Goal: Task Accomplishment & Management: Use online tool/utility

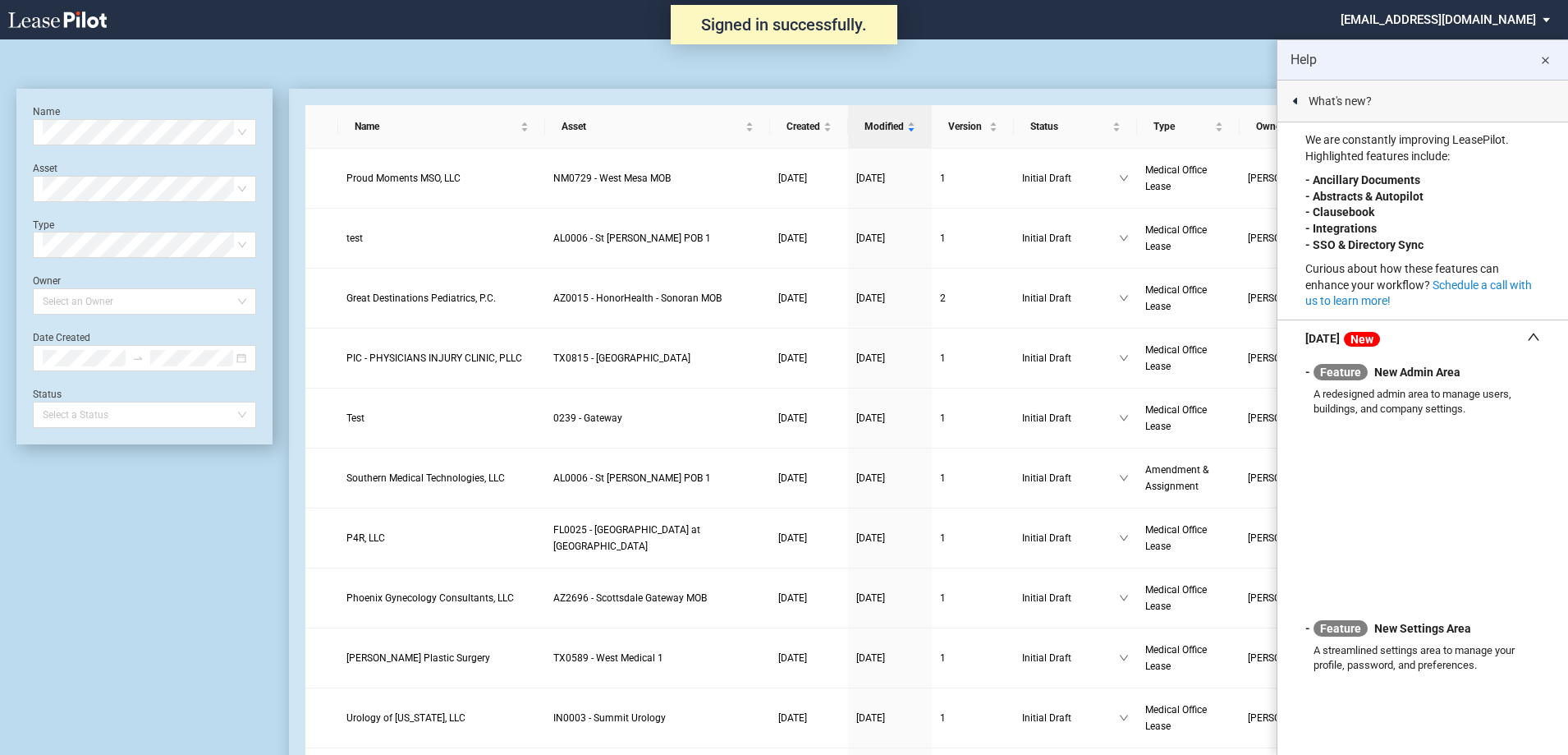
click at [1546, 56] on md-icon "close" at bounding box center [1544, 61] width 20 height 20
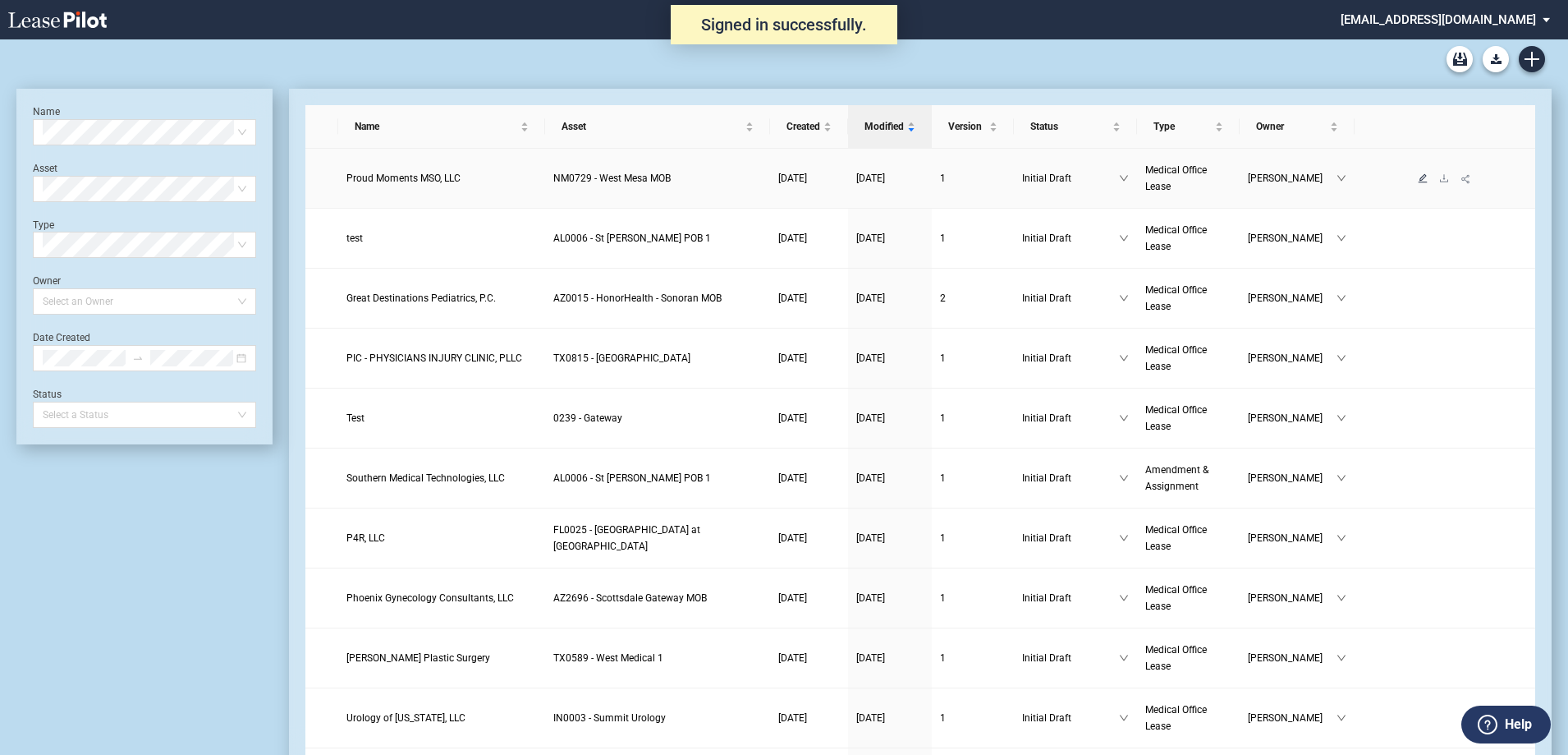
click at [1422, 182] on icon "edit" at bounding box center [1423, 178] width 9 height 9
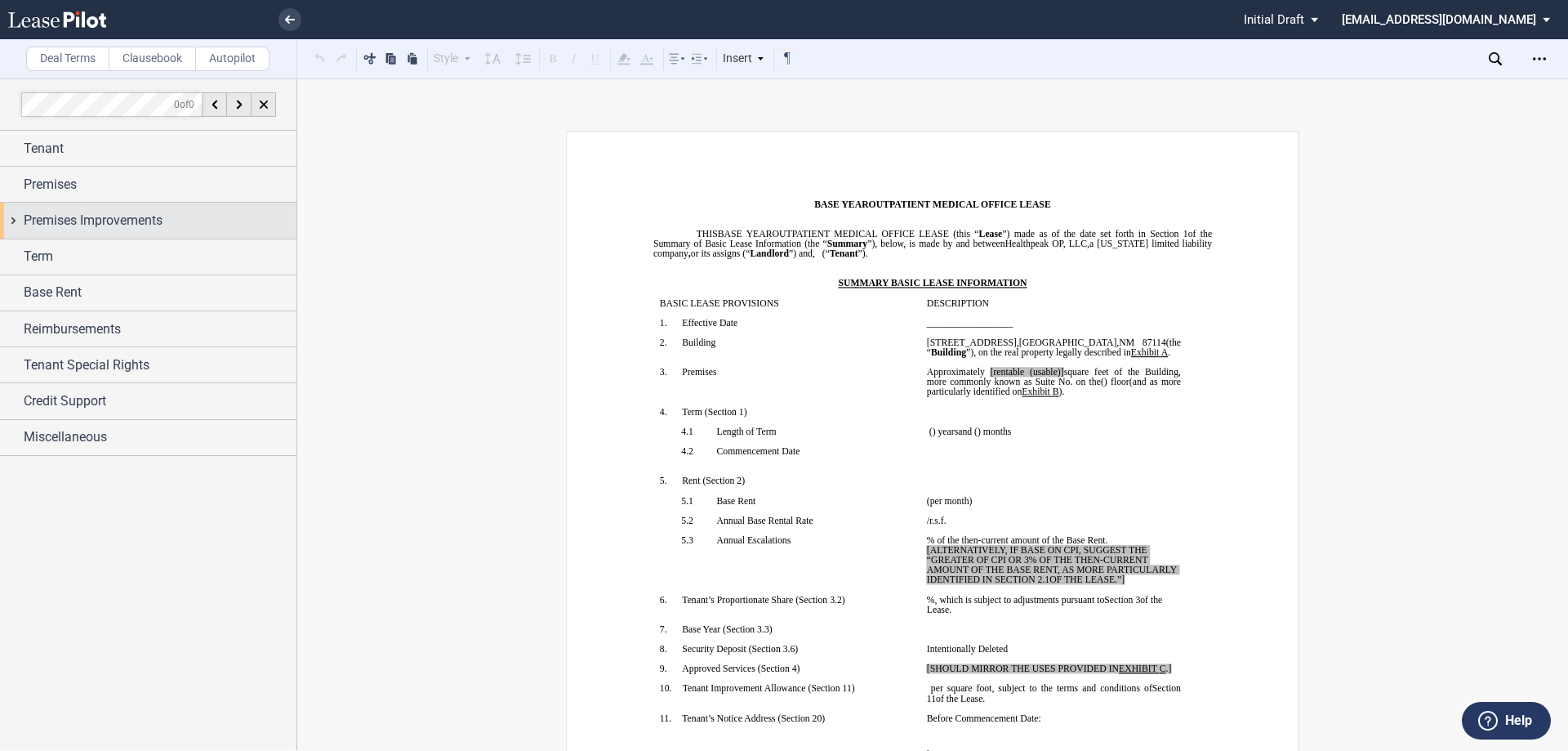
click at [25, 223] on span "Premises Improvements" at bounding box center [93, 220] width 139 height 20
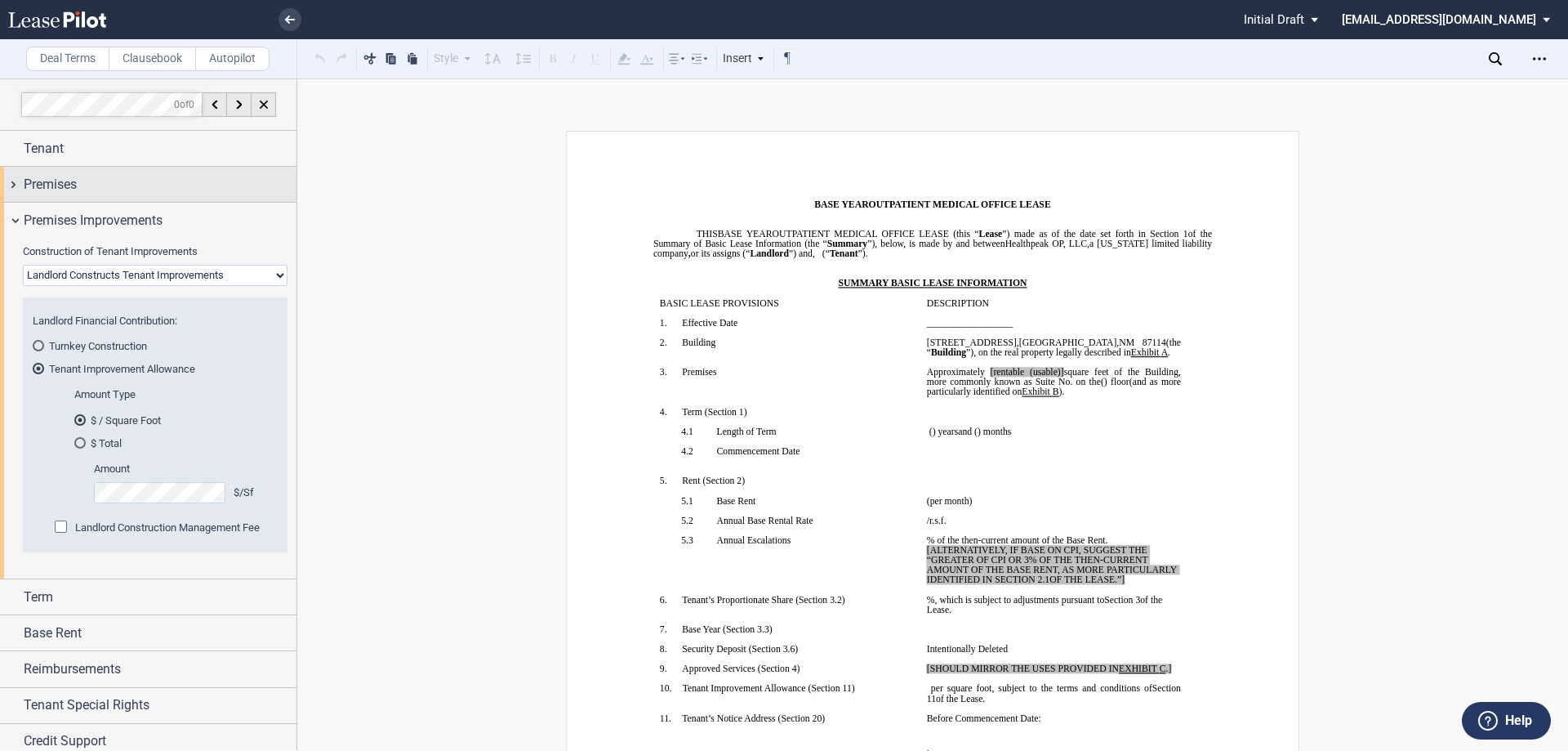
click at [22, 186] on div "Premises" at bounding box center [148, 183] width 297 height 35
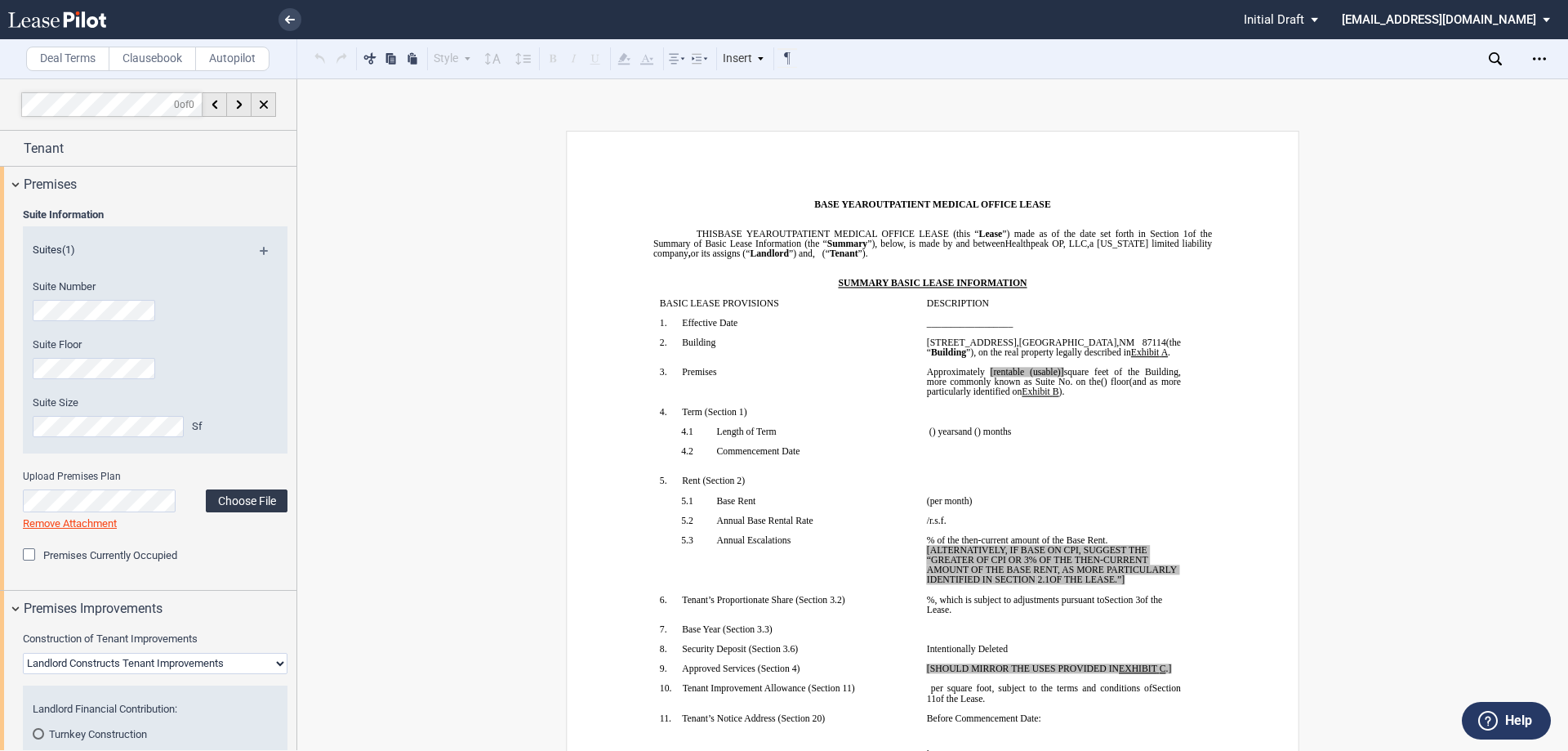
click at [239, 502] on label "Choose File" at bounding box center [247, 501] width 81 height 23
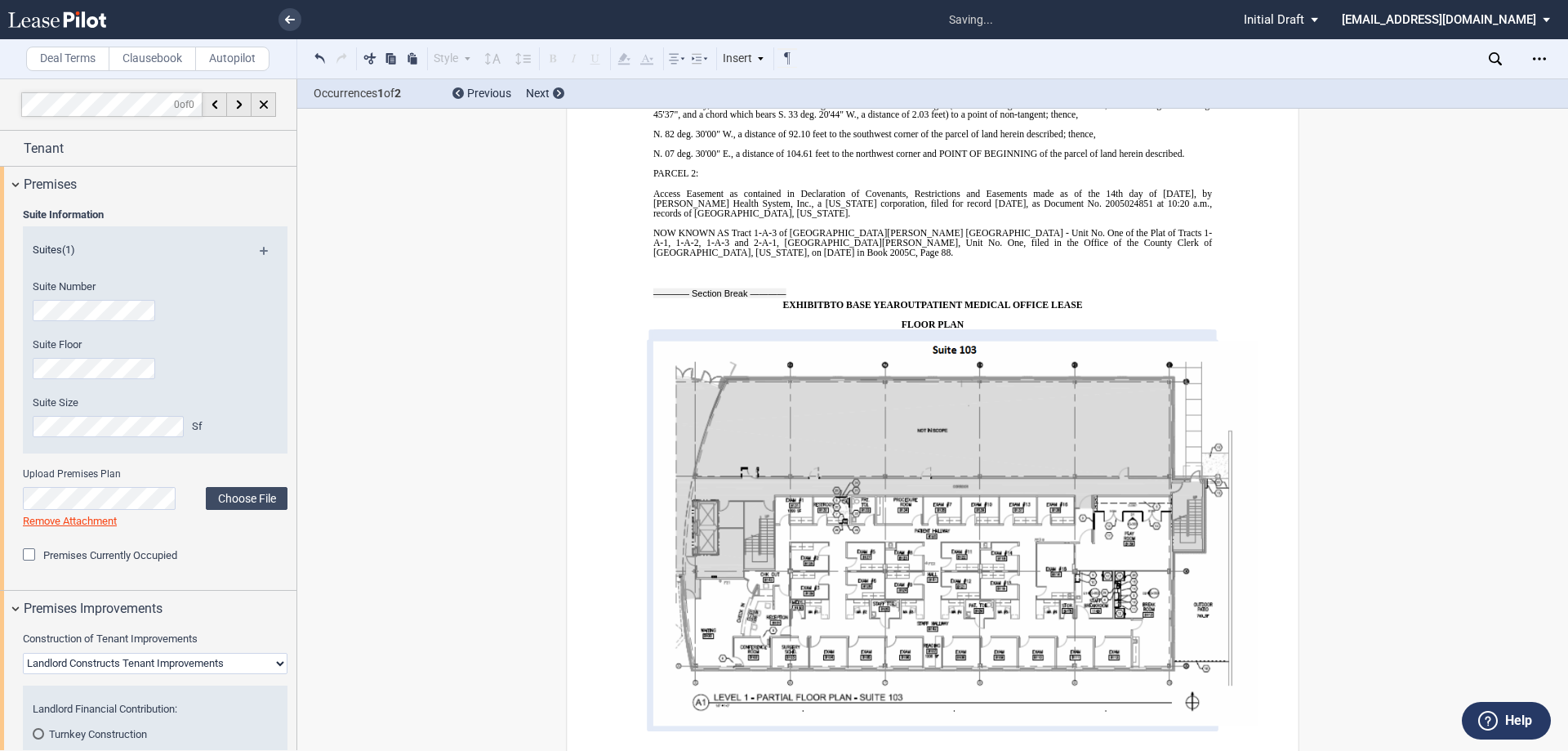
scroll to position [14546, 0]
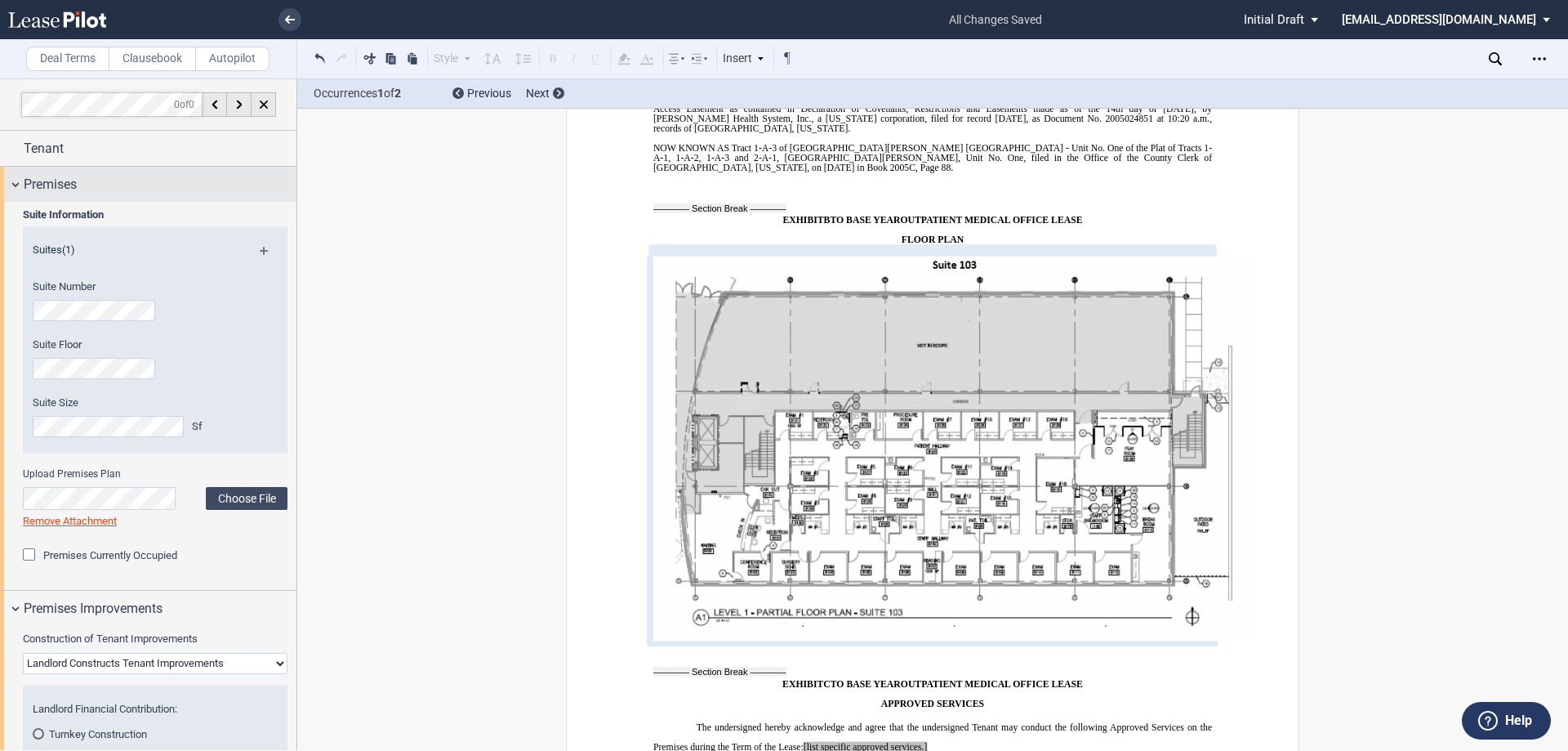
click at [20, 186] on div "Premises" at bounding box center [148, 183] width 297 height 35
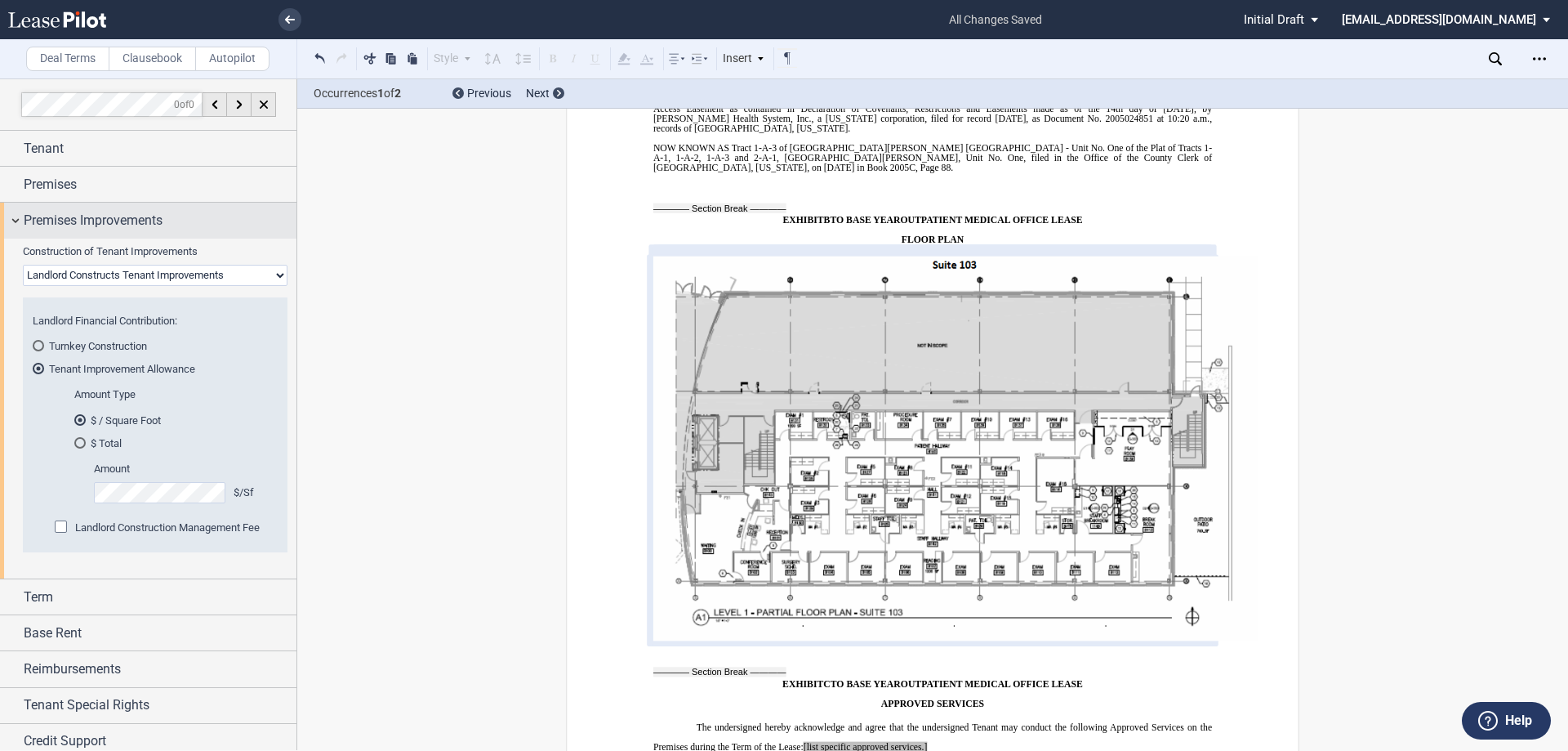
click at [9, 215] on div "Premises Improvements" at bounding box center [148, 219] width 297 height 35
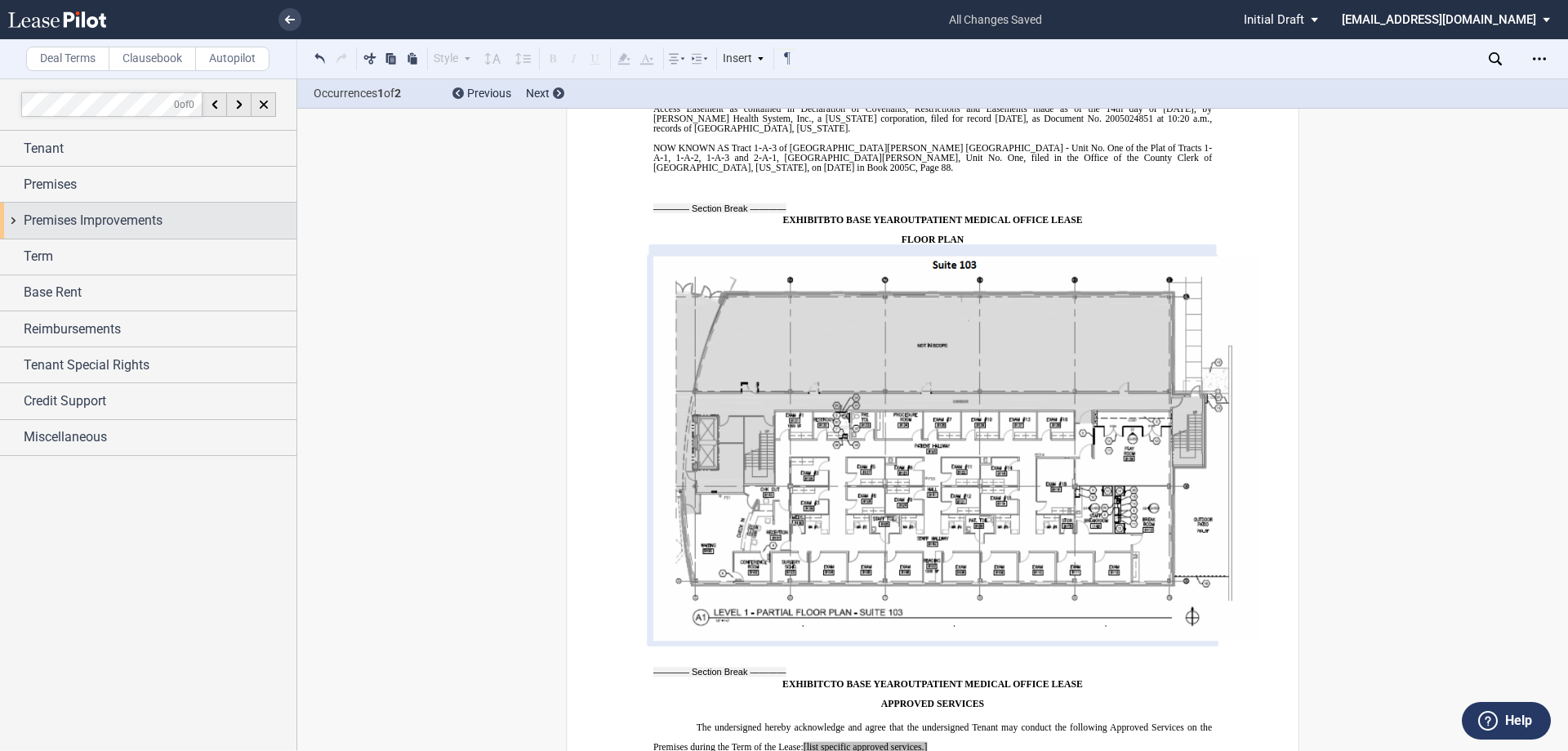
click at [12, 221] on div "Premises Improvements" at bounding box center [148, 219] width 297 height 35
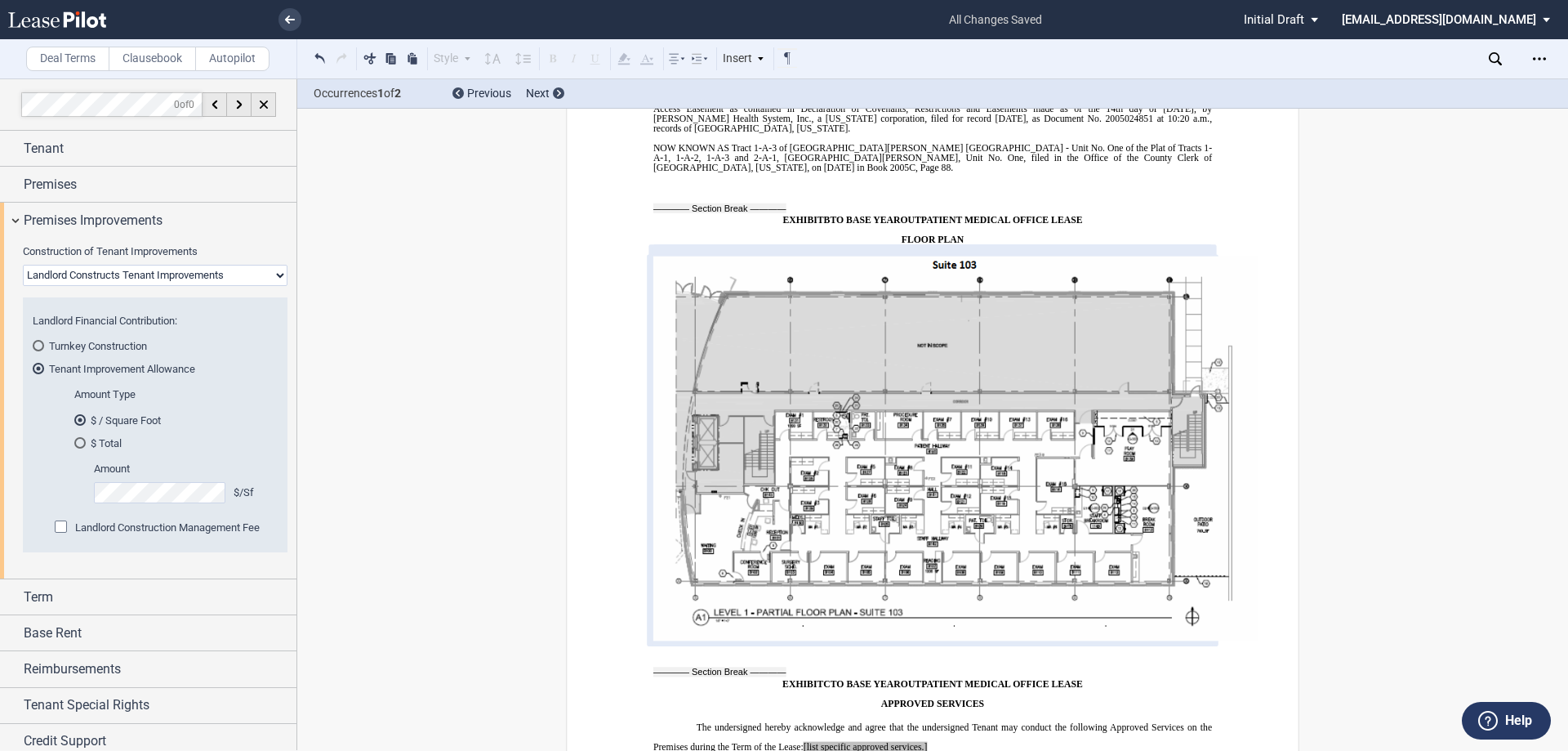
click at [102, 535] on div "Landlord Construction Management Fee" at bounding box center [167, 528] width 184 height 15
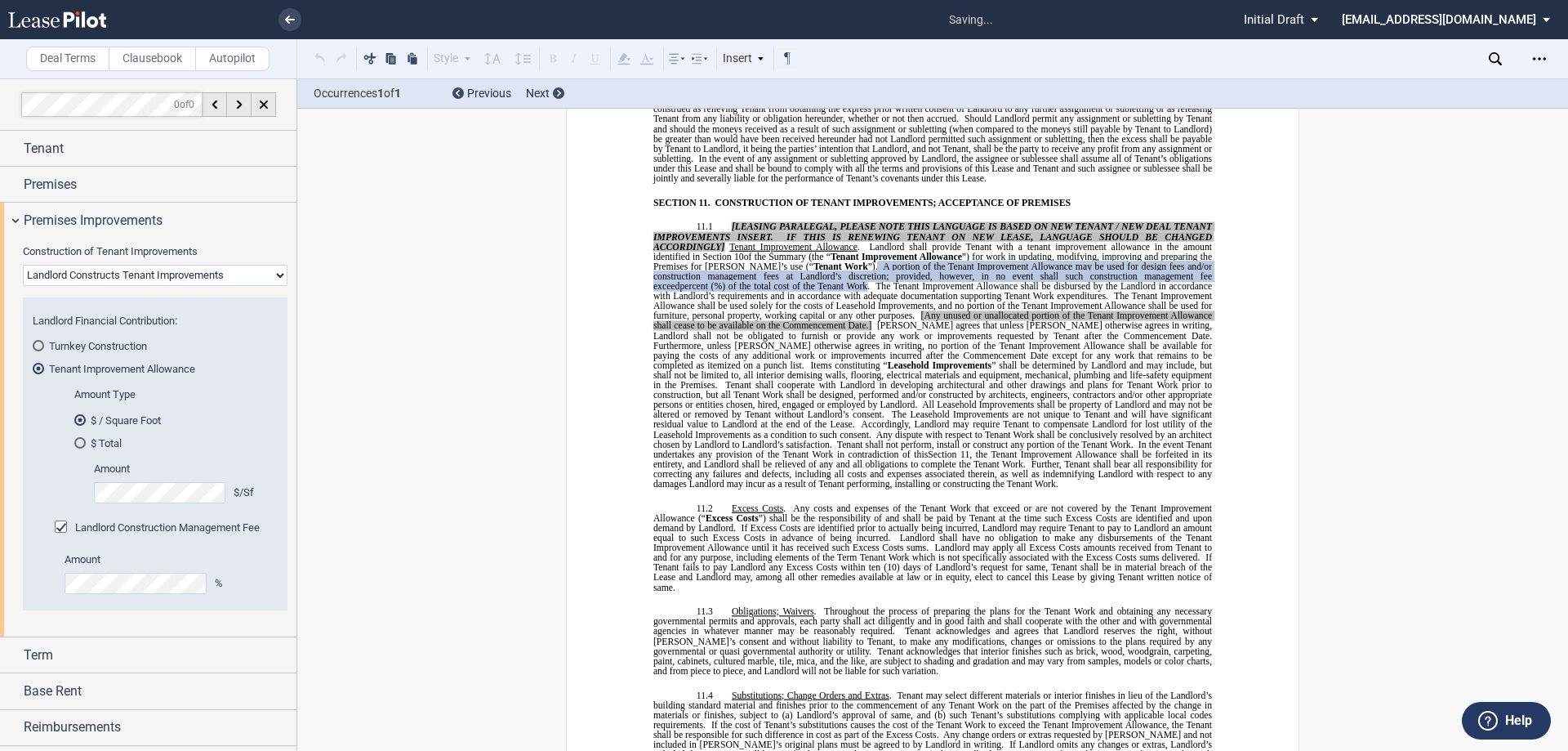
click at [111, 570] on div "Amount %" at bounding box center [165, 573] width 203 height 42
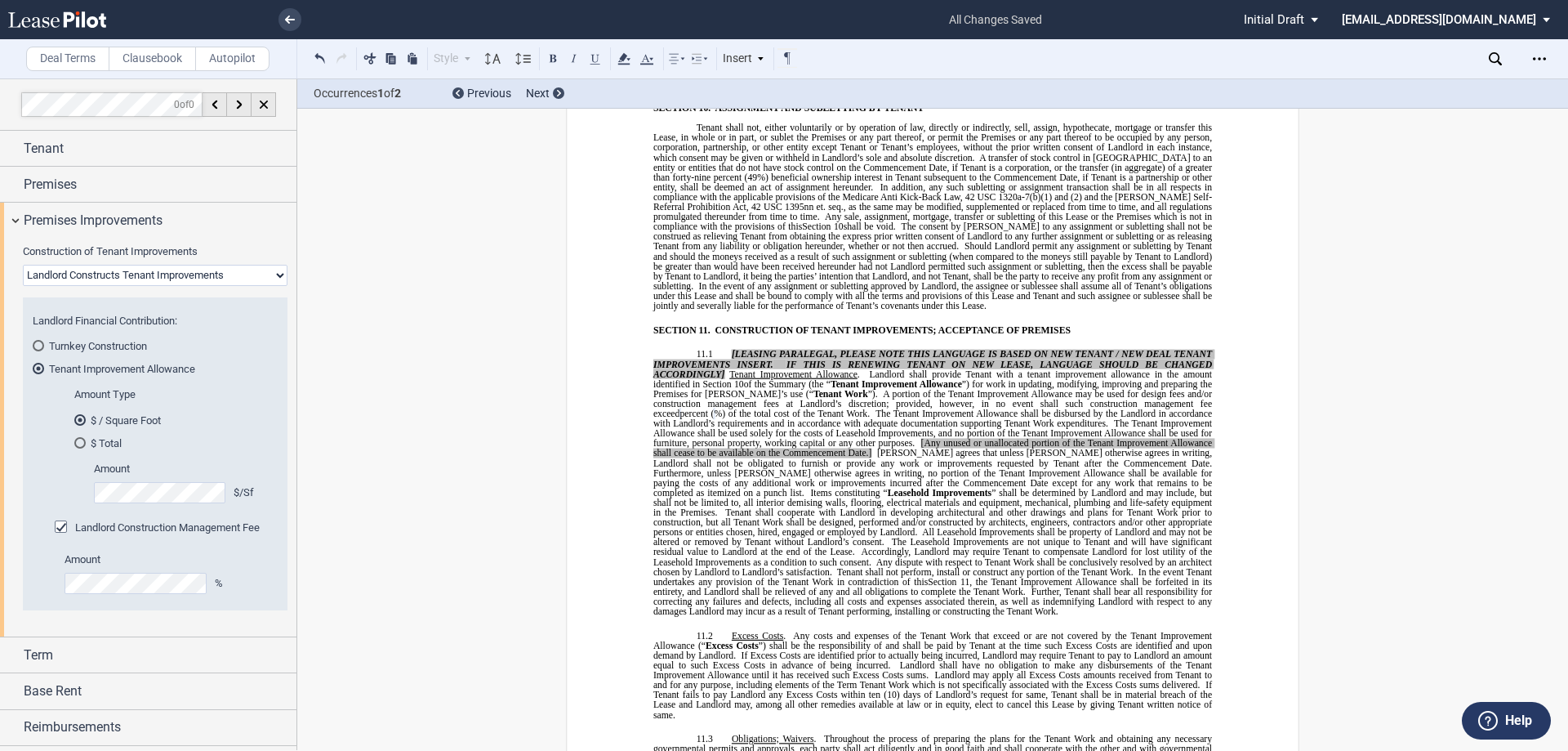
click at [256, 280] on select "Landlord Constructs Tenant Improvements Tenant Constructs Tenant Improvements "…" at bounding box center [155, 275] width 264 height 21
select select "tenant"
click at [23, 265] on select "Landlord Constructs Tenant Improvements Tenant Constructs Tenant Improvements "…" at bounding box center [155, 275] width 264 height 21
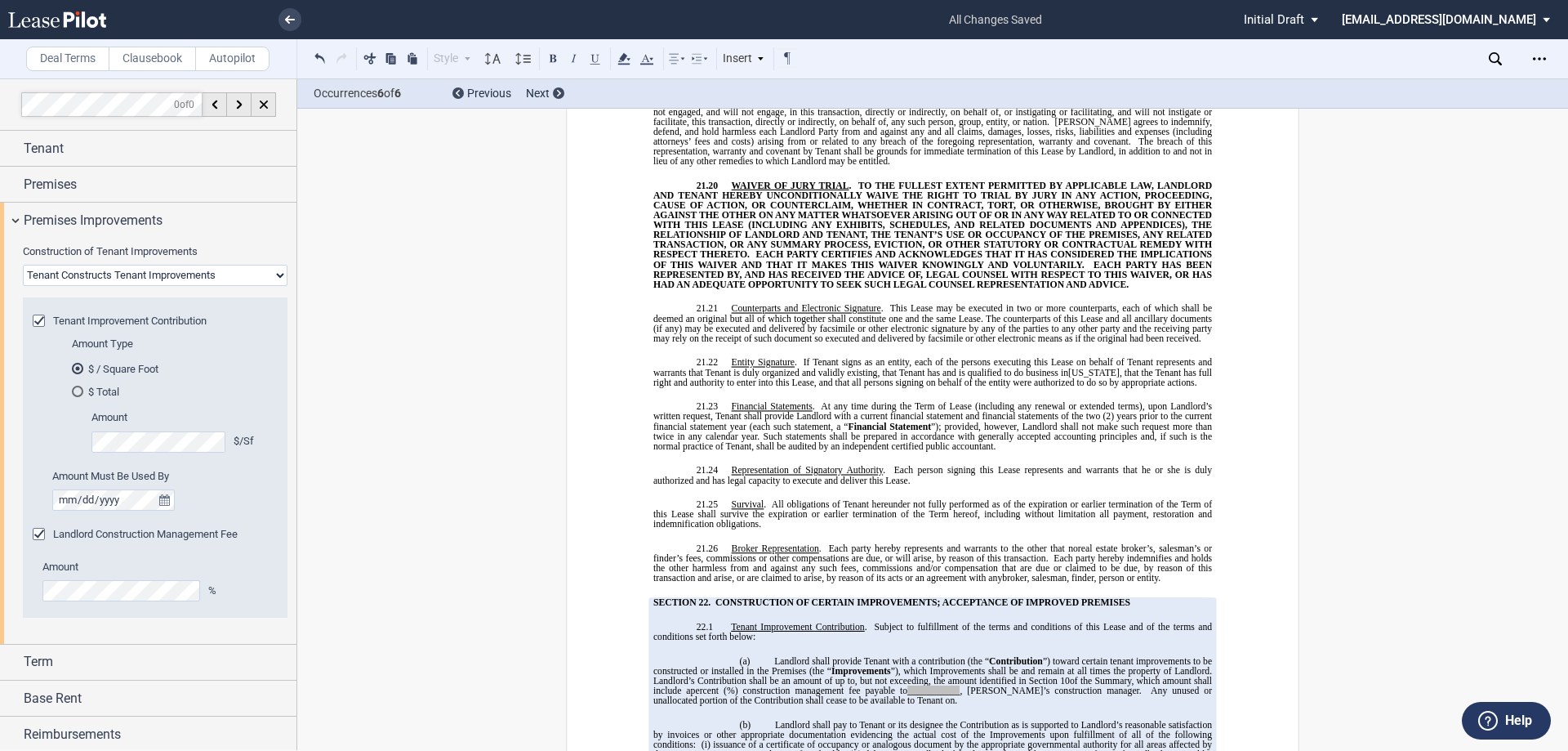
scroll to position [12385, 0]
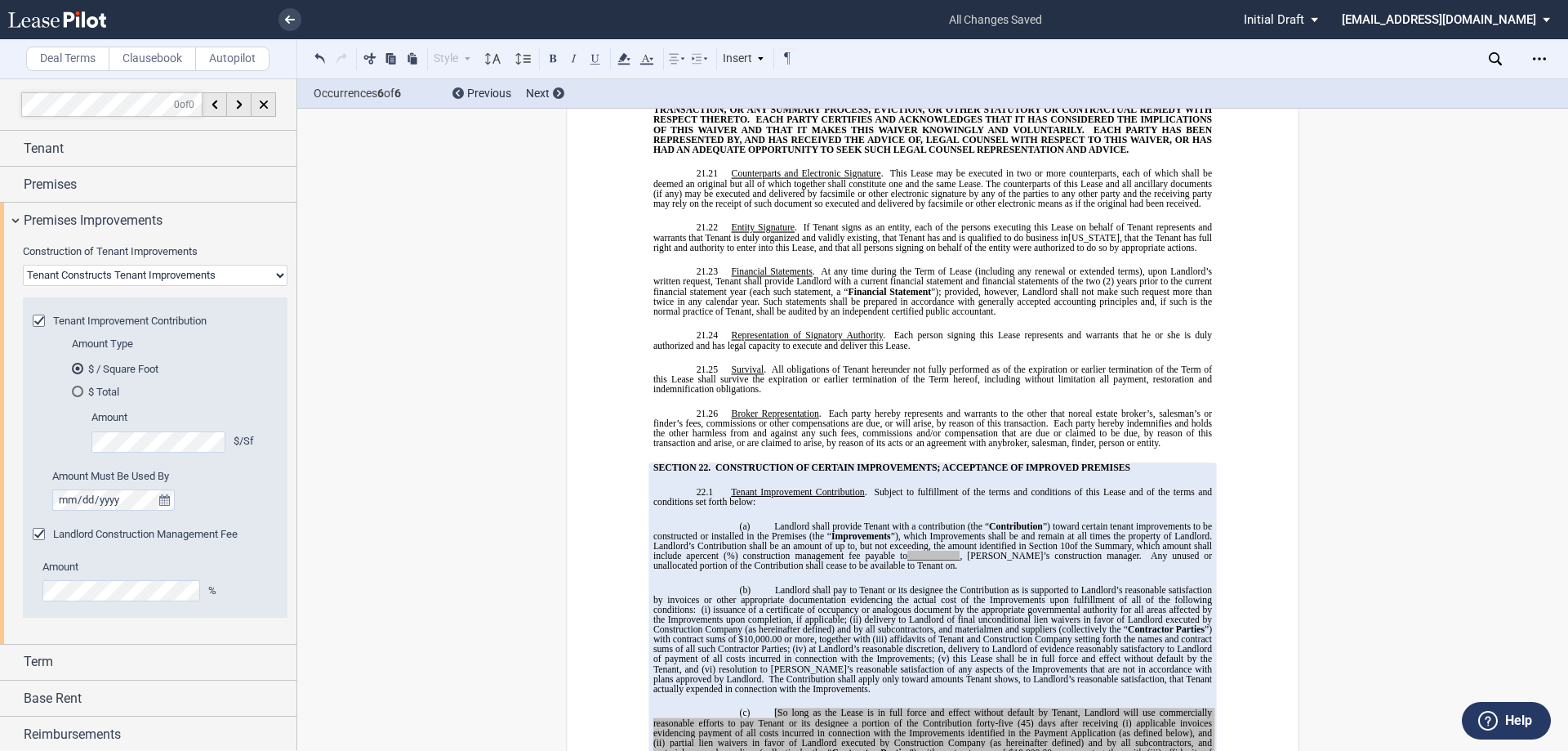
click at [889, 551] on span "Any unused or unallocated portion of the Contribution shall cease to be availab…" at bounding box center [934, 560] width 561 height 20
click at [946, 551] on span "___________" at bounding box center [933, 555] width 52 height 9
drag, startPoint x: 951, startPoint y: 485, endPoint x: 967, endPoint y: 485, distance: 16.0
click at [967, 541] on span ", which amount shall include a ﻿ ﻿ percent ( ﻿ ﻿ %) construction management fee…" at bounding box center [934, 551] width 561 height 20
click at [1049, 551] on span "Any unused or unallocated portion of the Contribution shall cease to be availab…" at bounding box center [934, 560] width 561 height 20
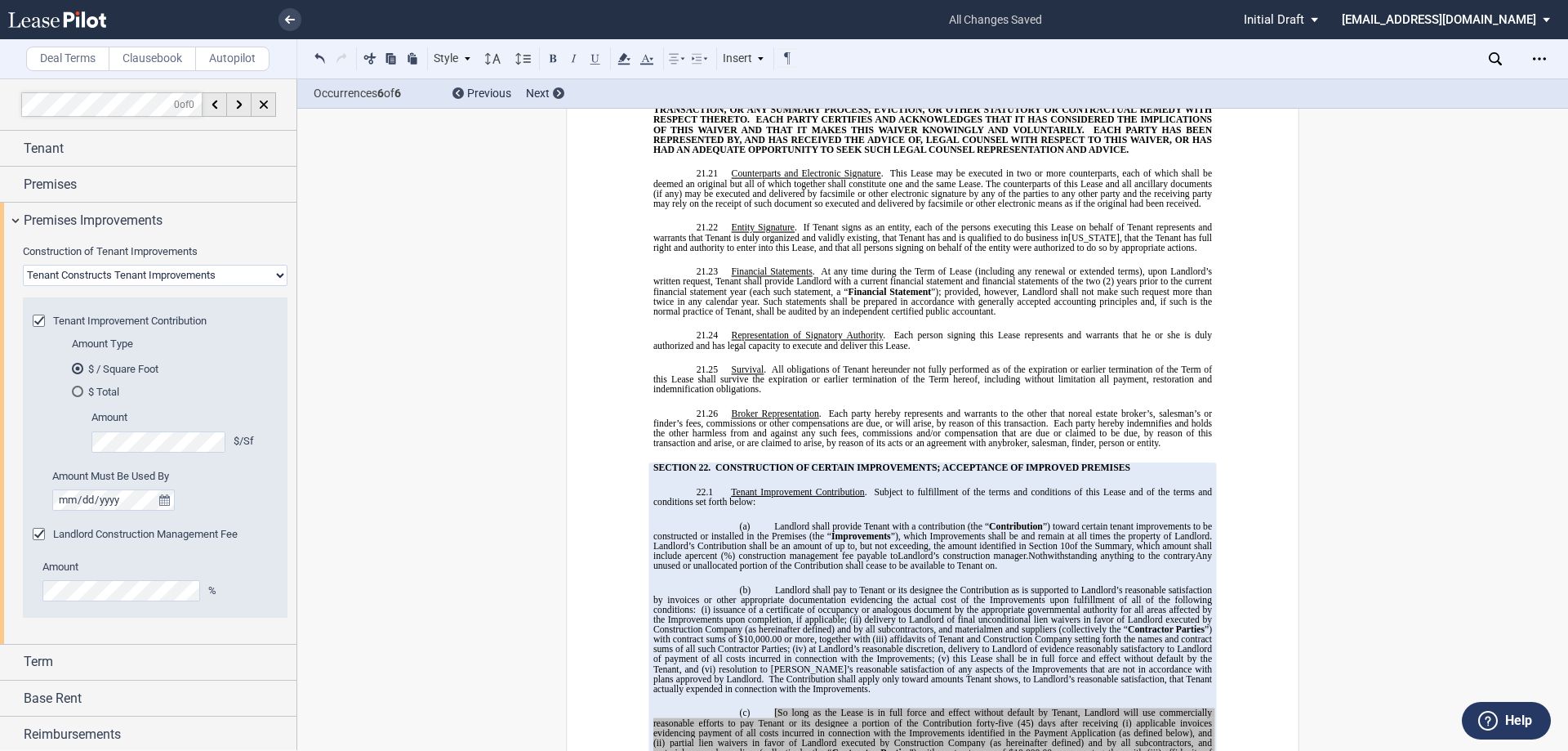
click at [1196, 551] on span "Nothwithstanding anything to the contrary" at bounding box center [1112, 555] width 167 height 9
click at [1029, 551] on span "Nothwithstanding anything to the contrary" at bounding box center [1112, 555] width 167 height 9
click at [1093, 551] on span "Nothwithstanding anything to the contrary in this Section 22, Tenant" at bounding box center [934, 560] width 561 height 20
click at [753, 560] on span "Any unused or unallocated portion of the Contribution shall cease to be availab…" at bounding box center [904, 565] width 360 height 9
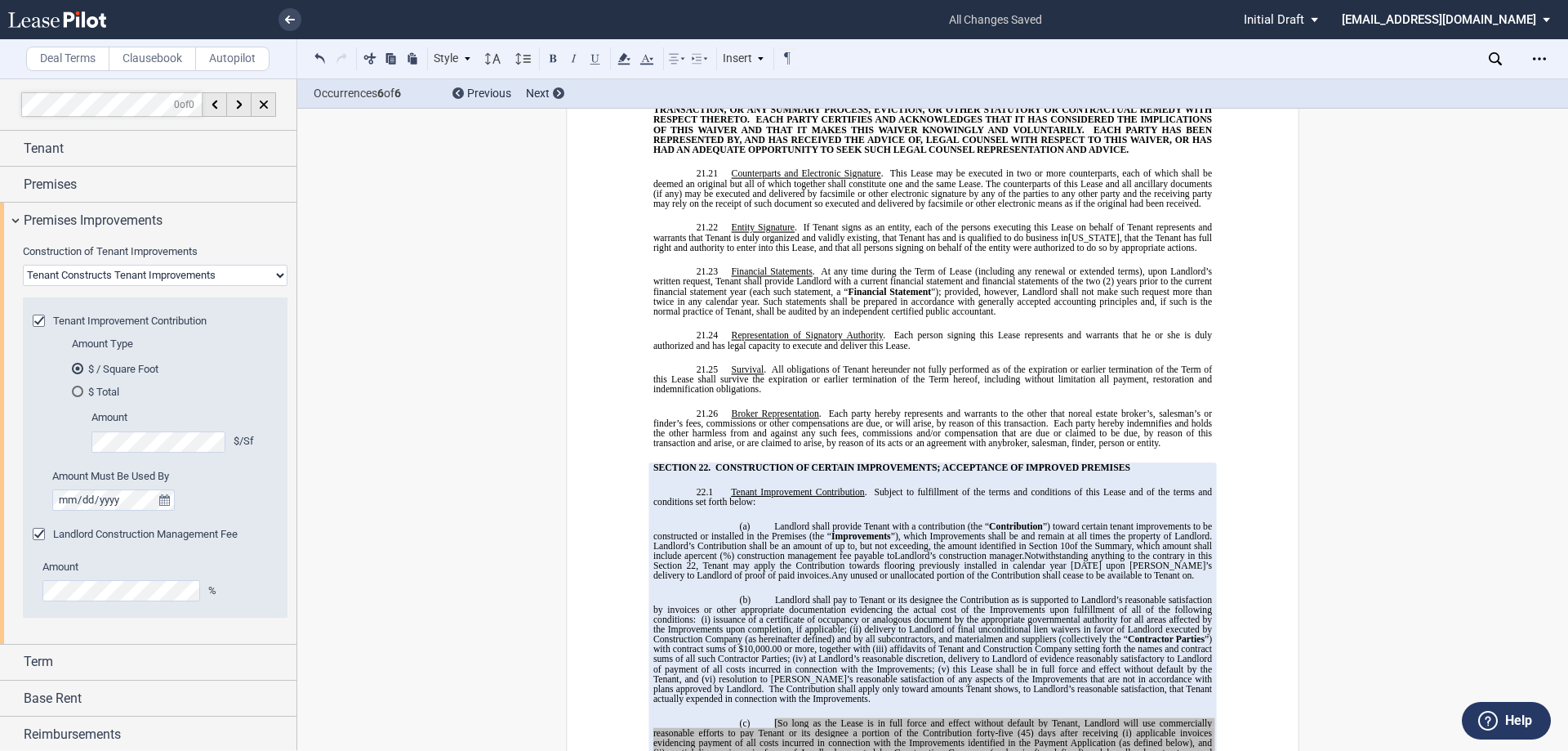
drag, startPoint x: 1045, startPoint y: 486, endPoint x: 1151, endPoint y: 538, distance: 118.1
click at [1048, 551] on span "Notwithstanding anything to the contrary in this Section 22, Tenant may apply t…" at bounding box center [934, 565] width 561 height 29
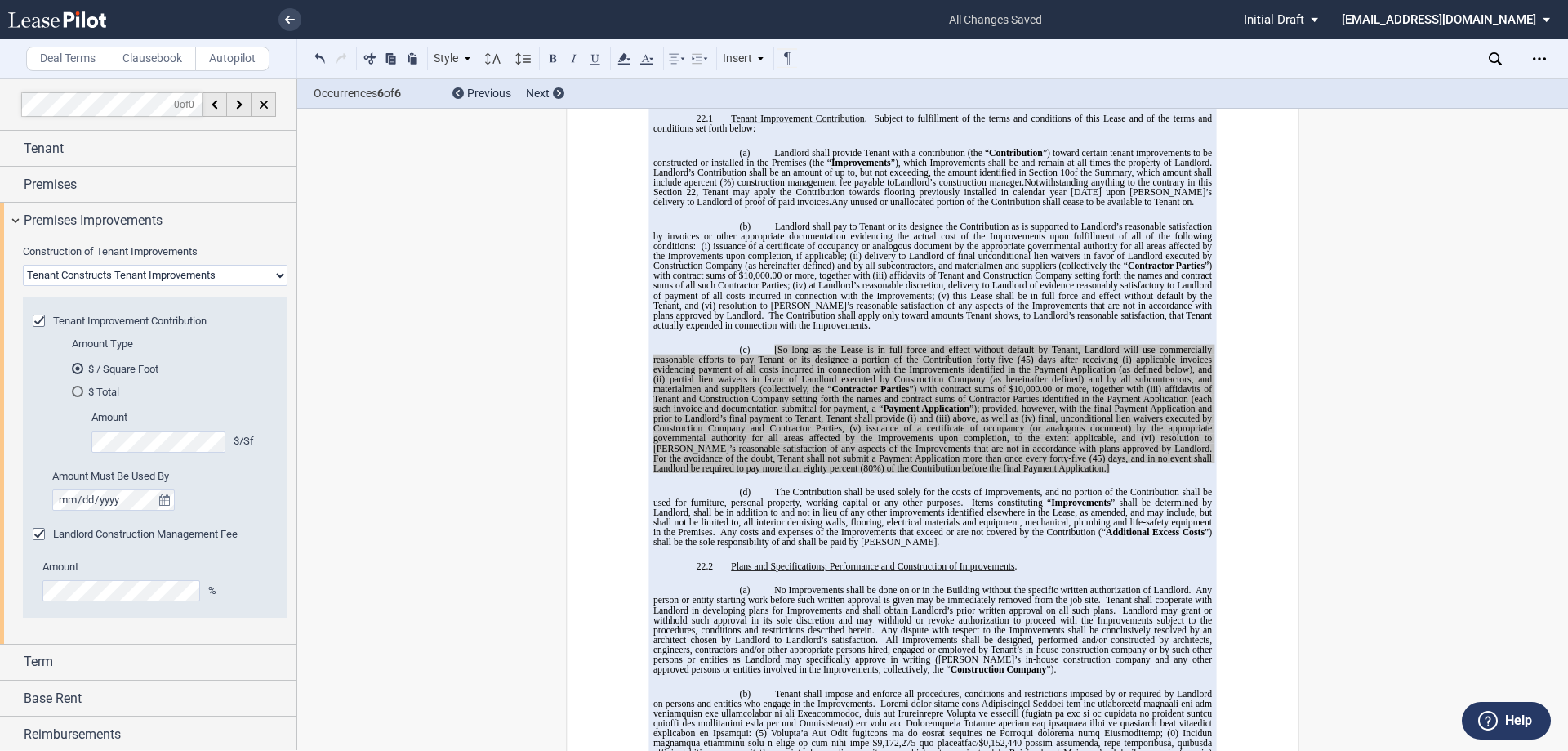
scroll to position [12794, 0]
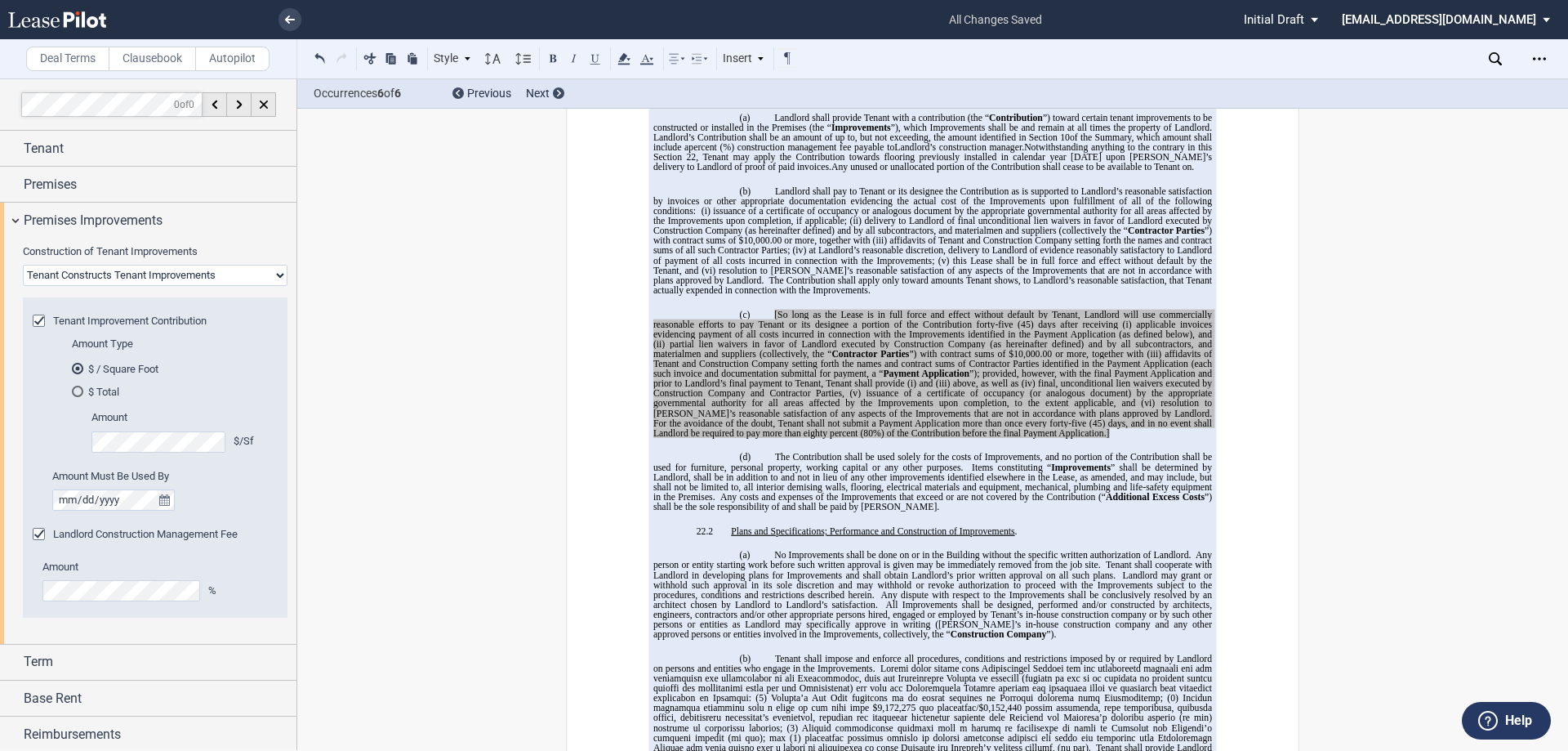
click at [757, 349] on span "affidavits of Tenant and Construction Company setting forth the names and contr…" at bounding box center [934, 363] width 561 height 29
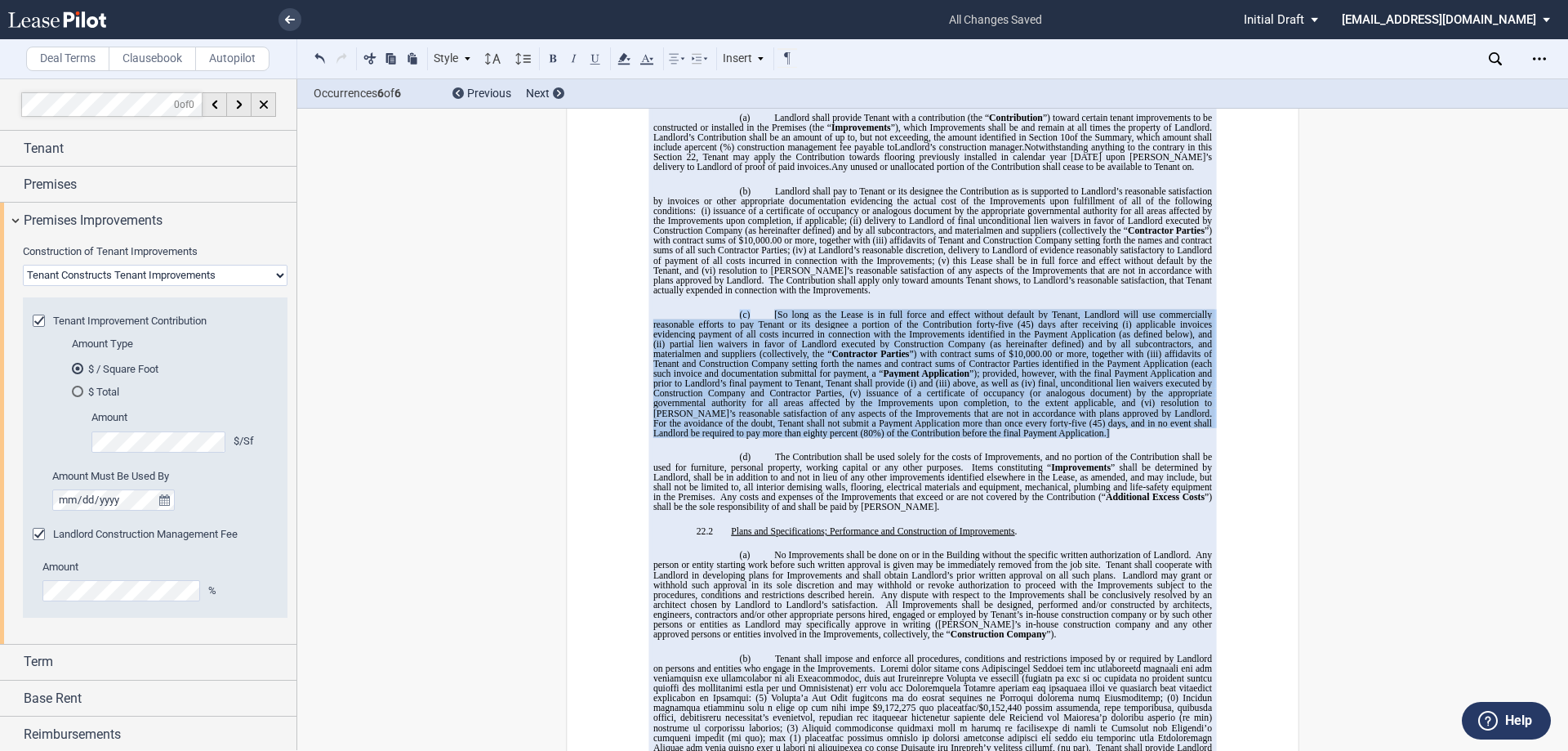
drag, startPoint x: 1048, startPoint y: 364, endPoint x: 725, endPoint y: 247, distance: 343.5
click at [725, 310] on p "(c) [So long as the Lease is in full force and effect without default by Tenant…" at bounding box center [933, 374] width 559 height 128
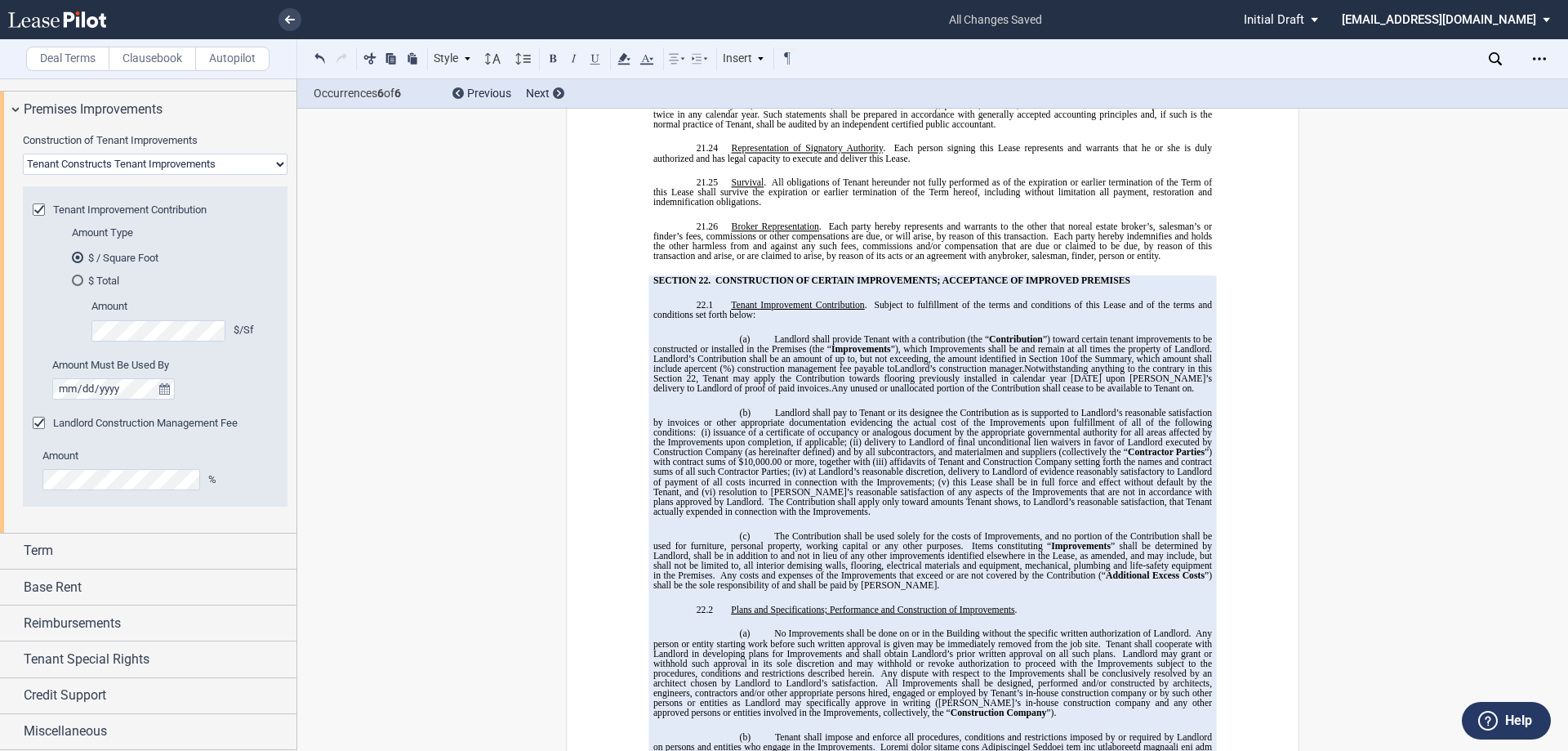
scroll to position [12631, 0]
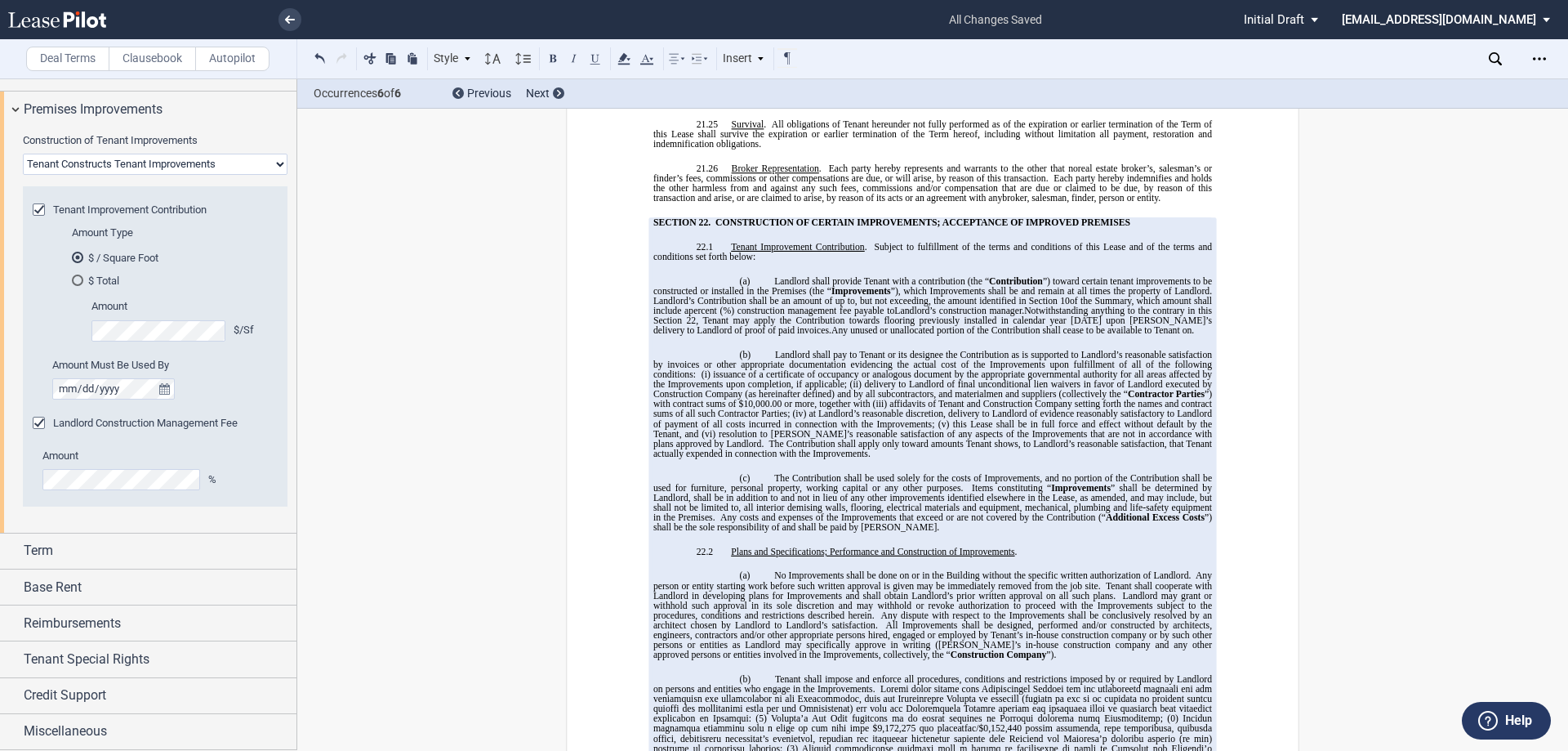
click at [889, 296] on span "Landlord’s Contribution shall be an amount of up to, but not exceeding, the amo…" at bounding box center [856, 300] width 404 height 9
click at [890, 296] on span "Landlord’s Contribution shall be an amount of up to, but not exceeding, the amo…" at bounding box center [856, 300] width 404 height 9
click at [934, 325] on span "Any unused or unallocated portion of the Contribution shall cease to be availab…" at bounding box center [1011, 330] width 360 height 9
drag, startPoint x: 1185, startPoint y: 263, endPoint x: 823, endPoint y: 262, distance: 362.0
click at [823, 276] on p "(a) Landlord shall provide Tenant with a contribution (the “ Contribution ”) to…" at bounding box center [933, 305] width 559 height 60
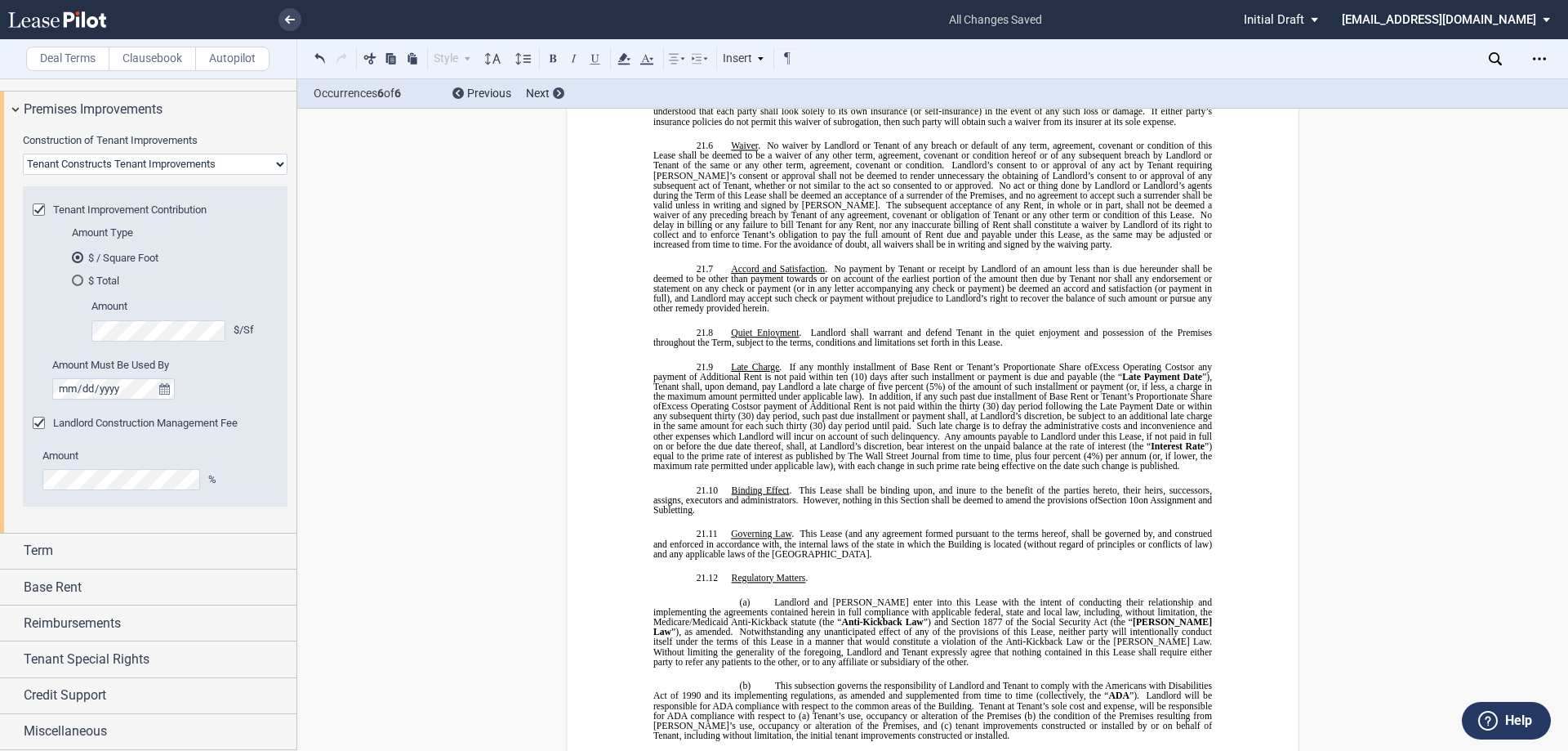
scroll to position [10670, 0]
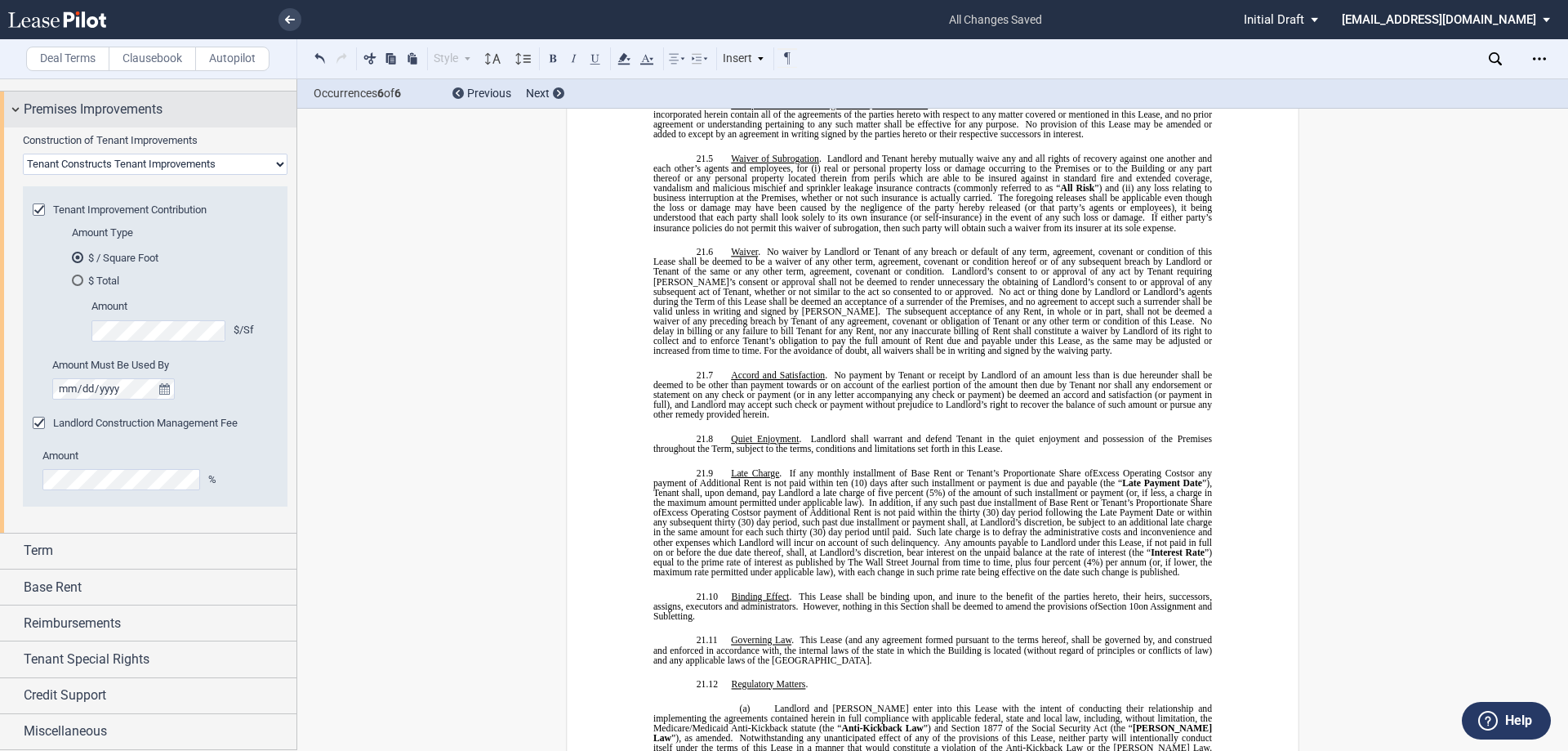
click at [16, 116] on div "Premises Improvements" at bounding box center [148, 109] width 297 height 35
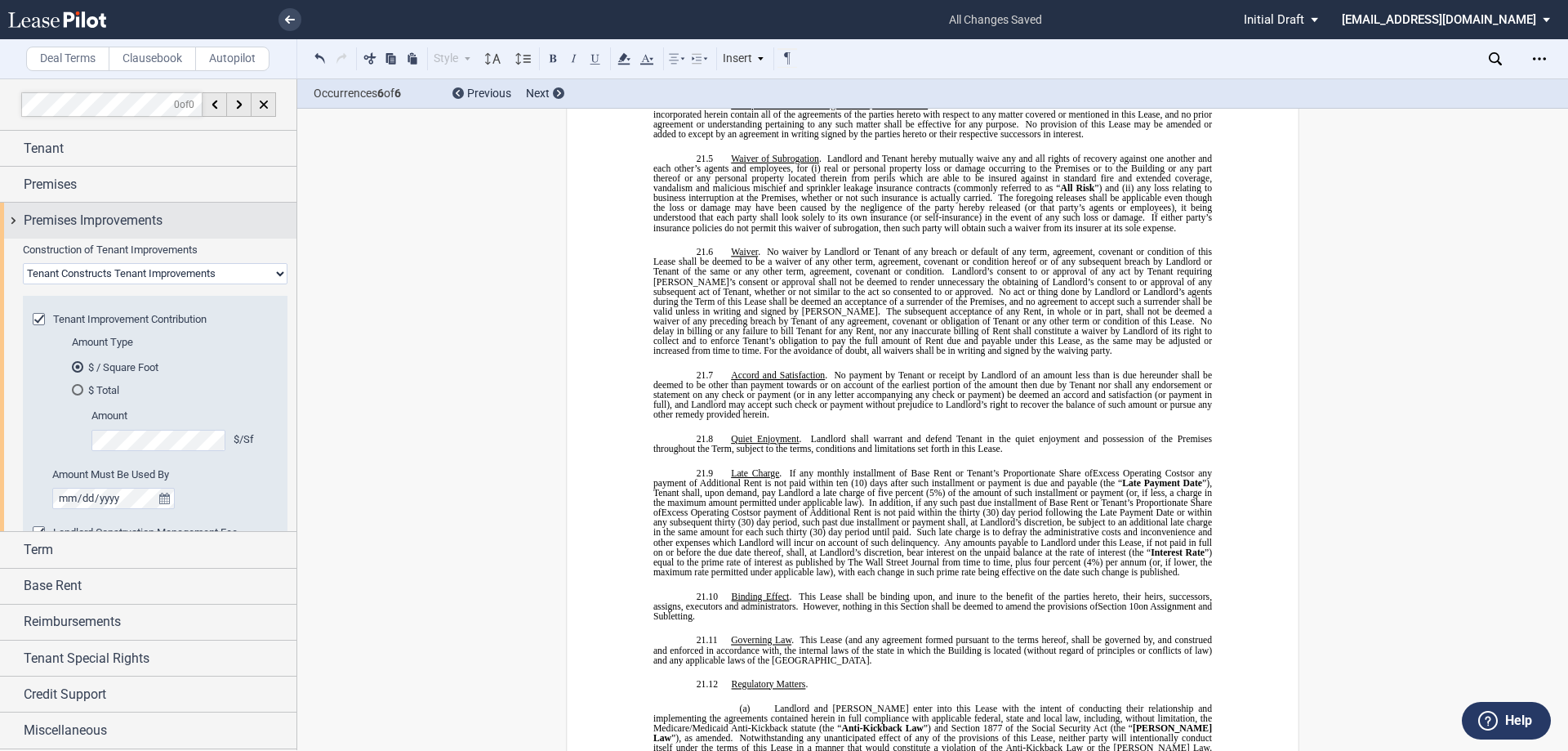
scroll to position [0, 0]
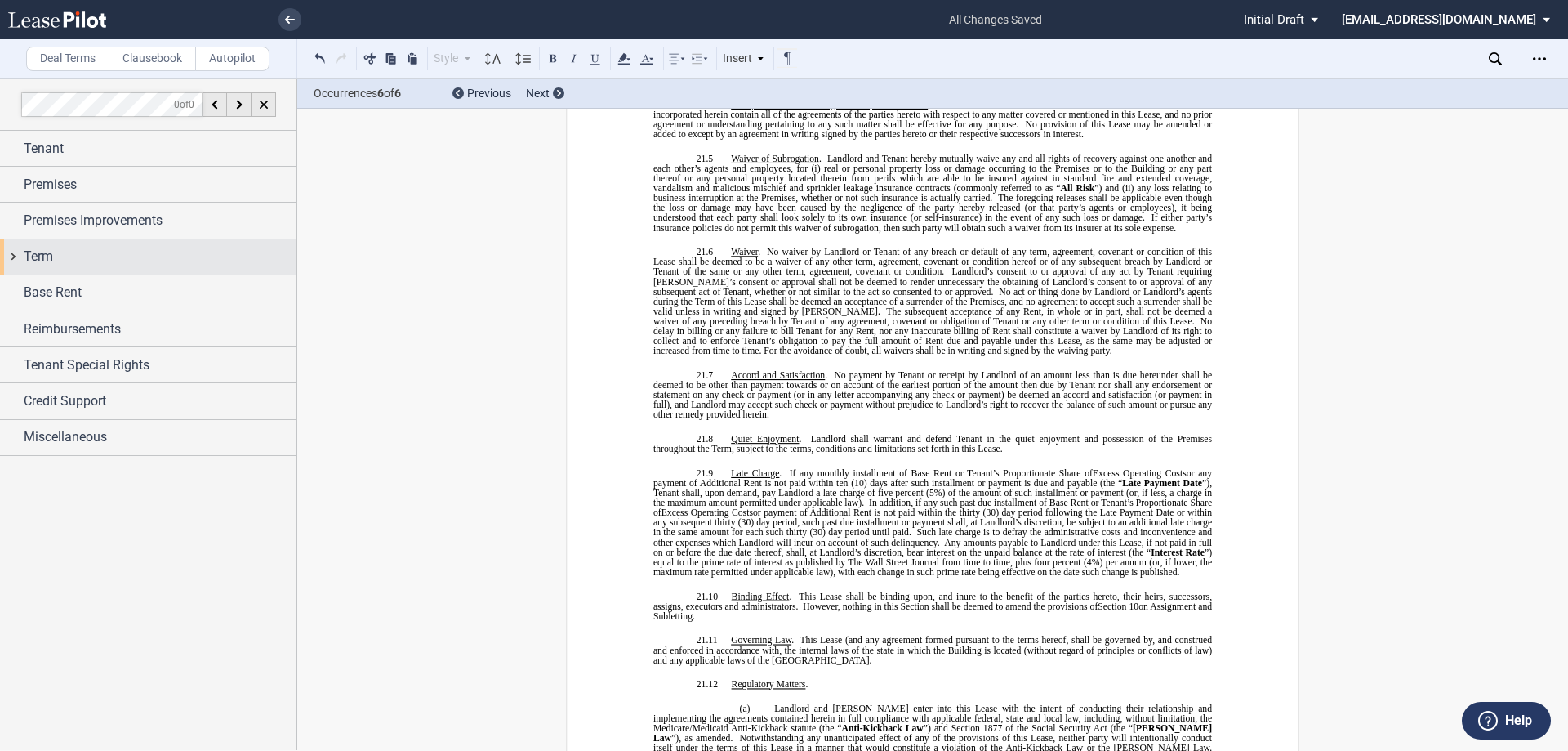
click at [9, 256] on div "Term" at bounding box center [148, 256] width 297 height 35
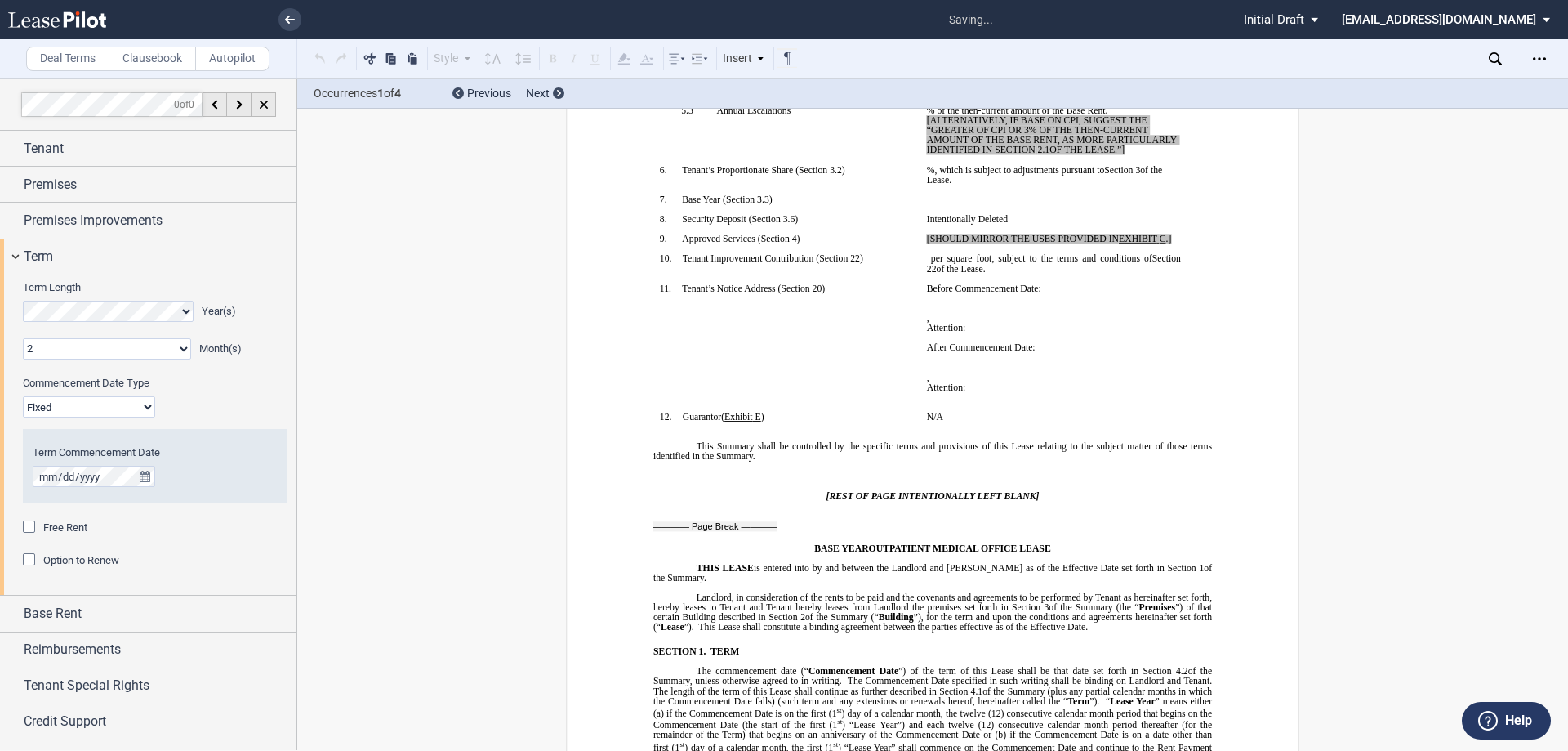
scroll to position [88, 0]
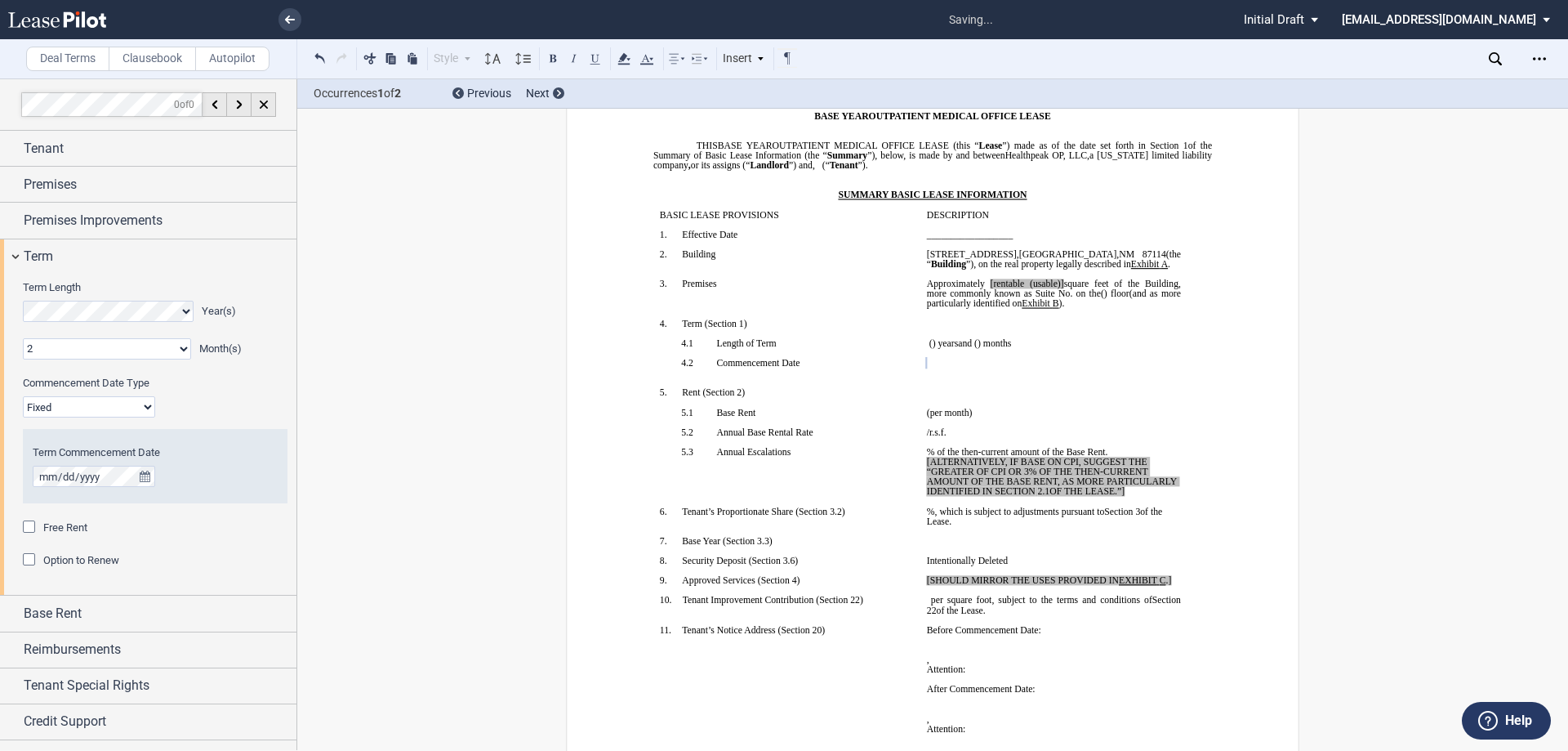
click at [22, 250] on div "Term" at bounding box center [148, 256] width 297 height 35
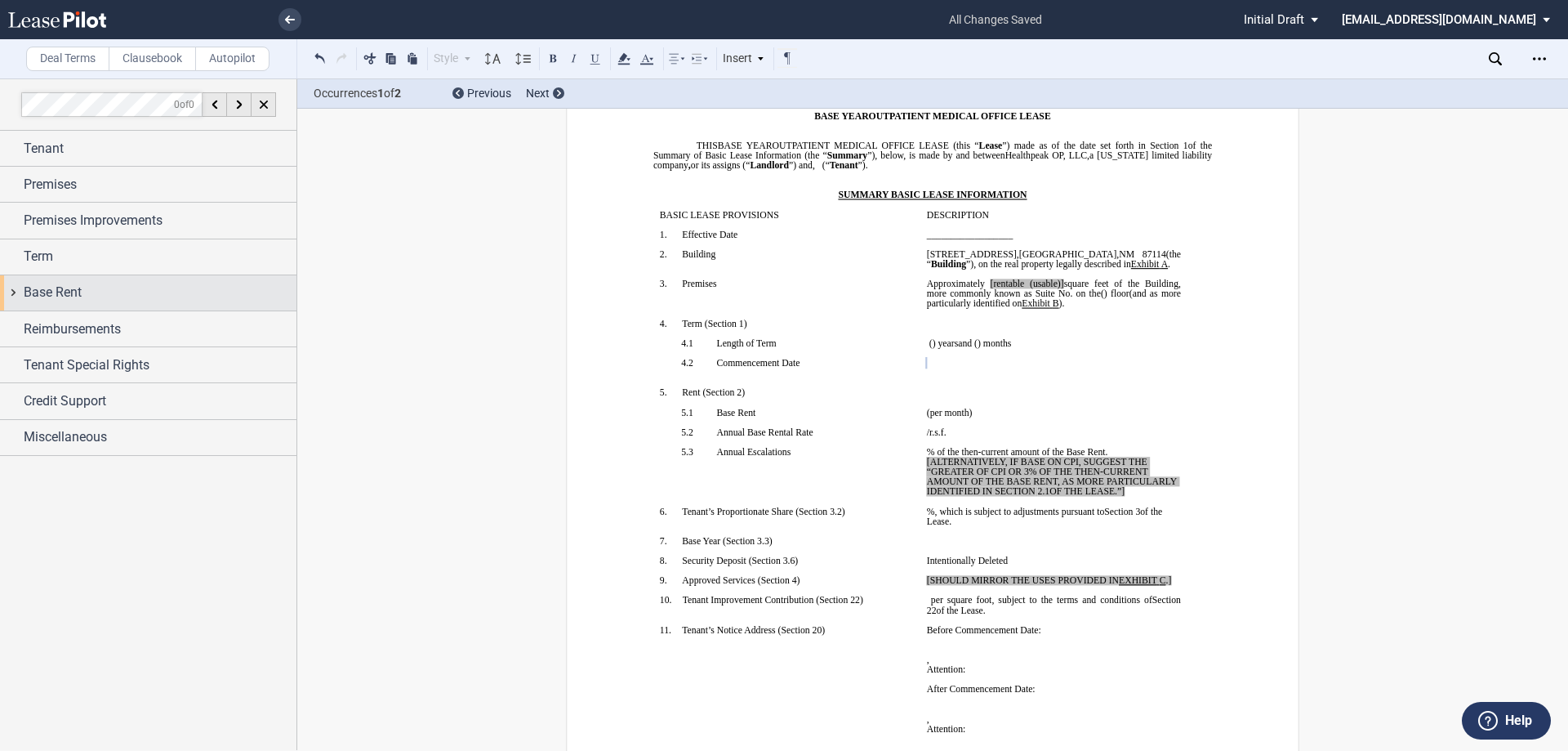
click at [3, 295] on div "Base Rent" at bounding box center [148, 292] width 297 height 35
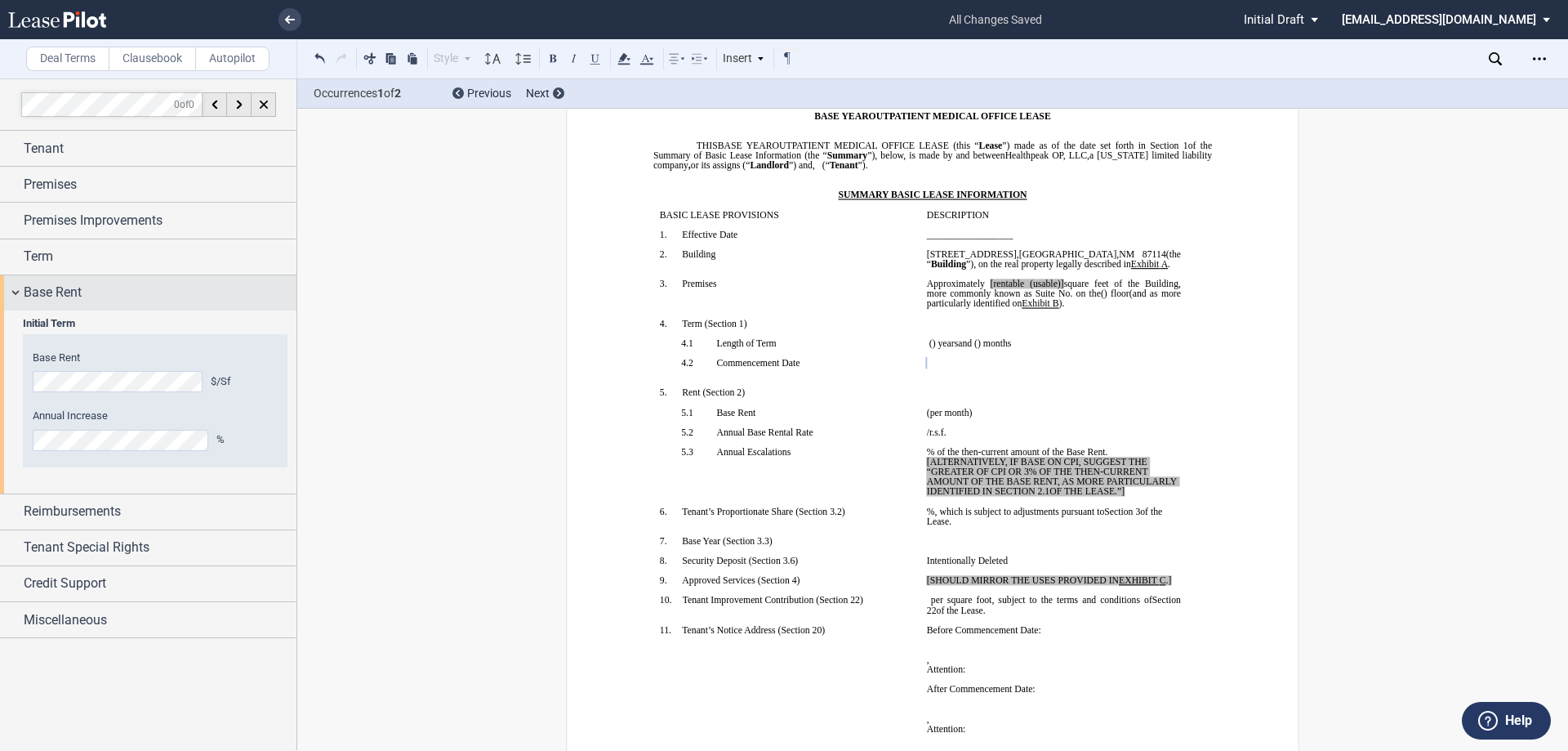
click at [19, 296] on div "Base Rent" at bounding box center [148, 292] width 297 height 35
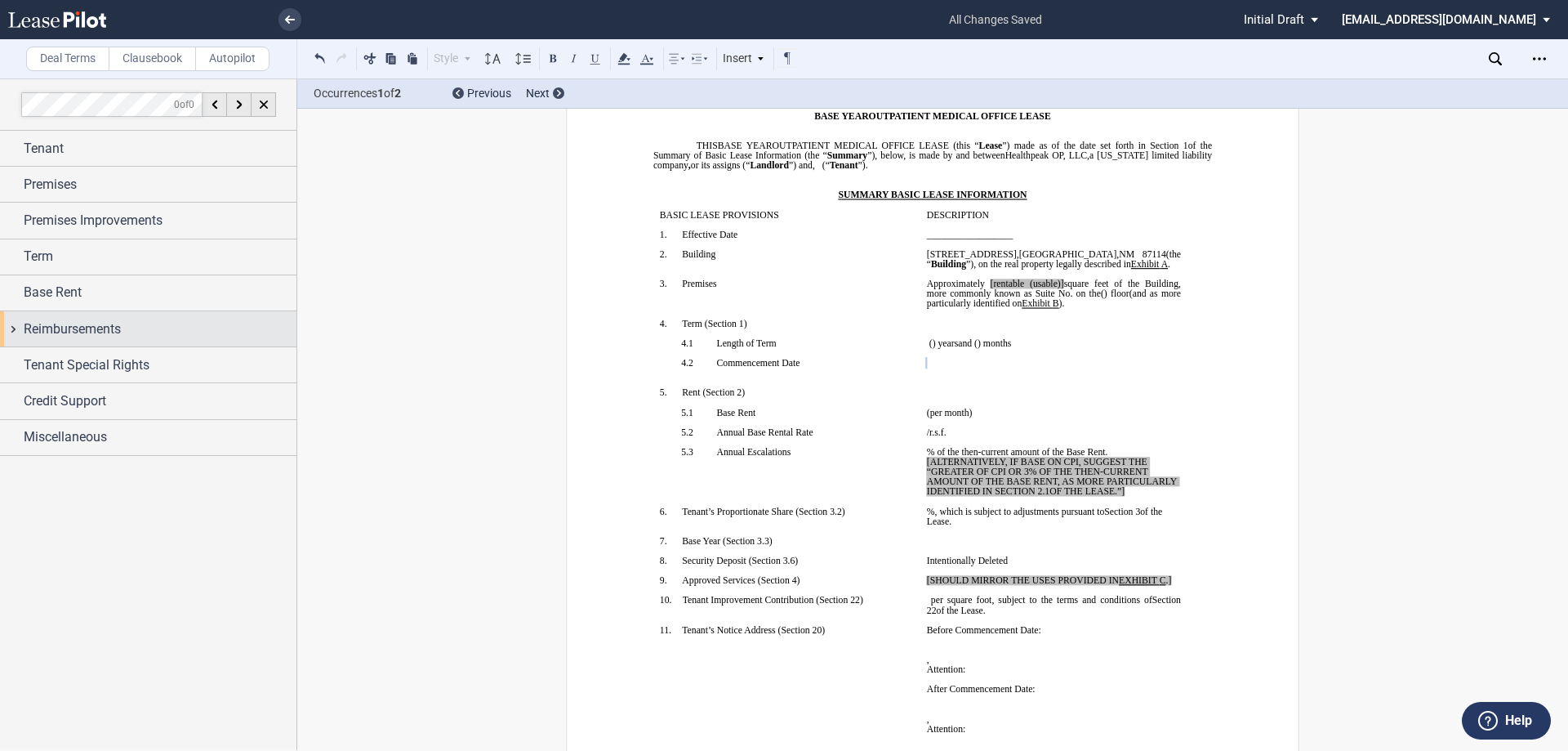
click at [16, 333] on div "Reimbursements" at bounding box center [148, 328] width 297 height 35
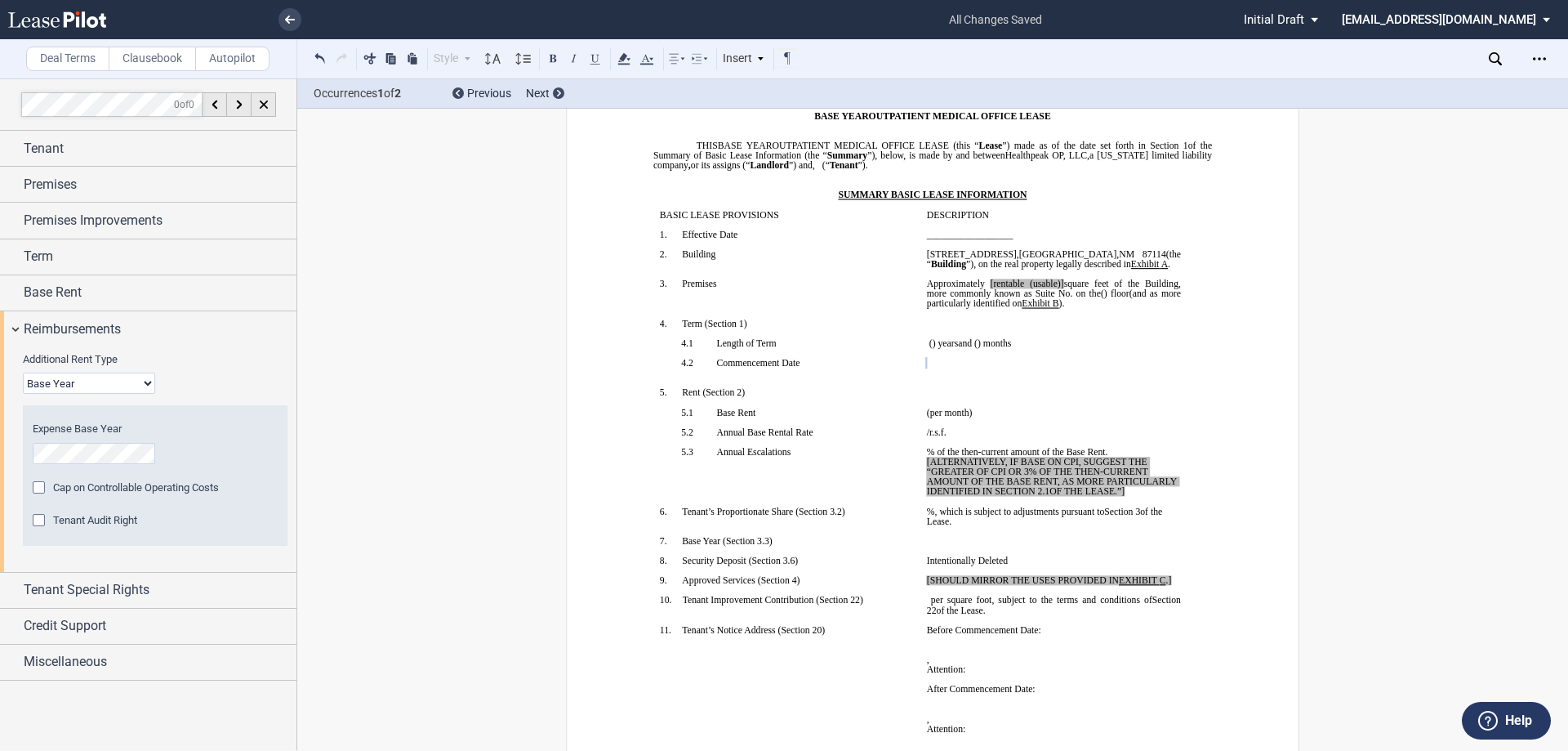
drag, startPoint x: 1210, startPoint y: 550, endPoint x: 1181, endPoint y: 526, distance: 37.6
drag, startPoint x: 1152, startPoint y: 497, endPoint x: 922, endPoint y: 465, distance: 232.2
click at [922, 465] on td "﻿ ﻿ % of the then-current amount of the Base Rent. [ALTERNATIVELY, IF BASE ON C…" at bounding box center [1054, 476] width 267 height 60
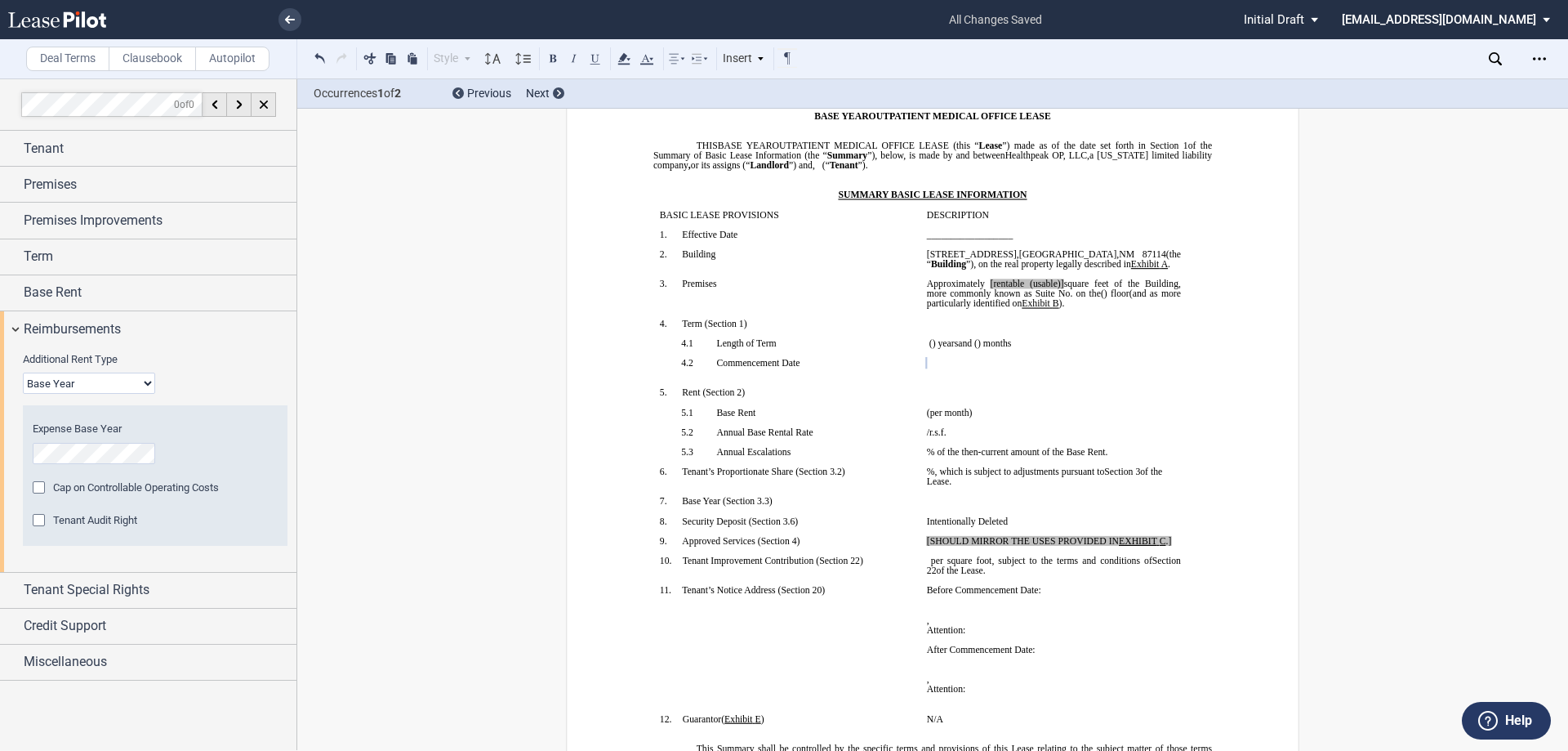
click at [1049, 422] on p "﻿" at bounding box center [1054, 422] width 254 height 9
click at [1065, 281] on span "[rentable (usable)]" at bounding box center [1028, 283] width 74 height 9
drag, startPoint x: 1058, startPoint y: 285, endPoint x: 1097, endPoint y: 281, distance: 39.2
click at [1097, 281] on span "Approximately ﻿ ﻿ [rentable (usable)] square feet of the Building, more commonl…" at bounding box center [1056, 288] width 257 height 20
click at [1006, 286] on span "Approximately ﻿ ﻿ [rentable square feet of the Building, more commonly known as…" at bounding box center [1056, 288] width 257 height 20
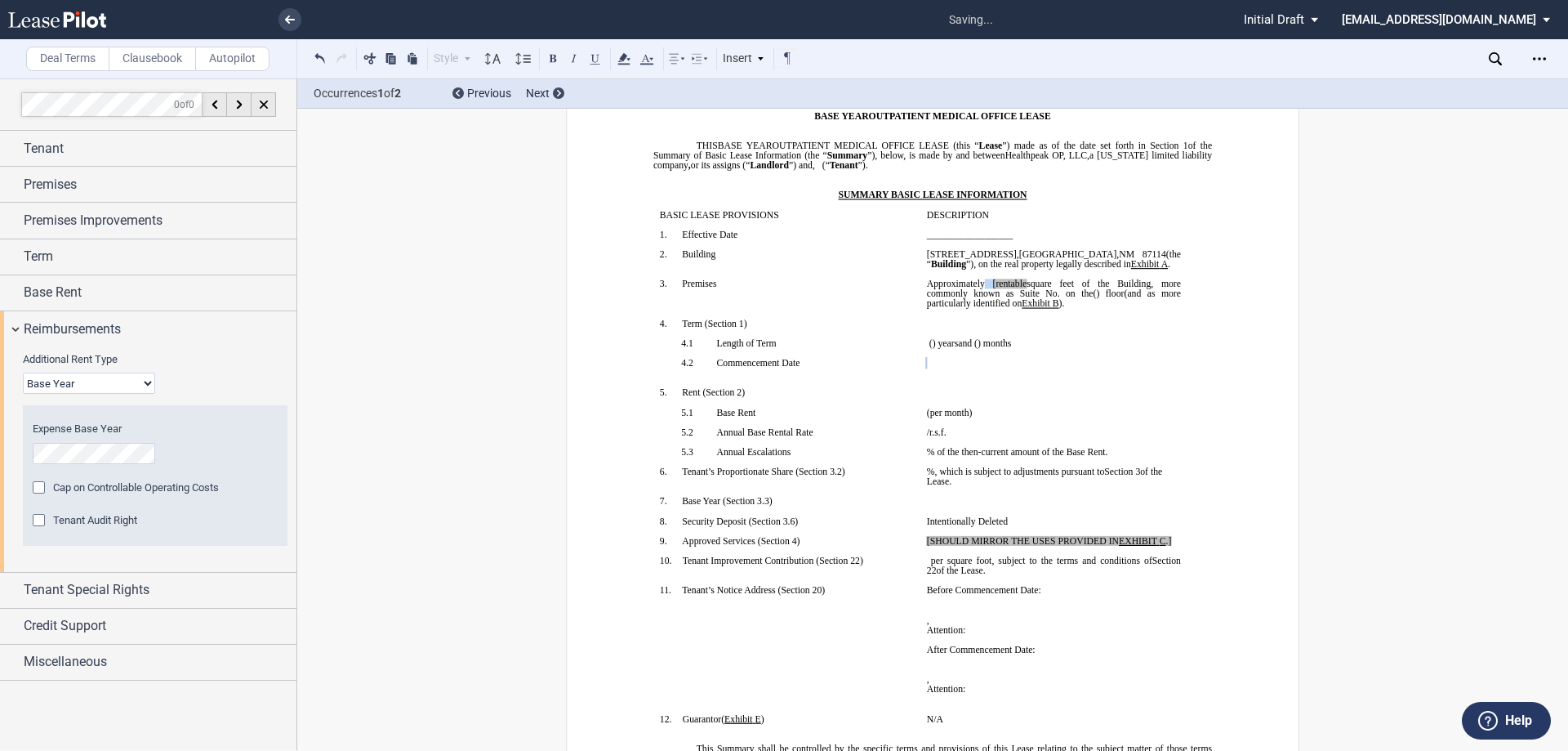
click at [1010, 285] on span "[rentable" at bounding box center [1010, 283] width 34 height 9
click at [1102, 366] on p "﻿ ﻿ The earlier of (i) the date upon which Tenant opens to conduct business in …" at bounding box center [1054, 363] width 254 height 9
drag, startPoint x: 1042, startPoint y: 282, endPoint x: 1010, endPoint y: 282, distance: 32.0
click at [1010, 282] on span "rentable" at bounding box center [1009, 283] width 31 height 9
click at [1083, 398] on p "﻿" at bounding box center [1054, 402] width 254 height 9
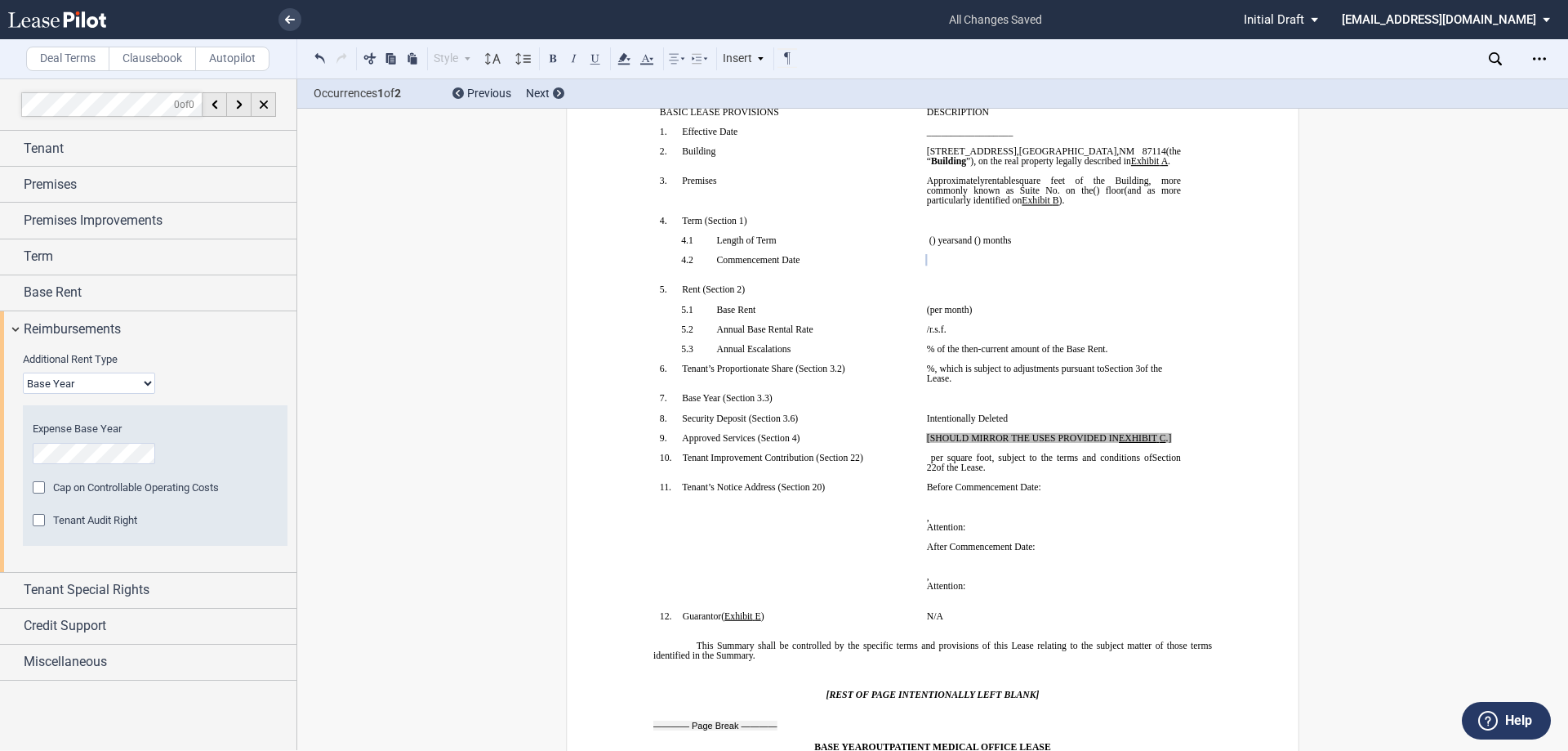
scroll to position [251, 0]
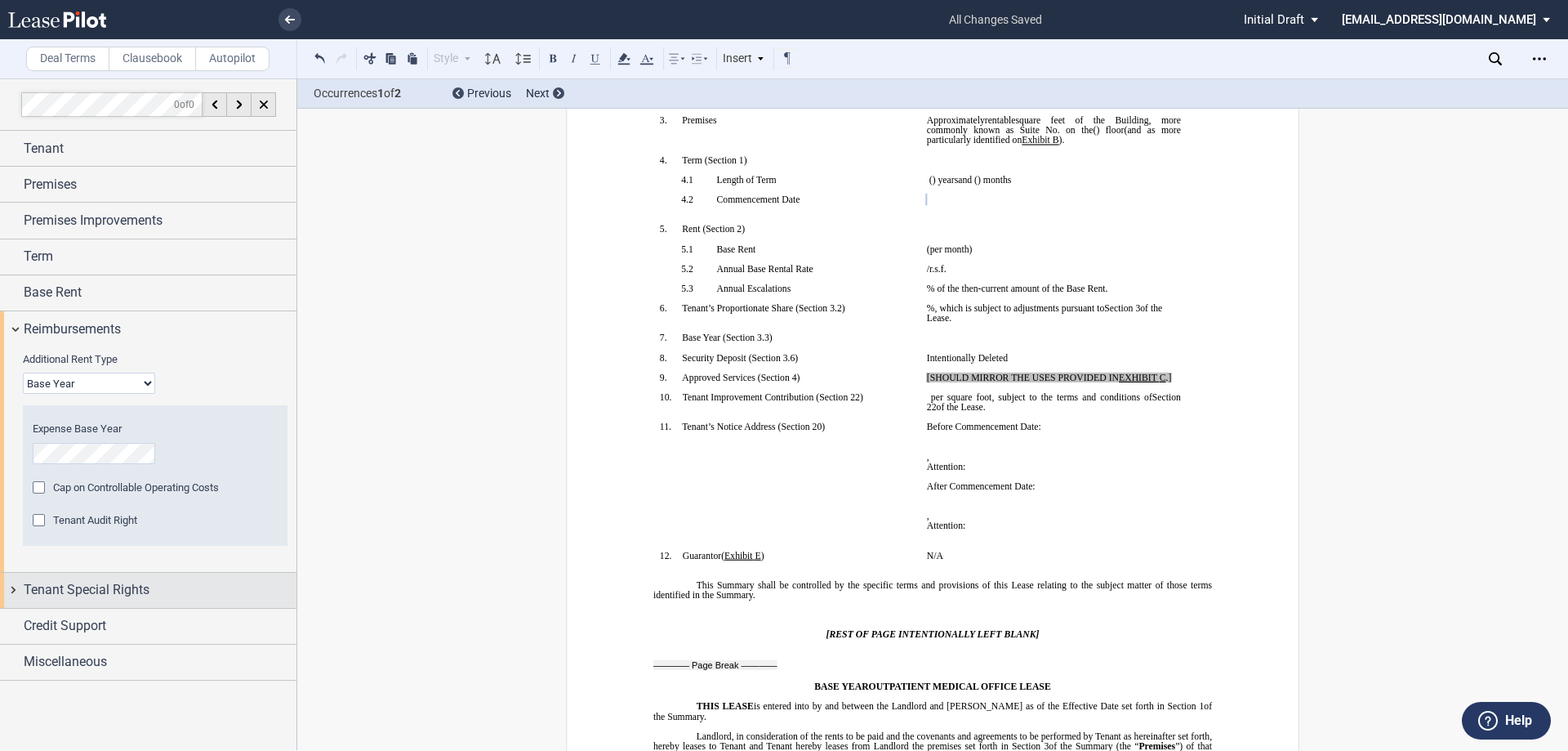
click at [111, 585] on span "Tenant Special Rights" at bounding box center [86, 589] width 126 height 20
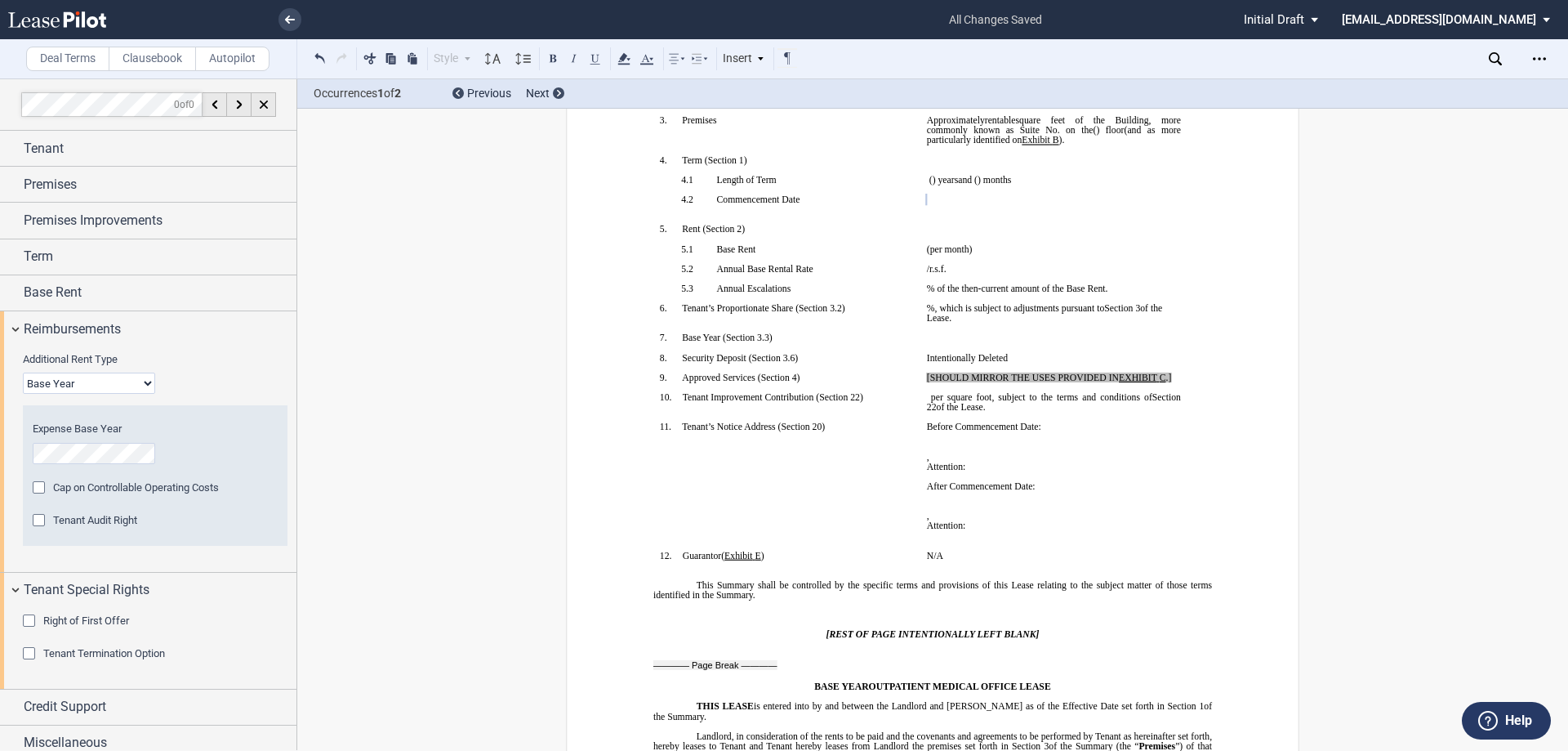
scroll to position [11, 0]
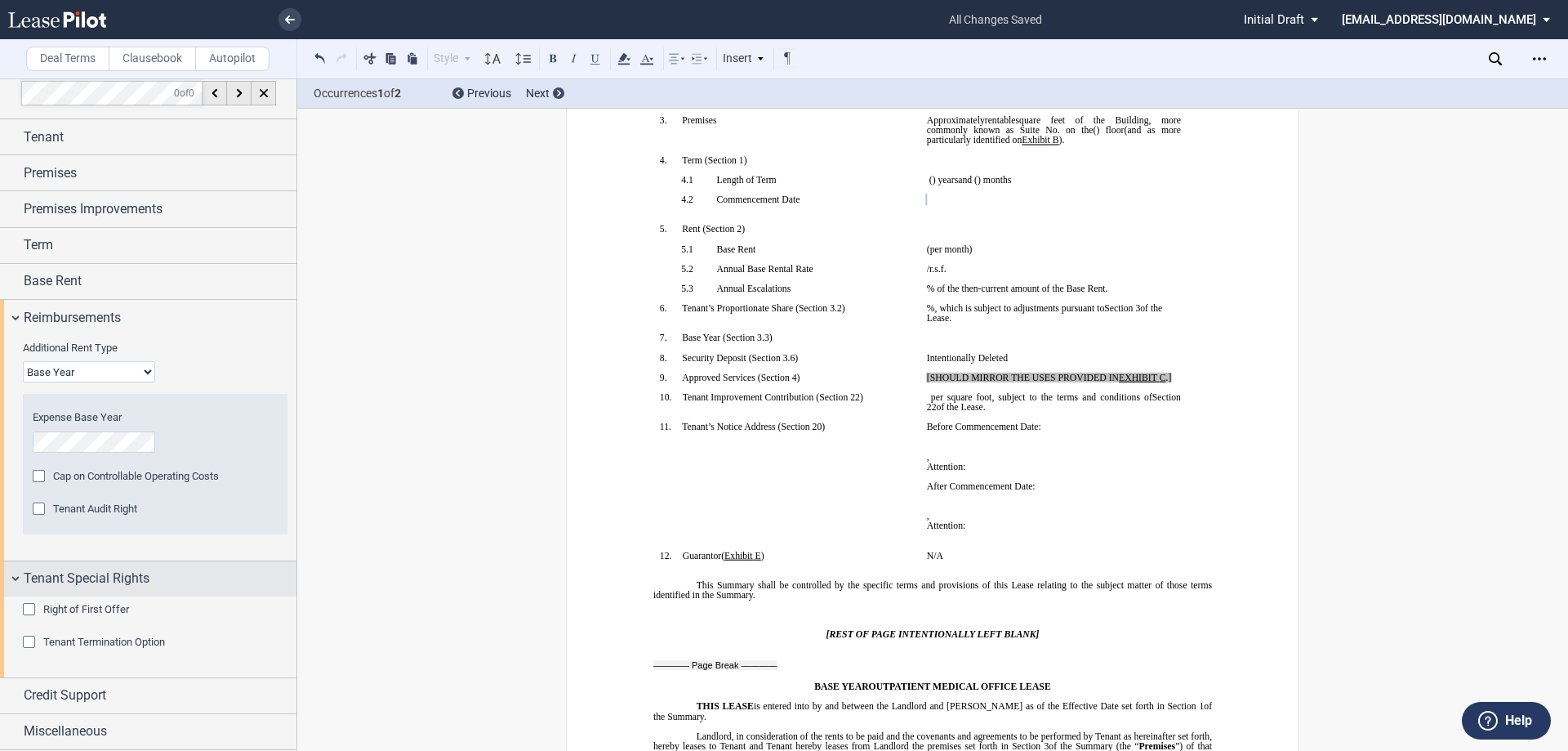
click at [22, 572] on div "Tenant Special Rights" at bounding box center [148, 578] width 297 height 35
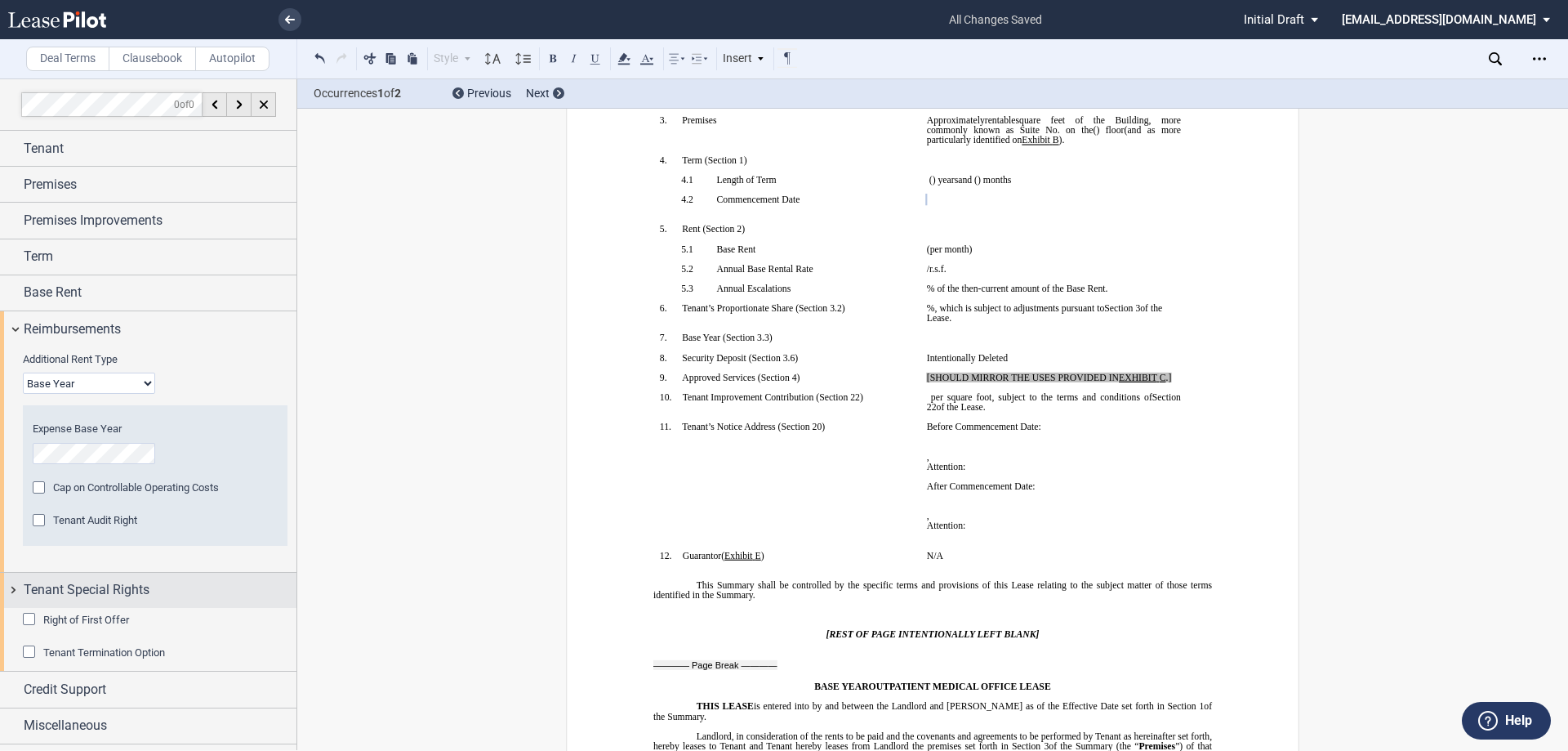
scroll to position [0, 0]
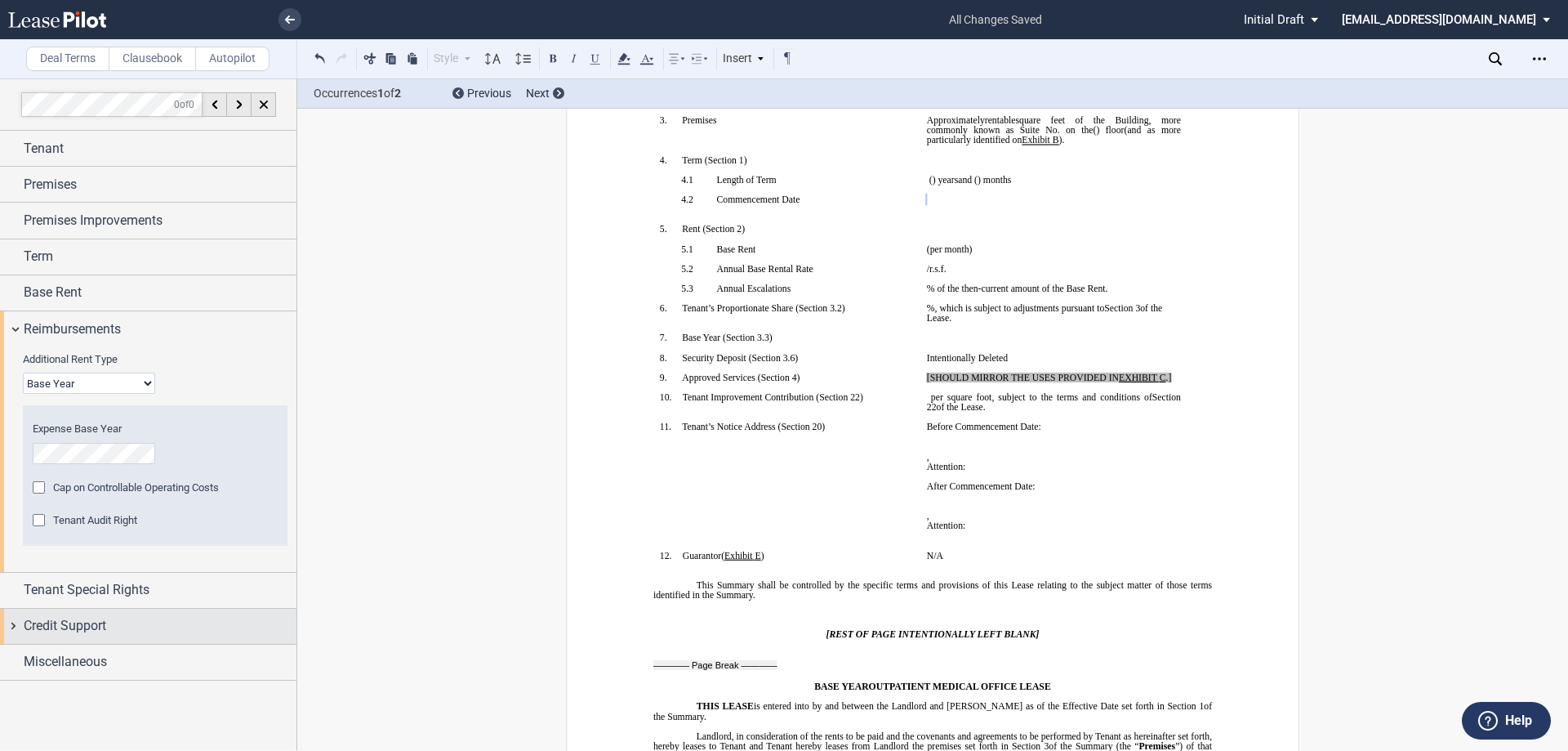
click at [21, 621] on div "Credit Support" at bounding box center [148, 625] width 297 height 35
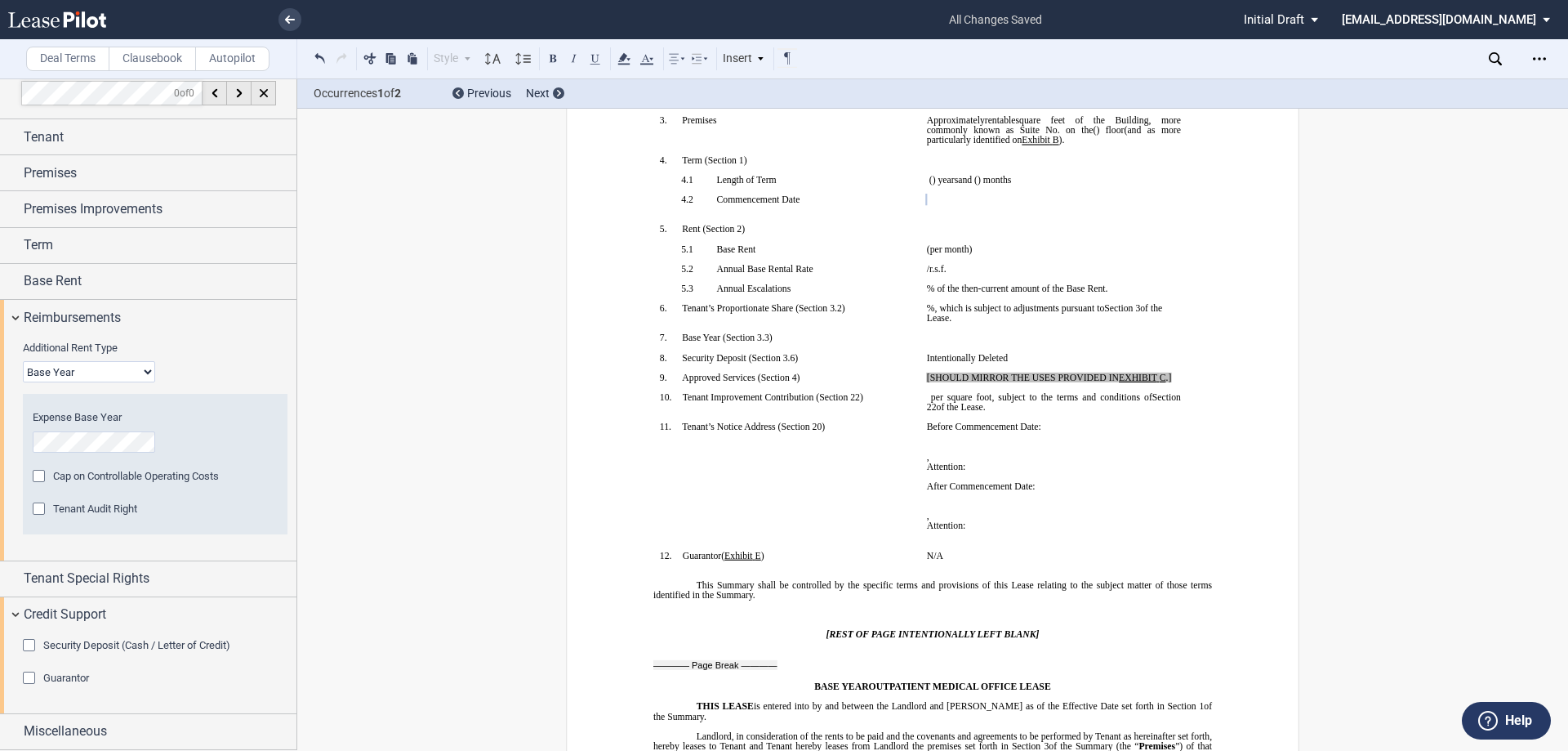
click at [106, 645] on span "Security Deposit (Cash / Letter of Credit)" at bounding box center [137, 644] width 187 height 12
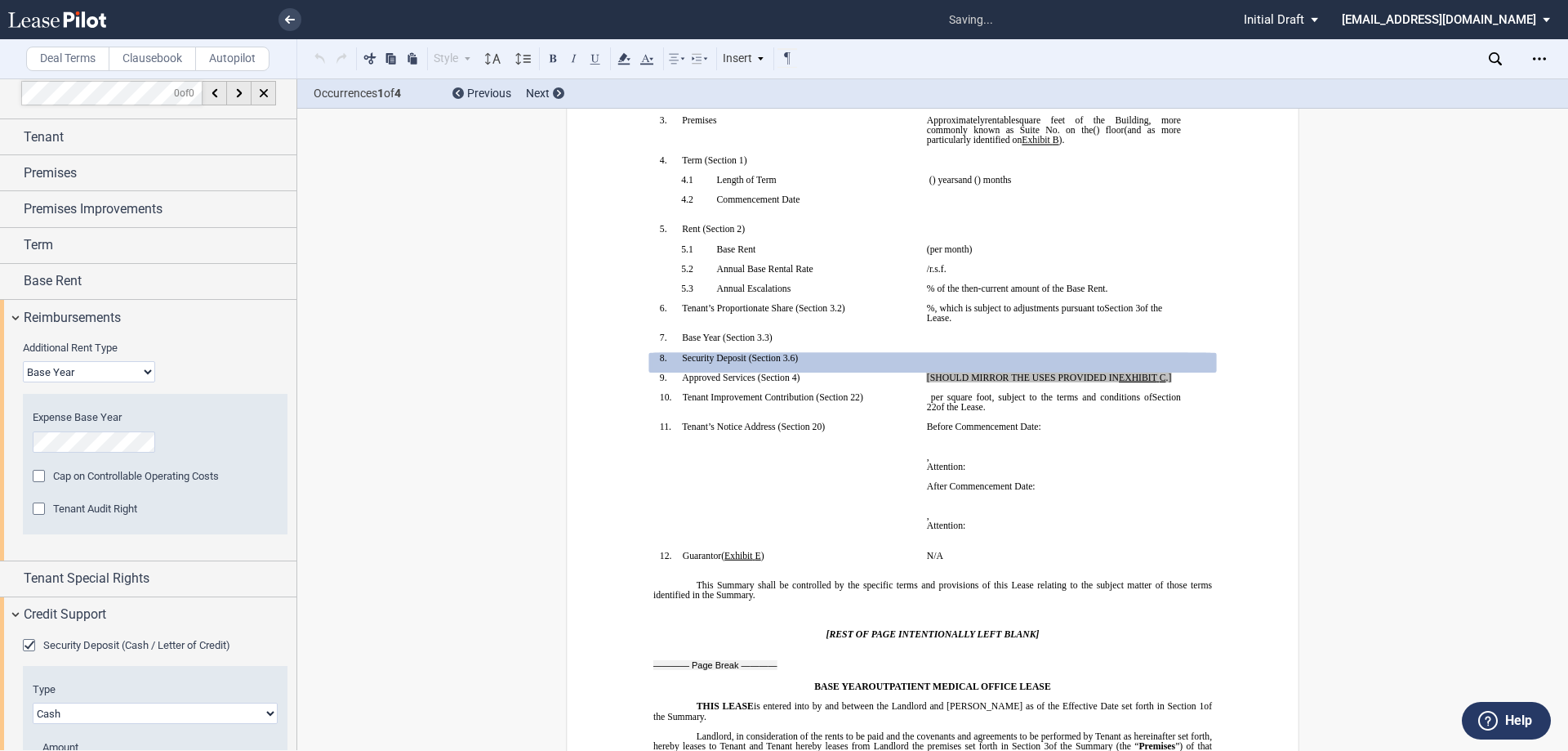
scroll to position [155, 0]
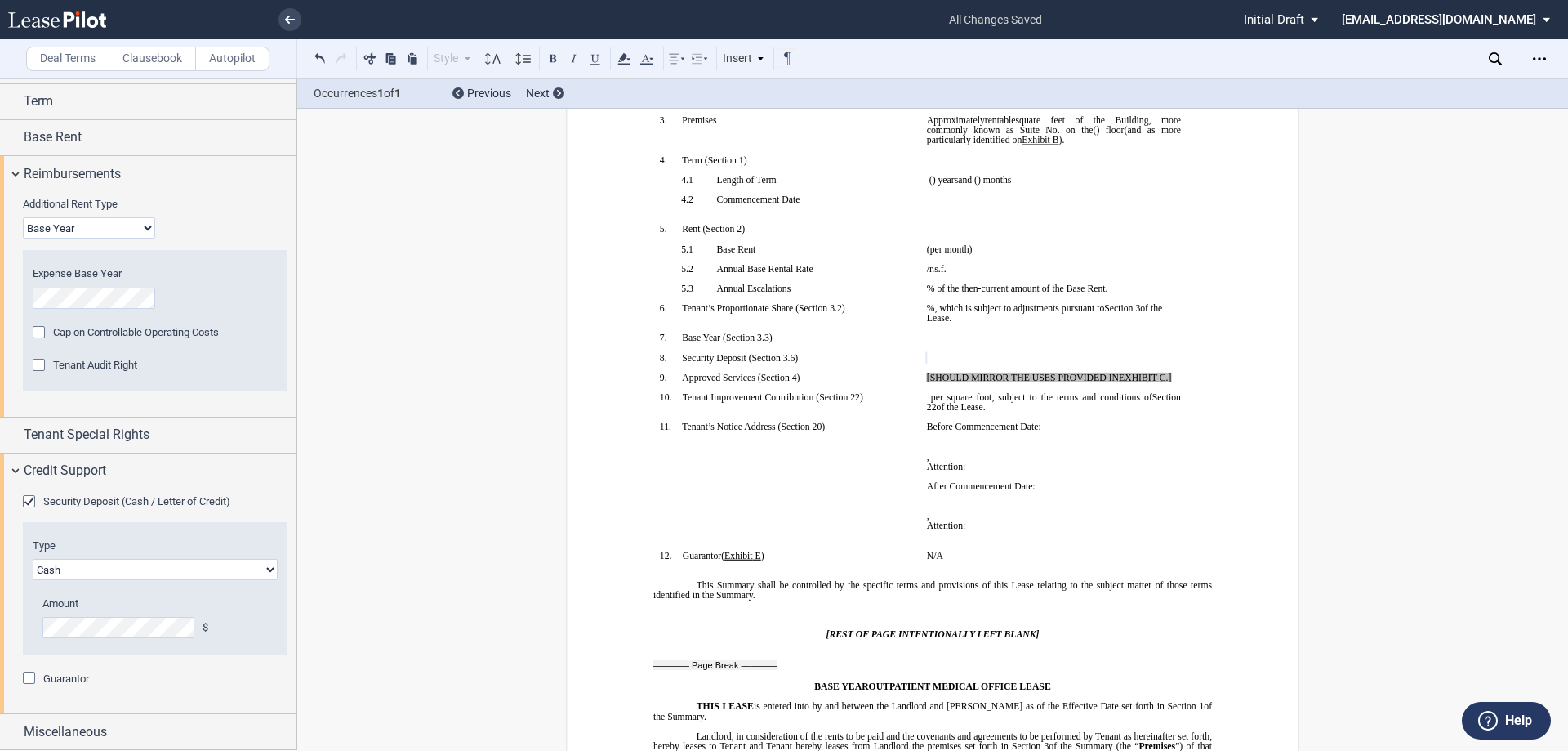
click at [188, 568] on select "Letter of Credit (L/C) Cash Cash and Letter of Credit" at bounding box center [155, 570] width 245 height 21
click at [1042, 499] on p "﻿" at bounding box center [1054, 496] width 254 height 9
click at [11, 471] on div "Credit Support" at bounding box center [148, 470] width 297 height 35
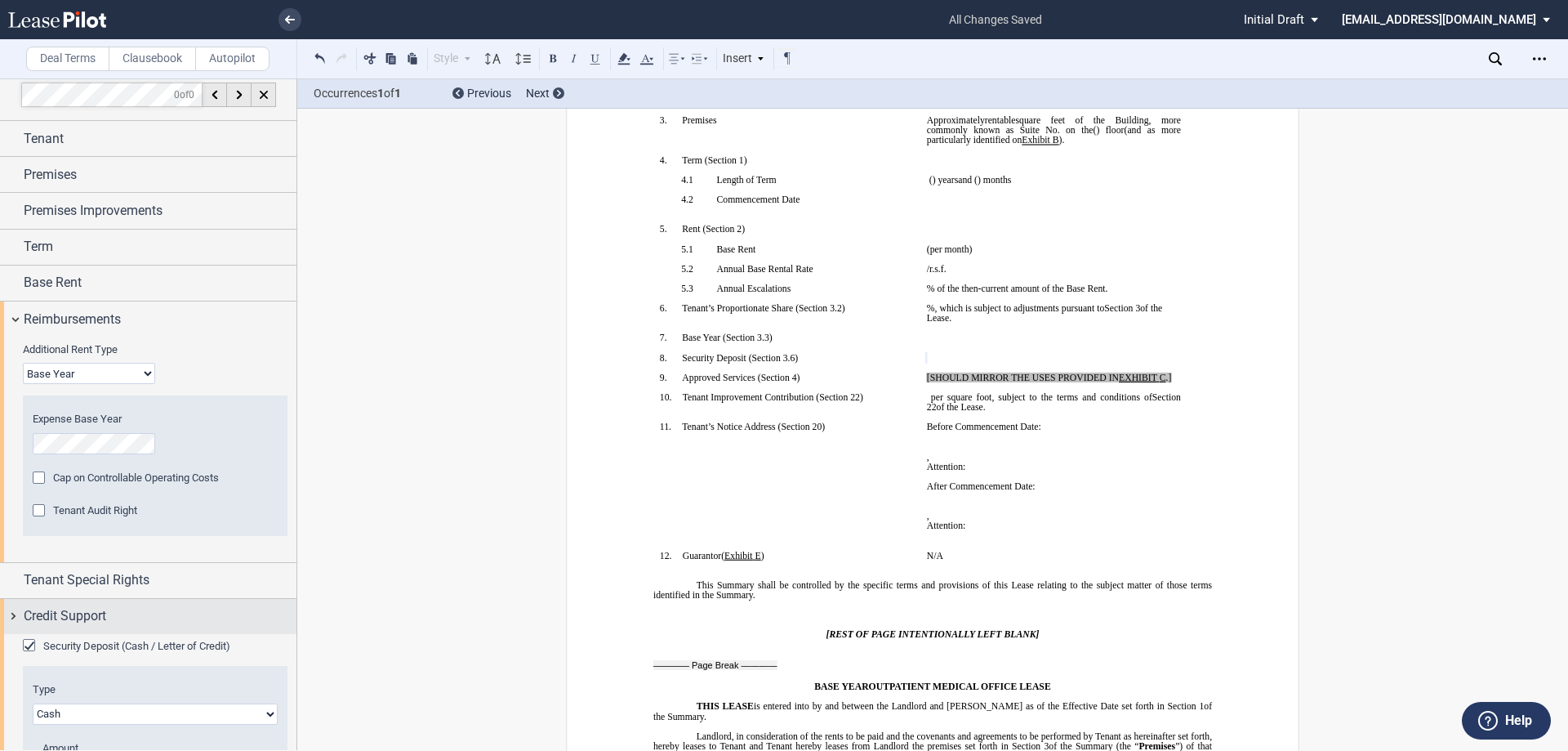
scroll to position [0, 0]
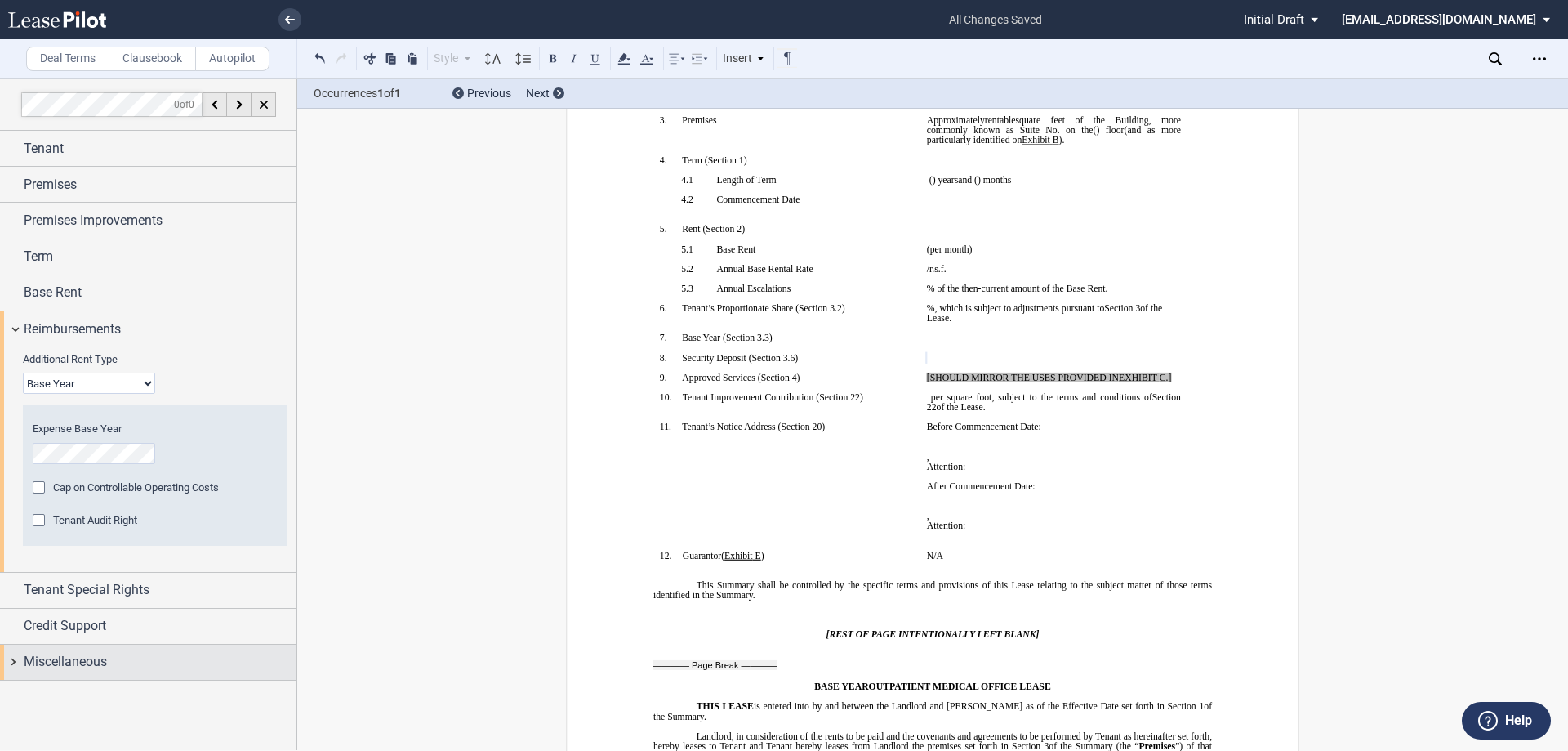
click at [15, 663] on div "Miscellaneous" at bounding box center [148, 661] width 297 height 35
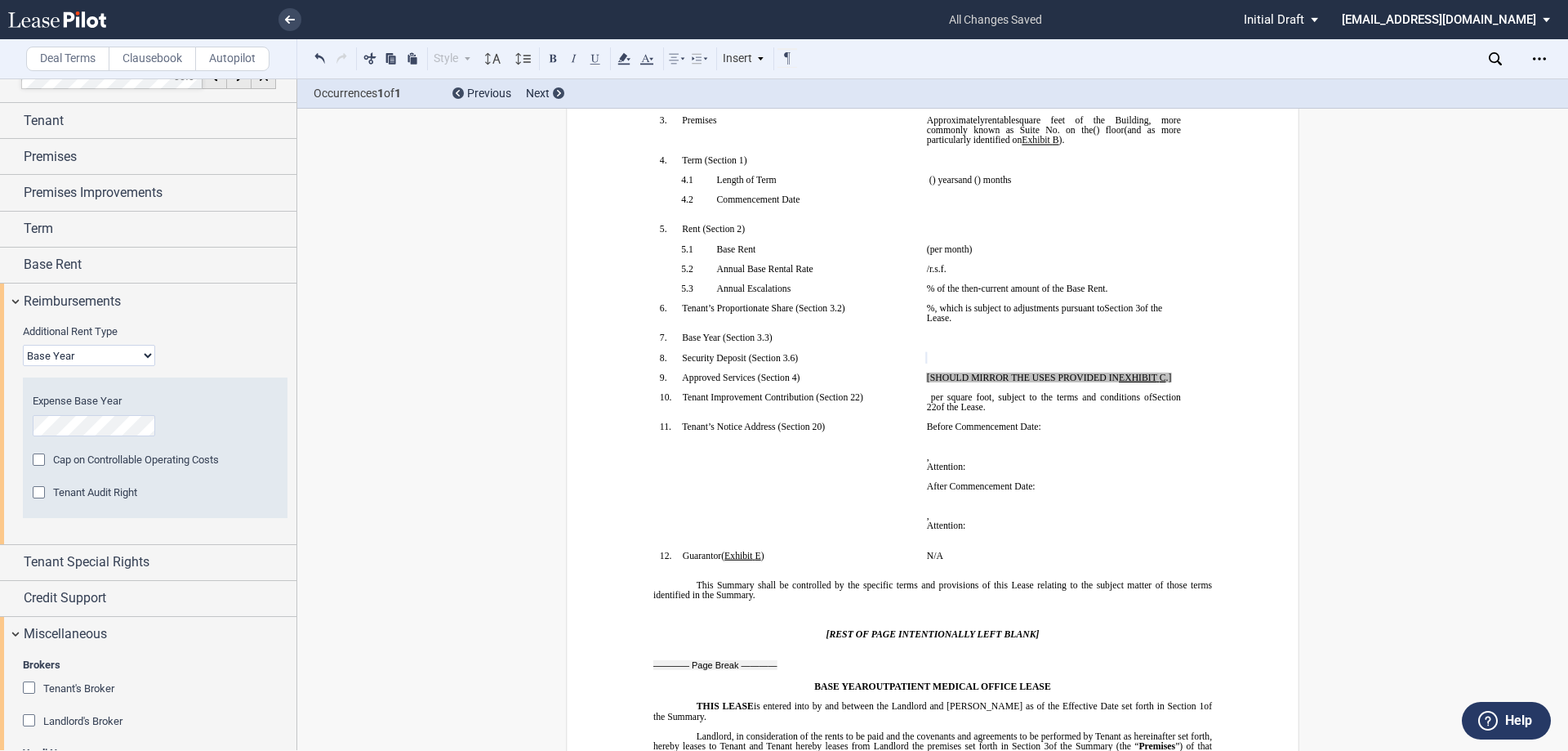
scroll to position [100, 0]
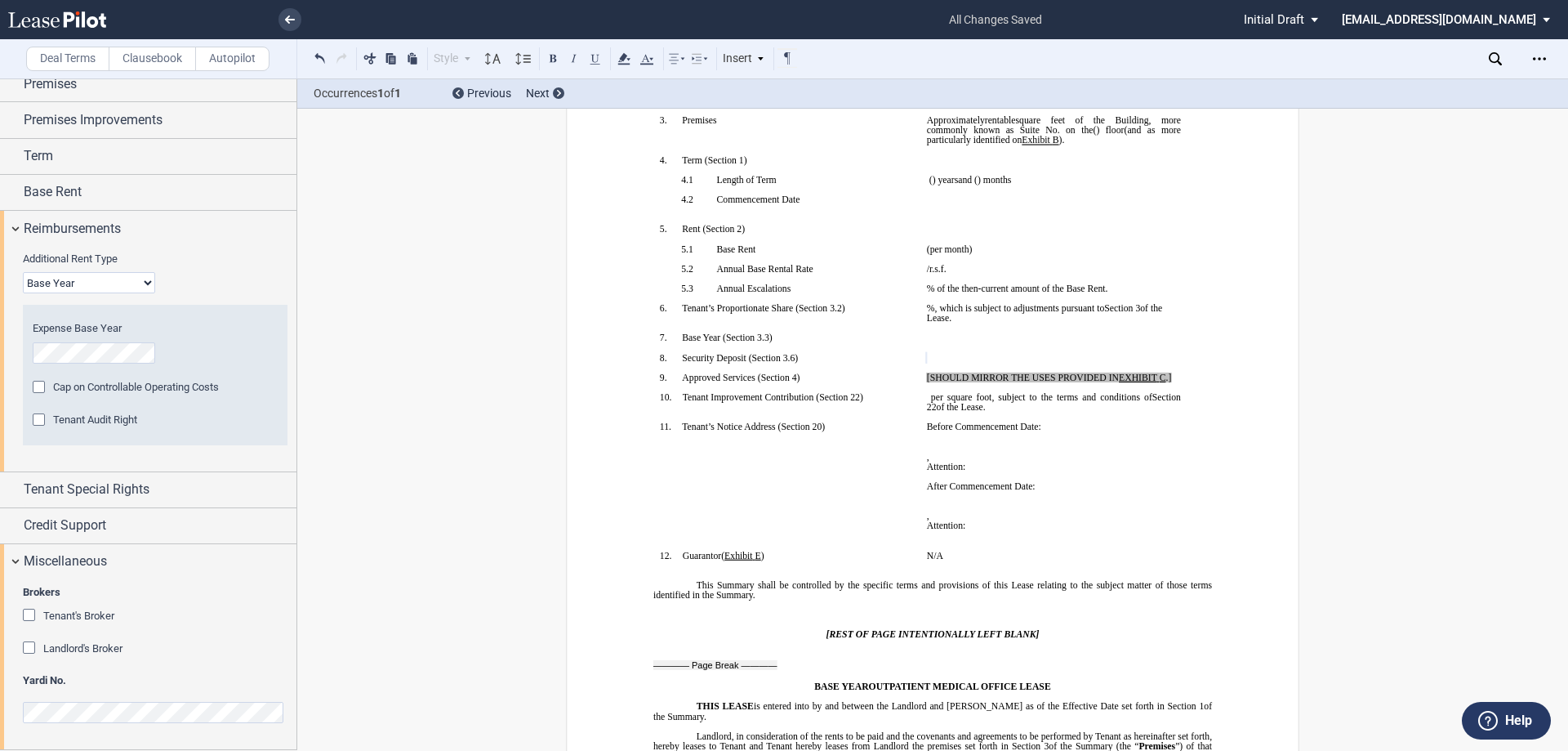
click at [57, 656] on div "Landlord's Broker" at bounding box center [83, 649] width 79 height 15
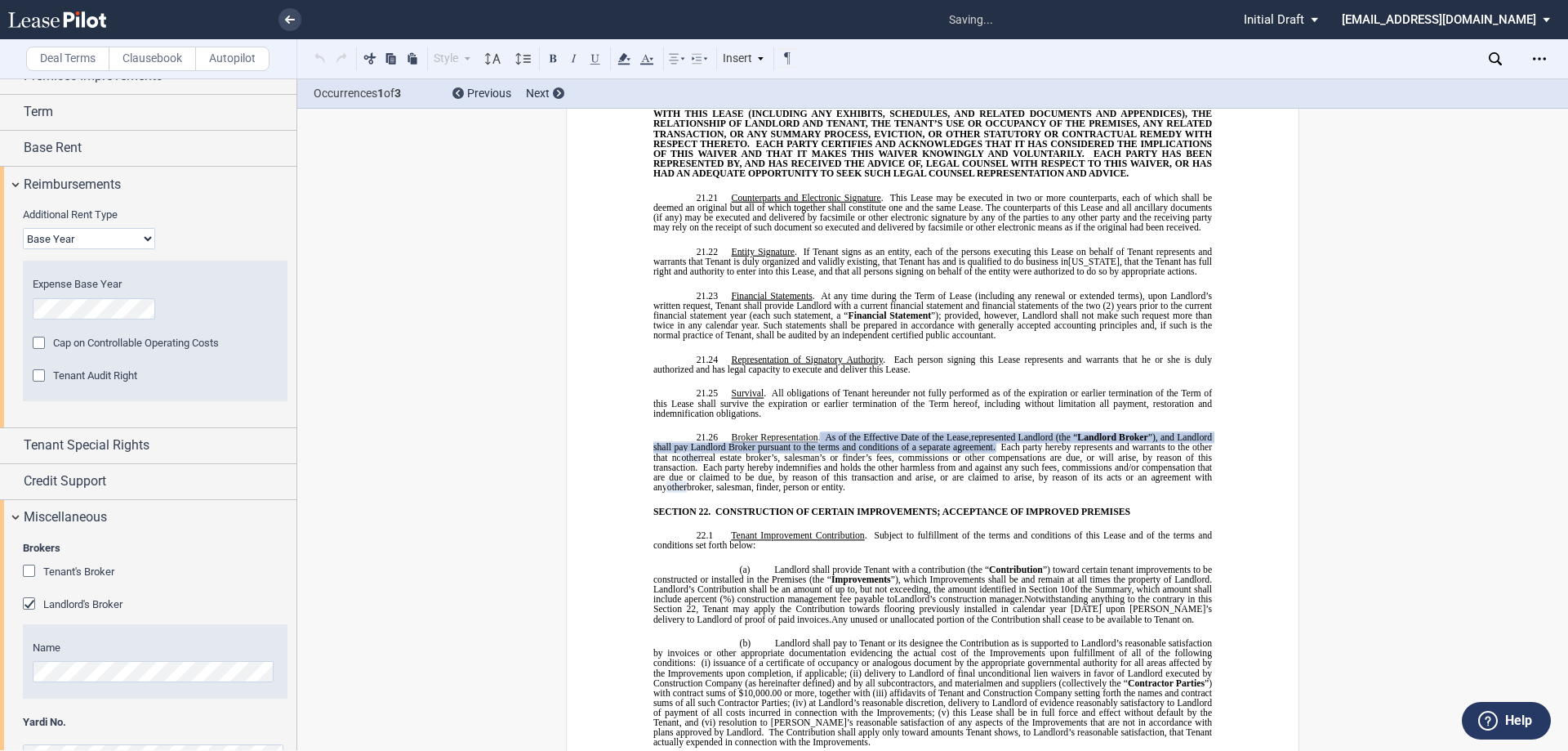
scroll to position [187, 0]
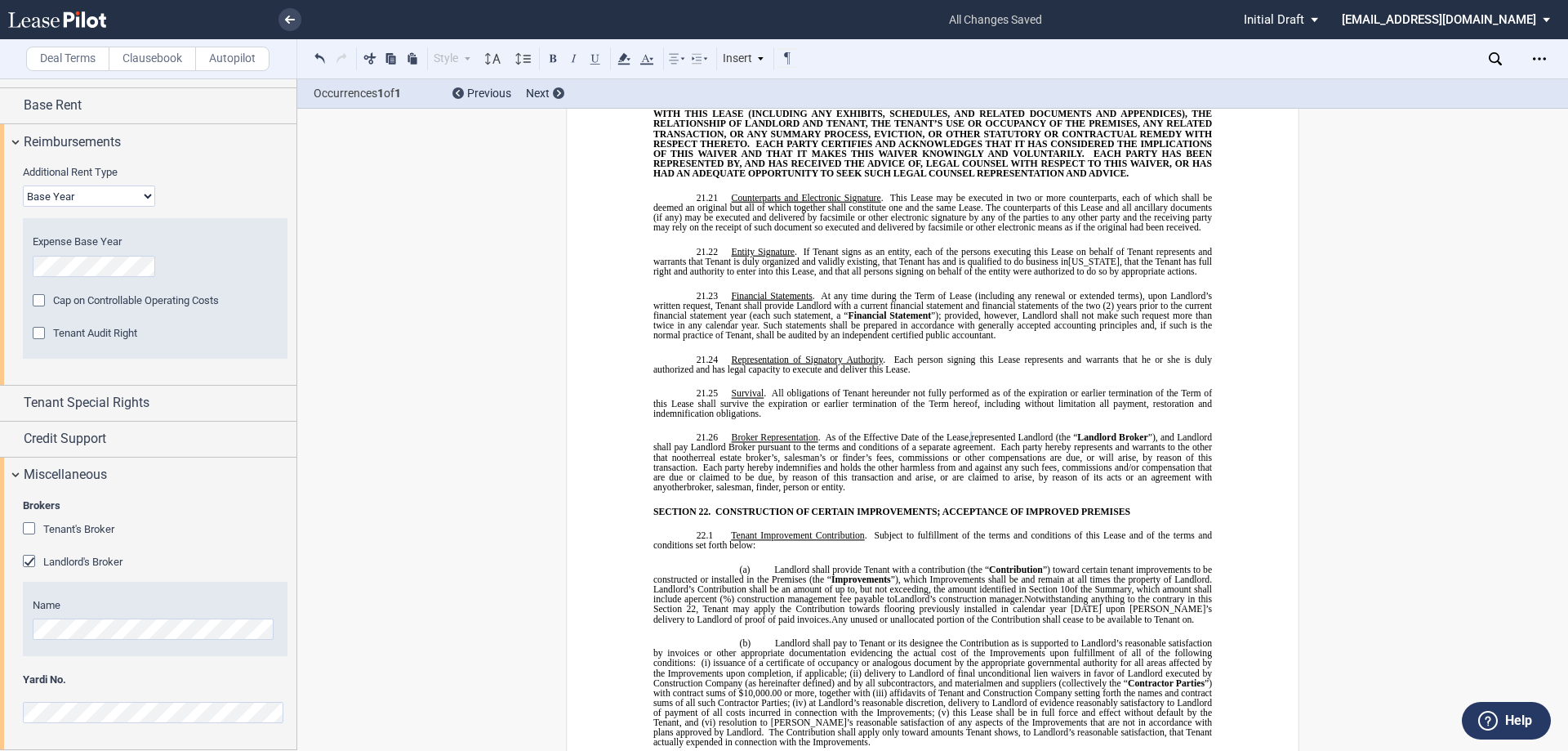
click at [925, 530] on span "Subject to fulfillment of the terms and conditions of this Lease and of the ter…" at bounding box center [934, 539] width 561 height 20
click at [1139, 462] on span "Each party hereby indemnifies and holds the other harmless from and against any…" at bounding box center [934, 476] width 561 height 29
click at [83, 525] on span "Tenant's Broker" at bounding box center [78, 528] width 71 height 12
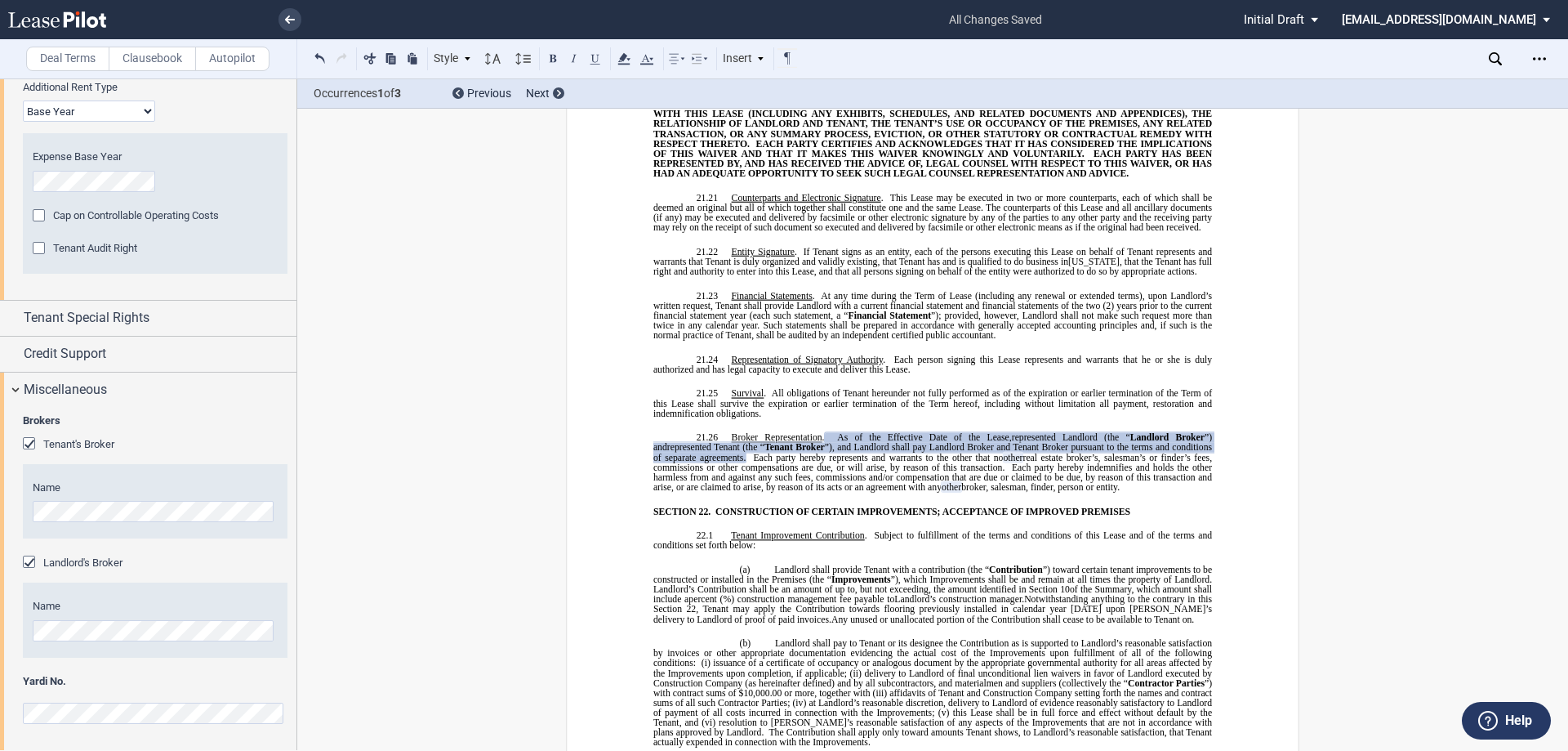
scroll to position [273, 0]
drag, startPoint x: 70, startPoint y: 675, endPoint x: 64, endPoint y: 684, distance: 10.8
click at [63, 683] on span "Yardi No." at bounding box center [155, 681] width 264 height 15
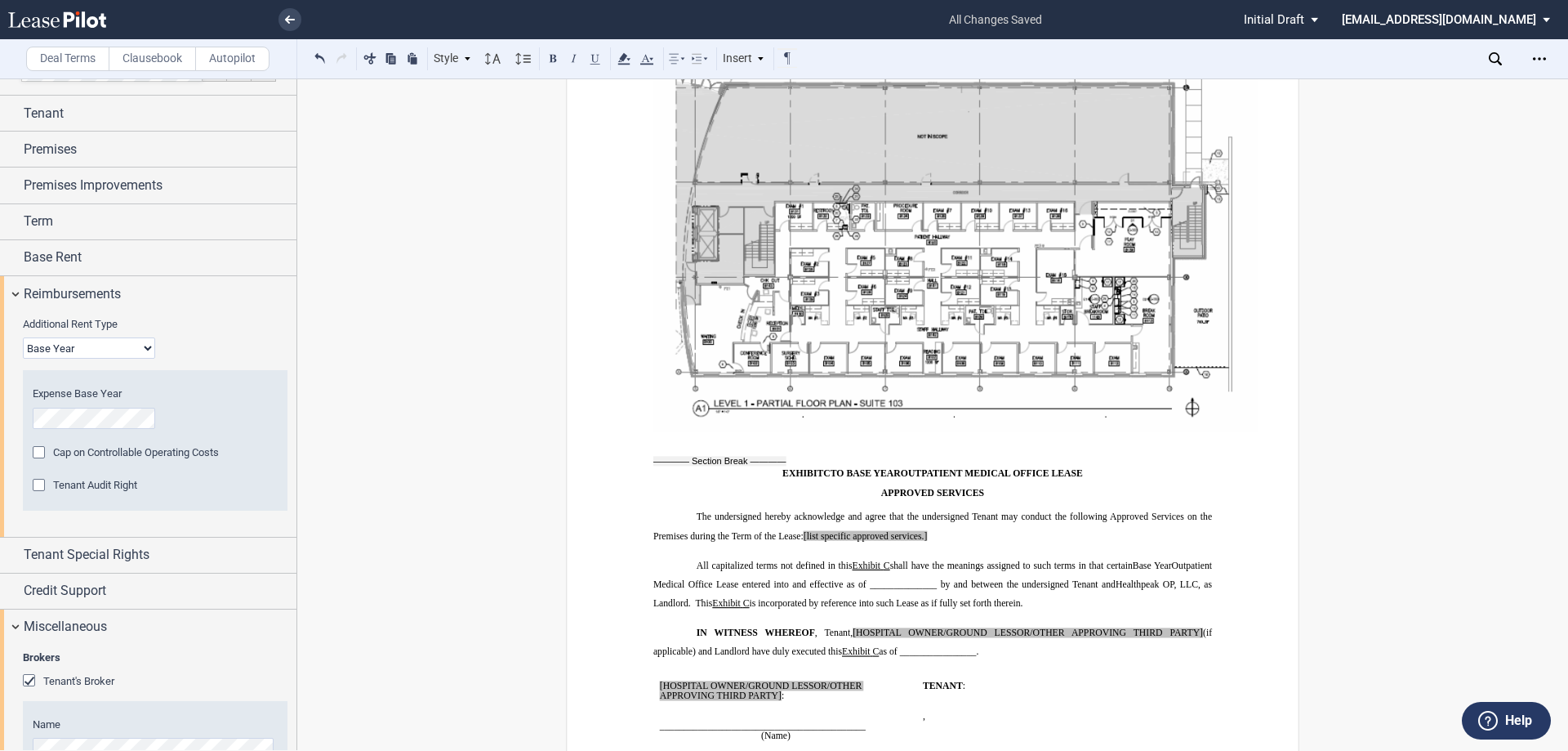
scroll to position [0, 0]
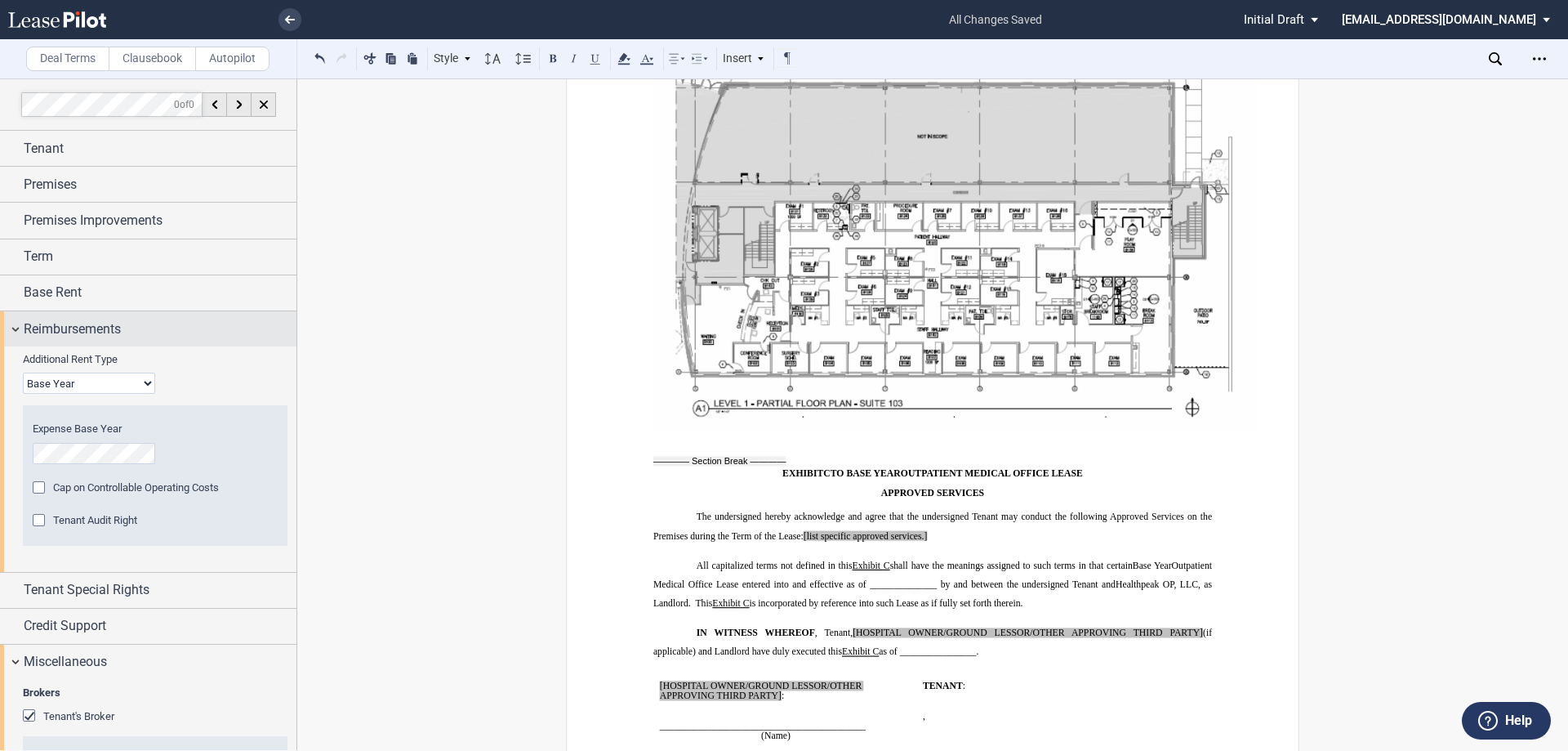
click at [19, 320] on div "Reimbursements" at bounding box center [148, 328] width 297 height 35
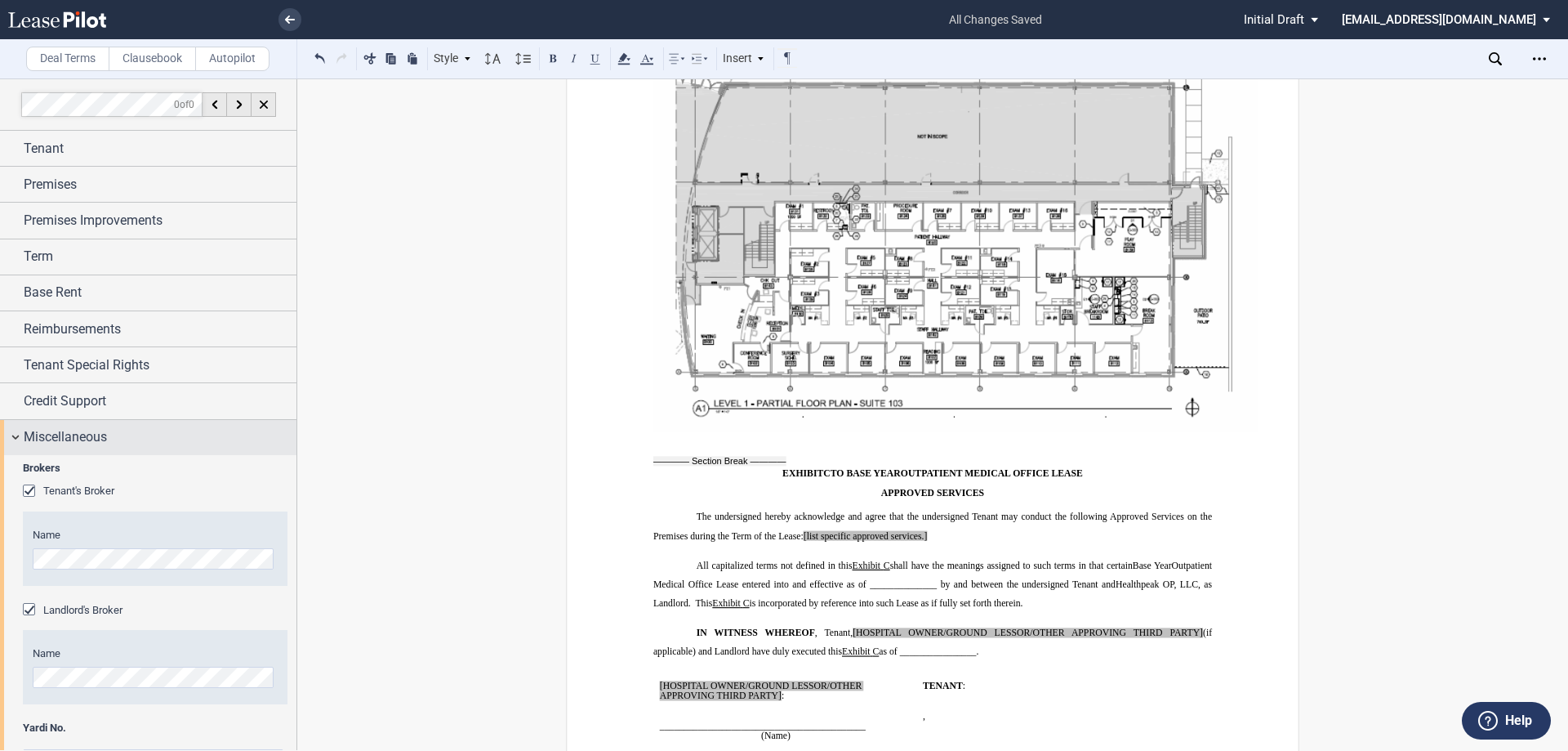
click at [14, 439] on div "Miscellaneous" at bounding box center [148, 437] width 297 height 35
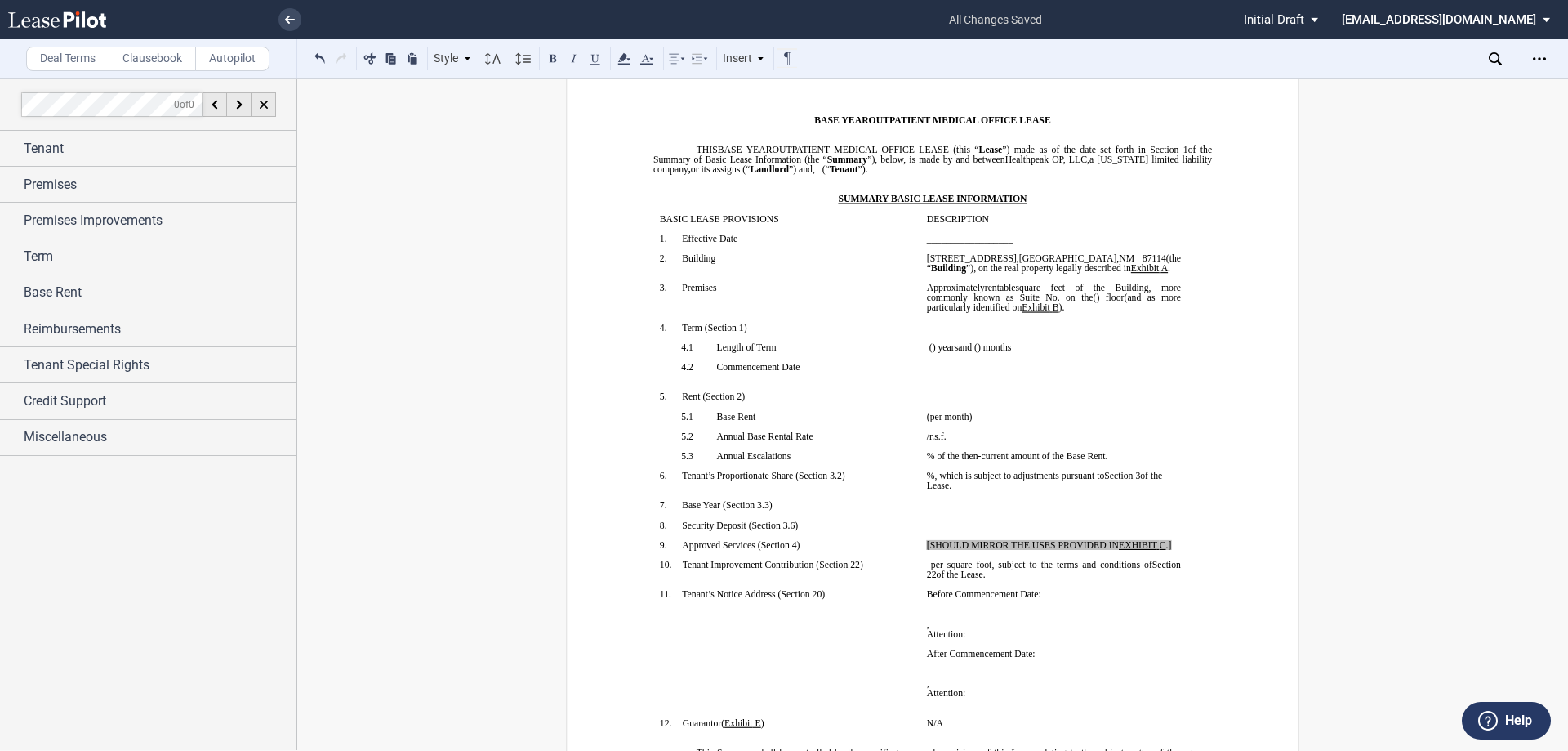
scroll to position [163, 0]
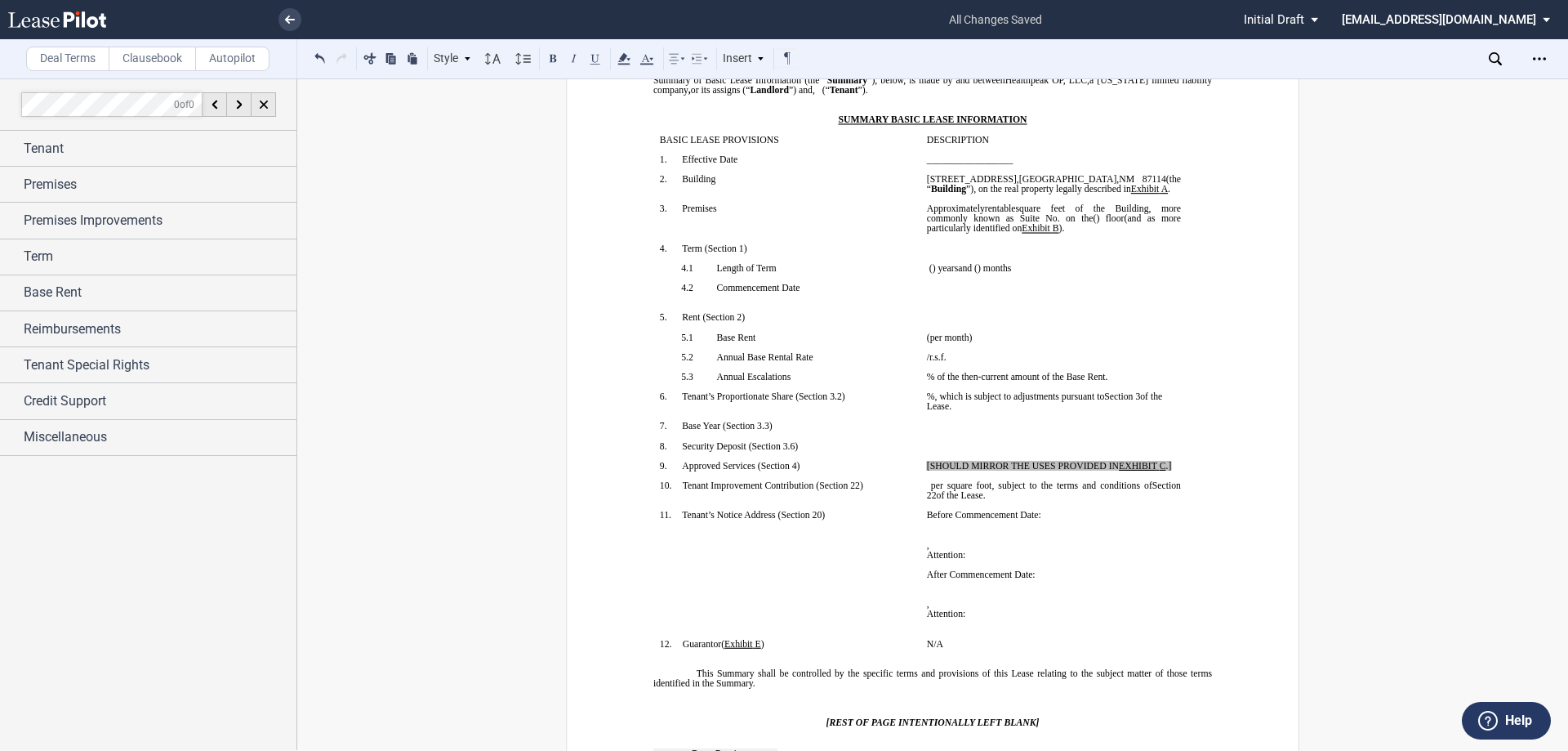
click at [1041, 499] on p "﻿ ﻿ , subject to the terms and conditions of ﻿ ﻿ of the Lease. ﻿ ﻿ per square f…" at bounding box center [1054, 490] width 254 height 20
click at [963, 483] on span "per square foot, subject to the terms and conditions of" at bounding box center [1042, 486] width 221 height 9
click at [969, 481] on span "per square foot, subject to the terms and conditions of" at bounding box center [1042, 486] width 221 height 9
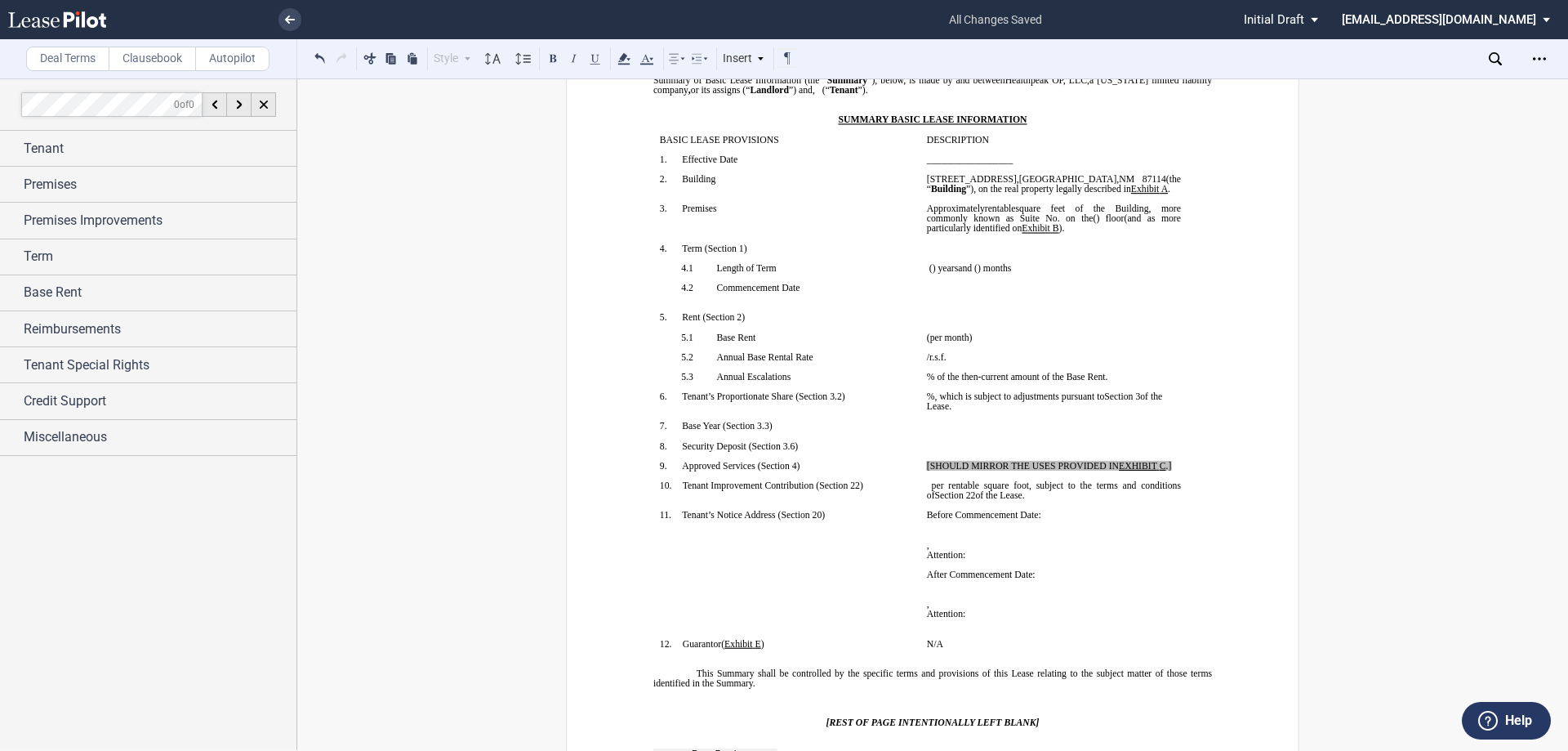
click at [1159, 538] on p "﻿ ﻿" at bounding box center [1054, 535] width 254 height 9
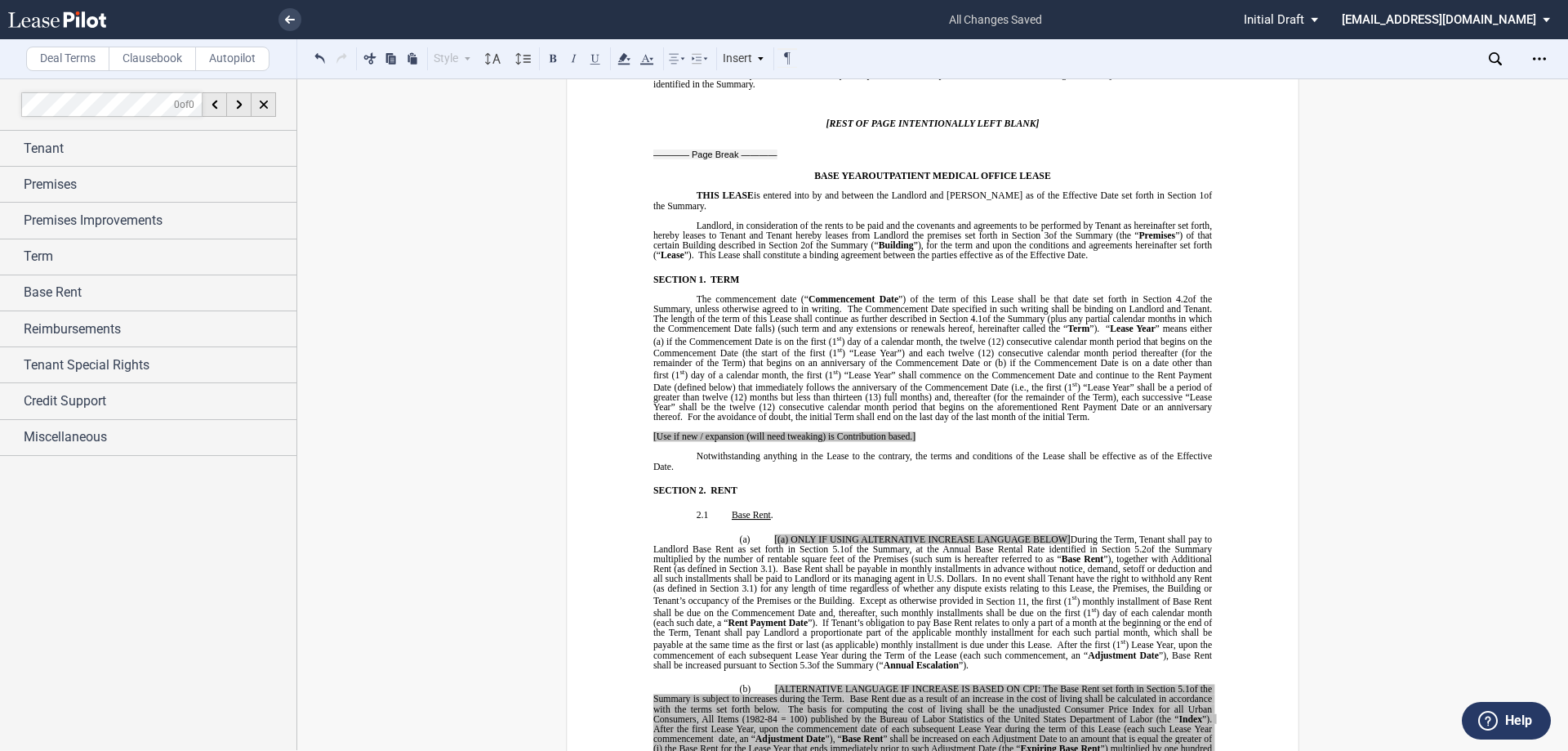
scroll to position [817, 0]
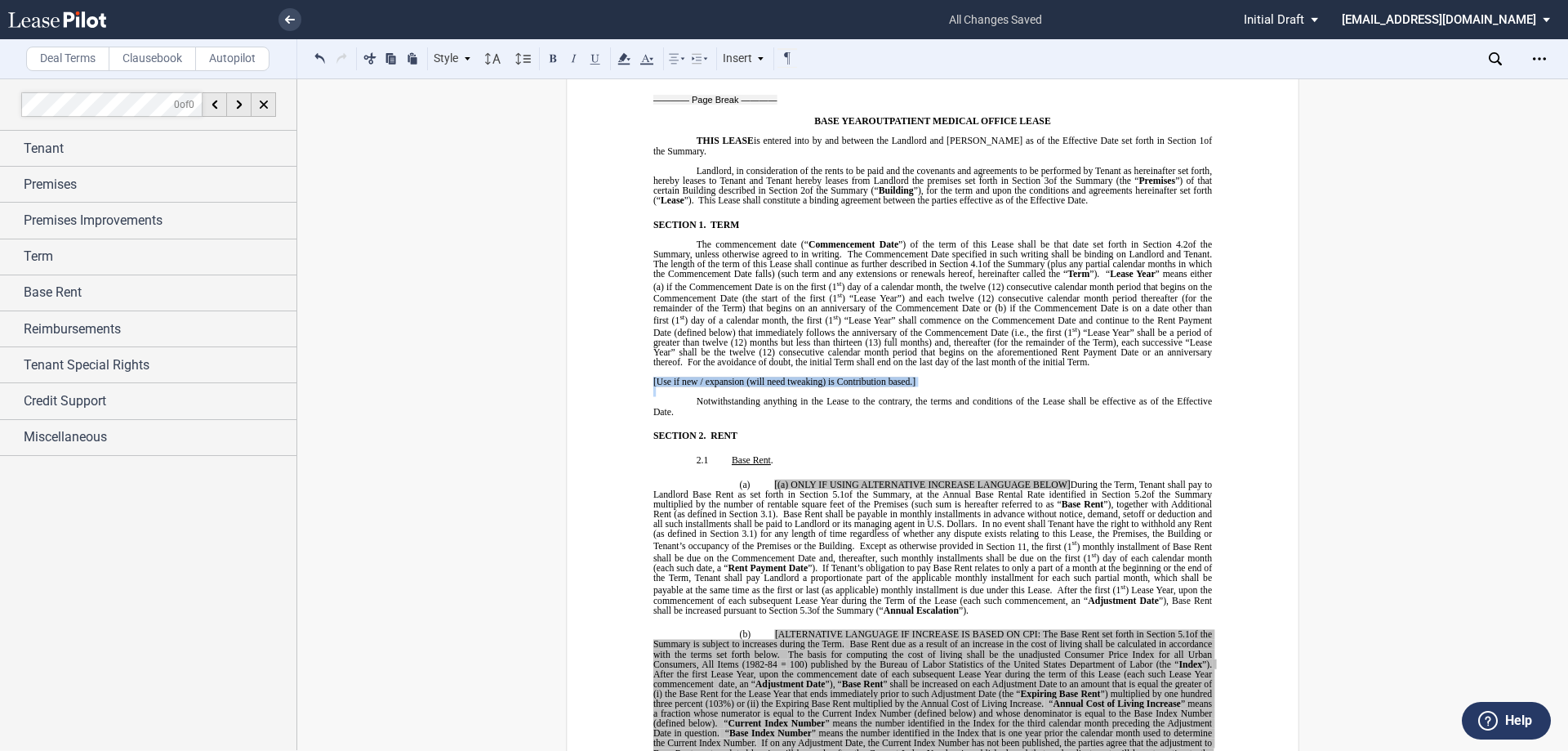
drag, startPoint x: 912, startPoint y: 378, endPoint x: 634, endPoint y: 375, distance: 278.0
drag, startPoint x: 940, startPoint y: 369, endPoint x: 634, endPoint y: 373, distance: 306.0
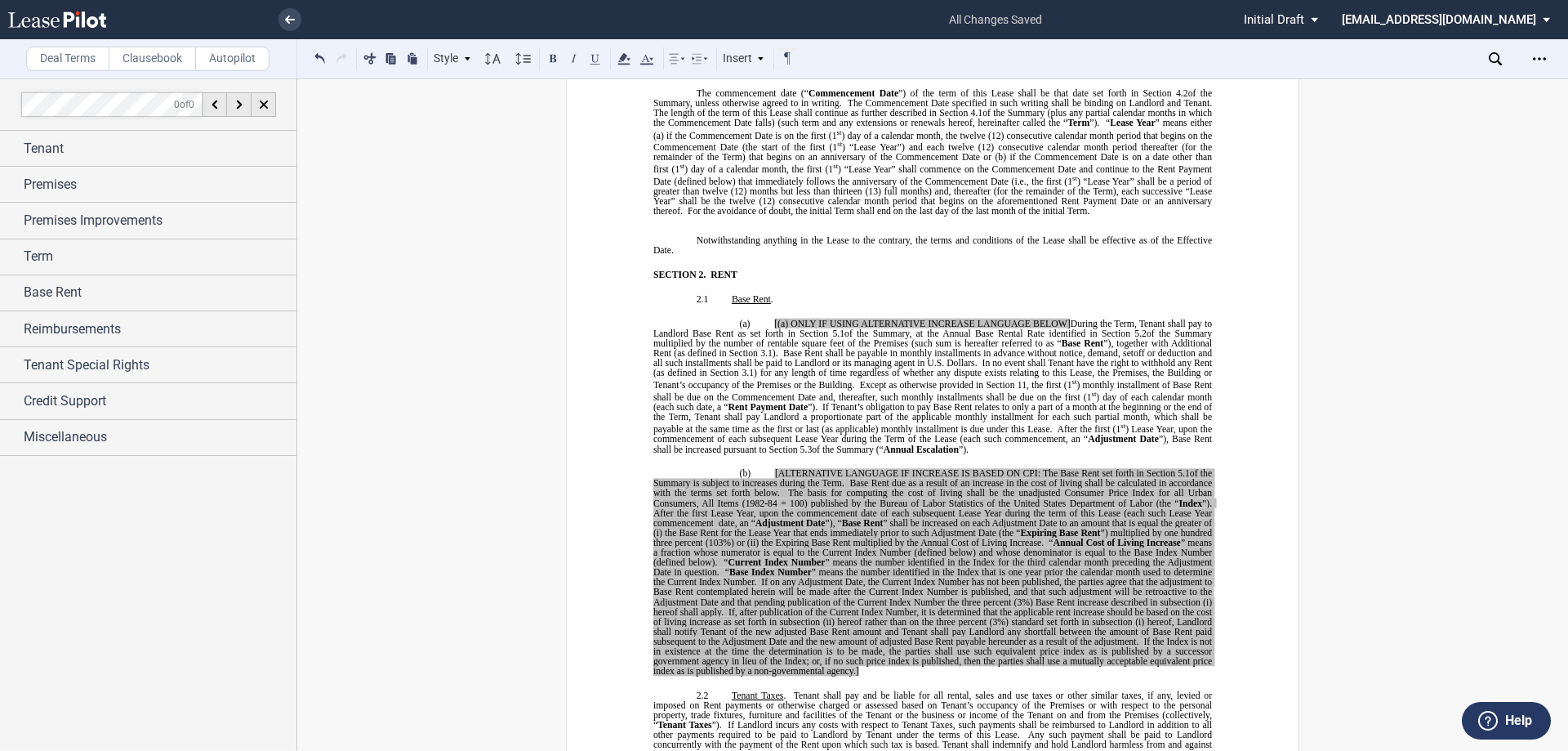
scroll to position [981, 0]
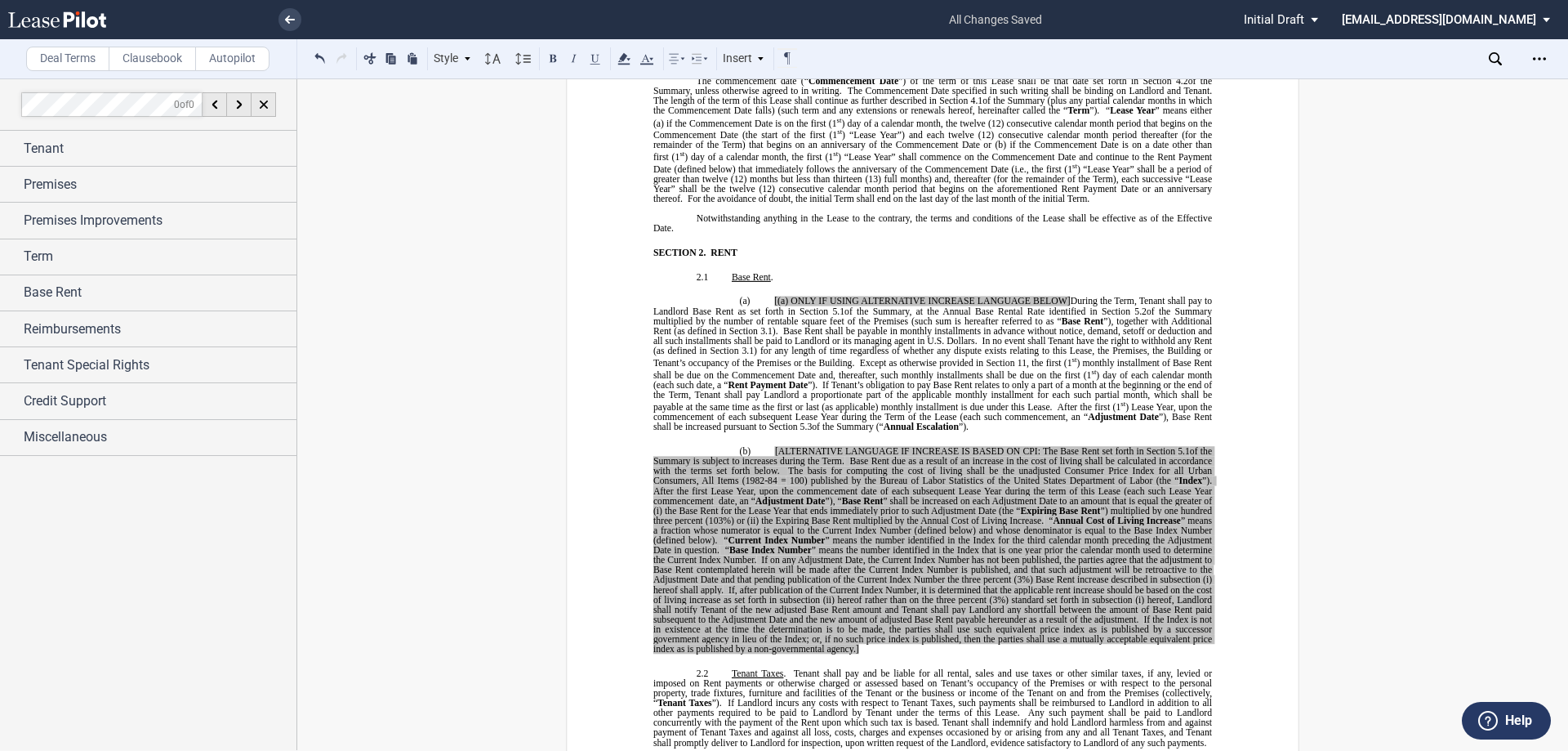
drag, startPoint x: 1076, startPoint y: 289, endPoint x: 765, endPoint y: 281, distance: 311.1
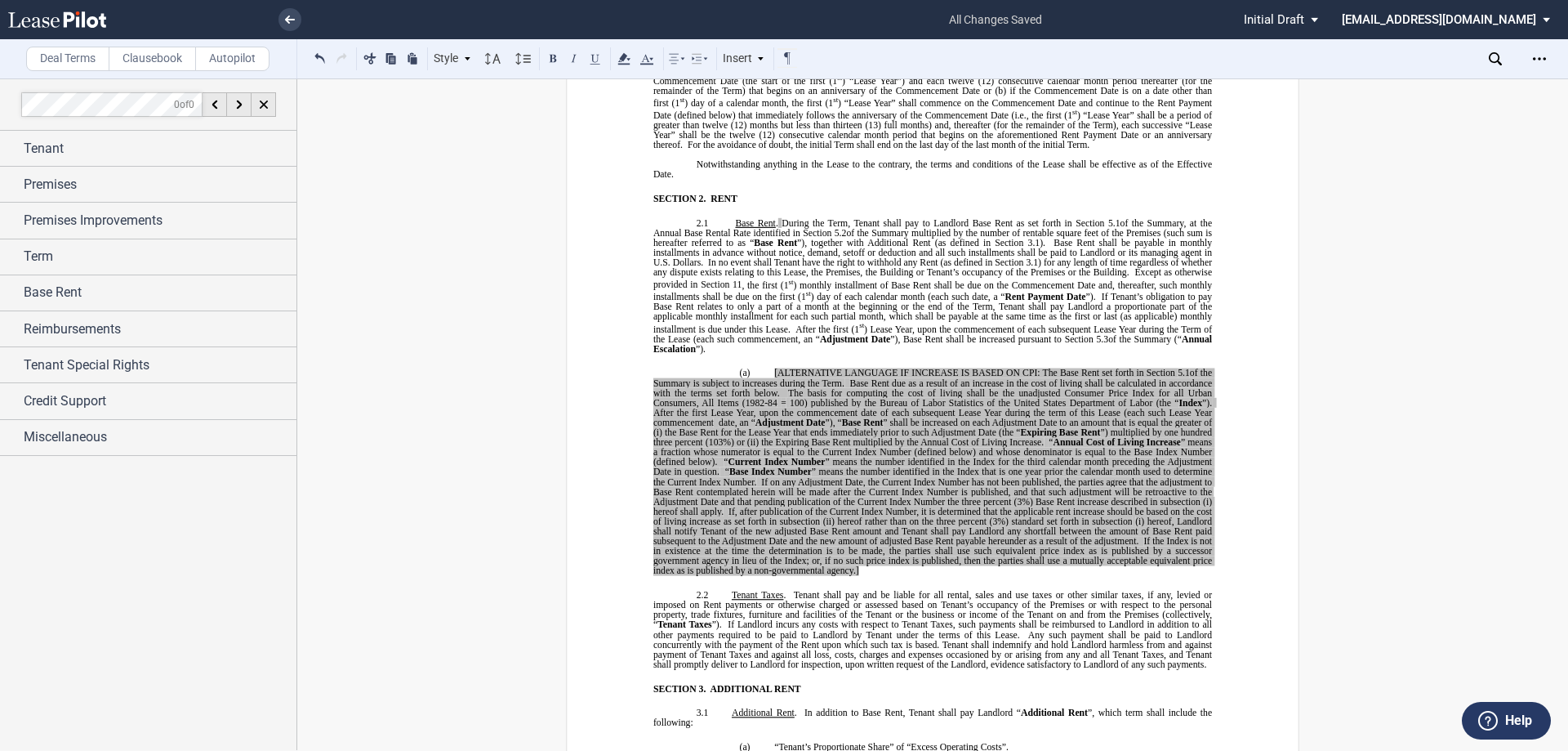
scroll to position [1062, 0]
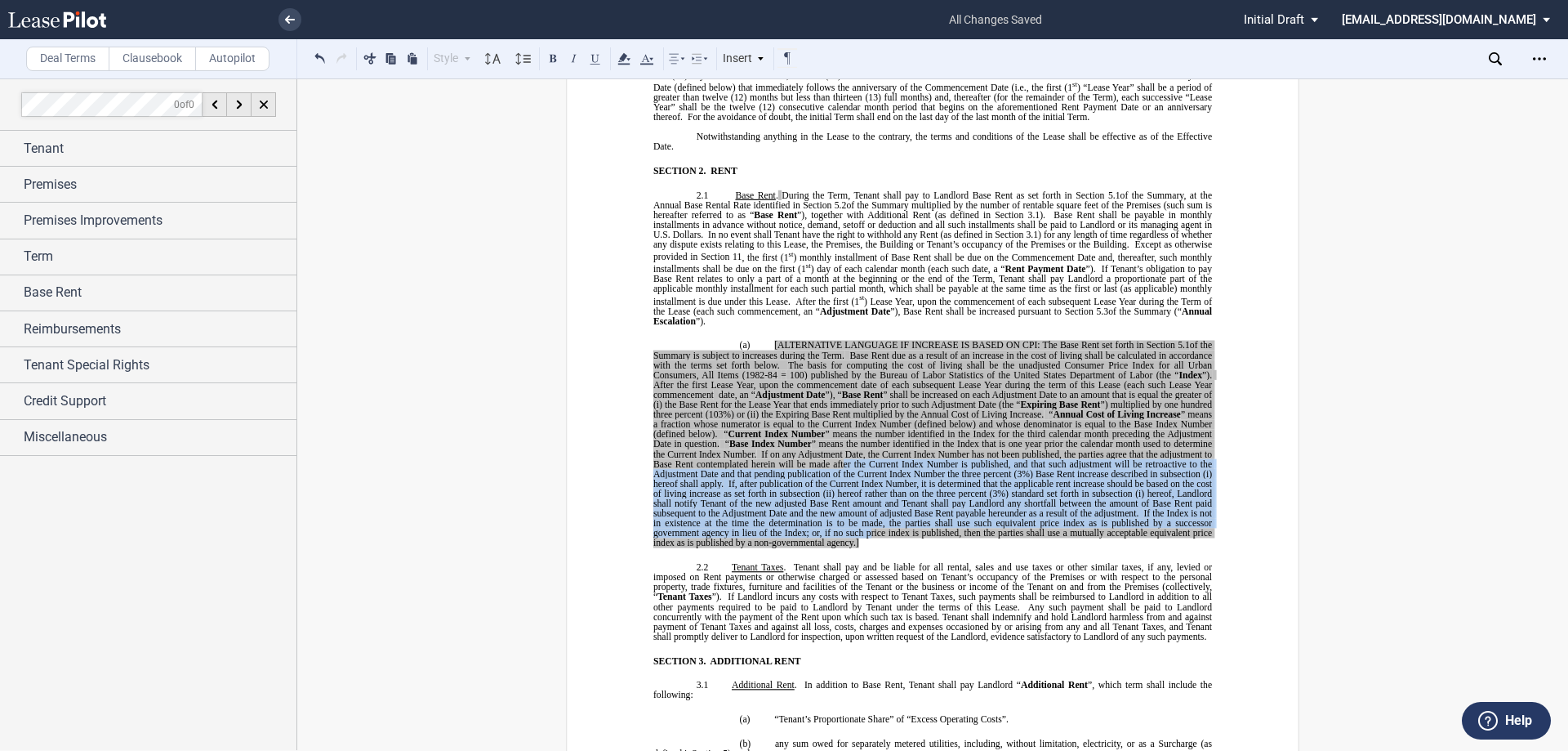
drag, startPoint x: 866, startPoint y: 528, endPoint x: 867, endPoint y: 554, distance: 26.0
click at [839, 457] on span "[ALTERNATIVE LANGUAGE IF INCREASE IS BASED ON CPI: The Base Rent set forth in S…" at bounding box center [935, 444] width 563 height 208
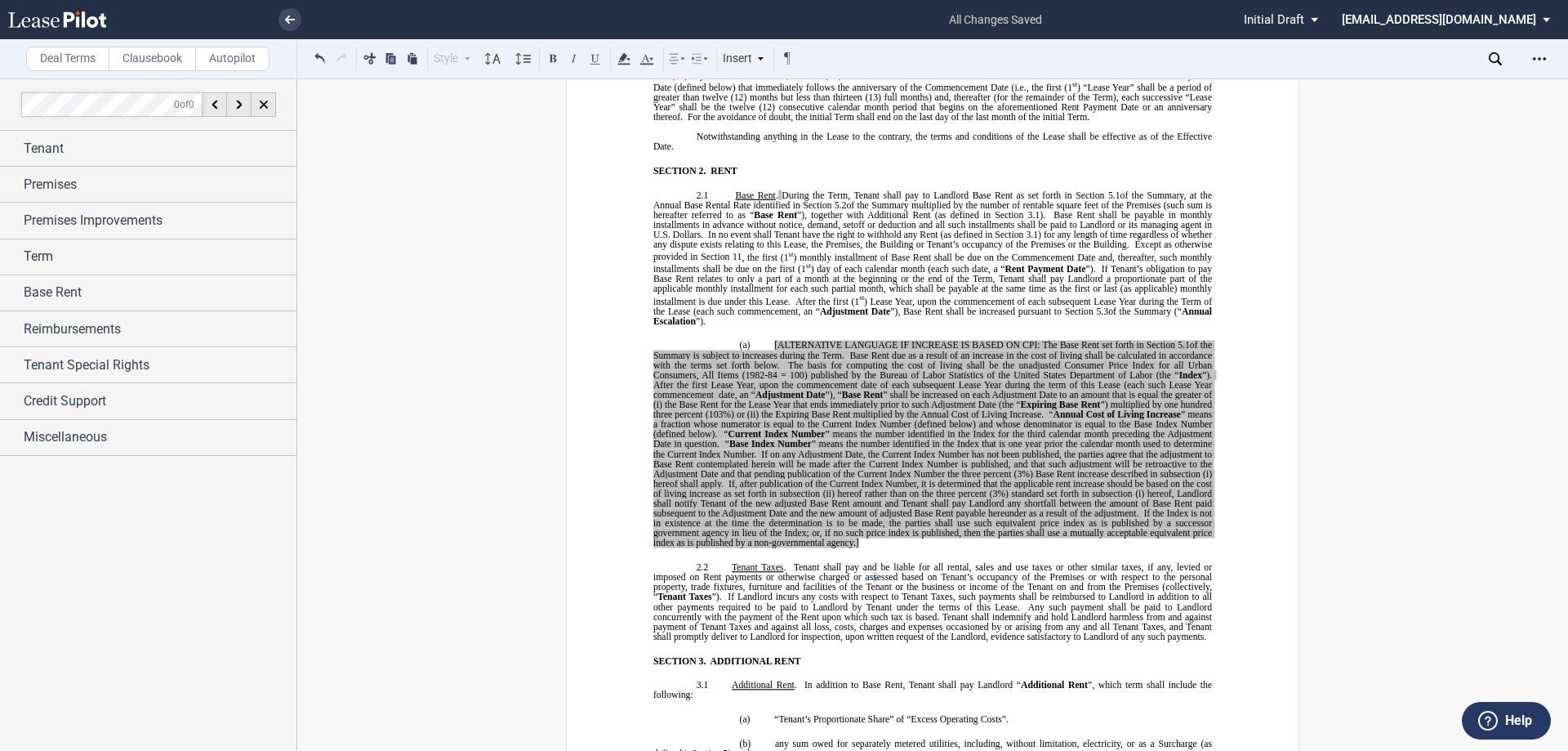
click at [872, 563] on span "Tenant shall pay and be liable for all rental, sales and use taxes or other sim…" at bounding box center [934, 582] width 561 height 40
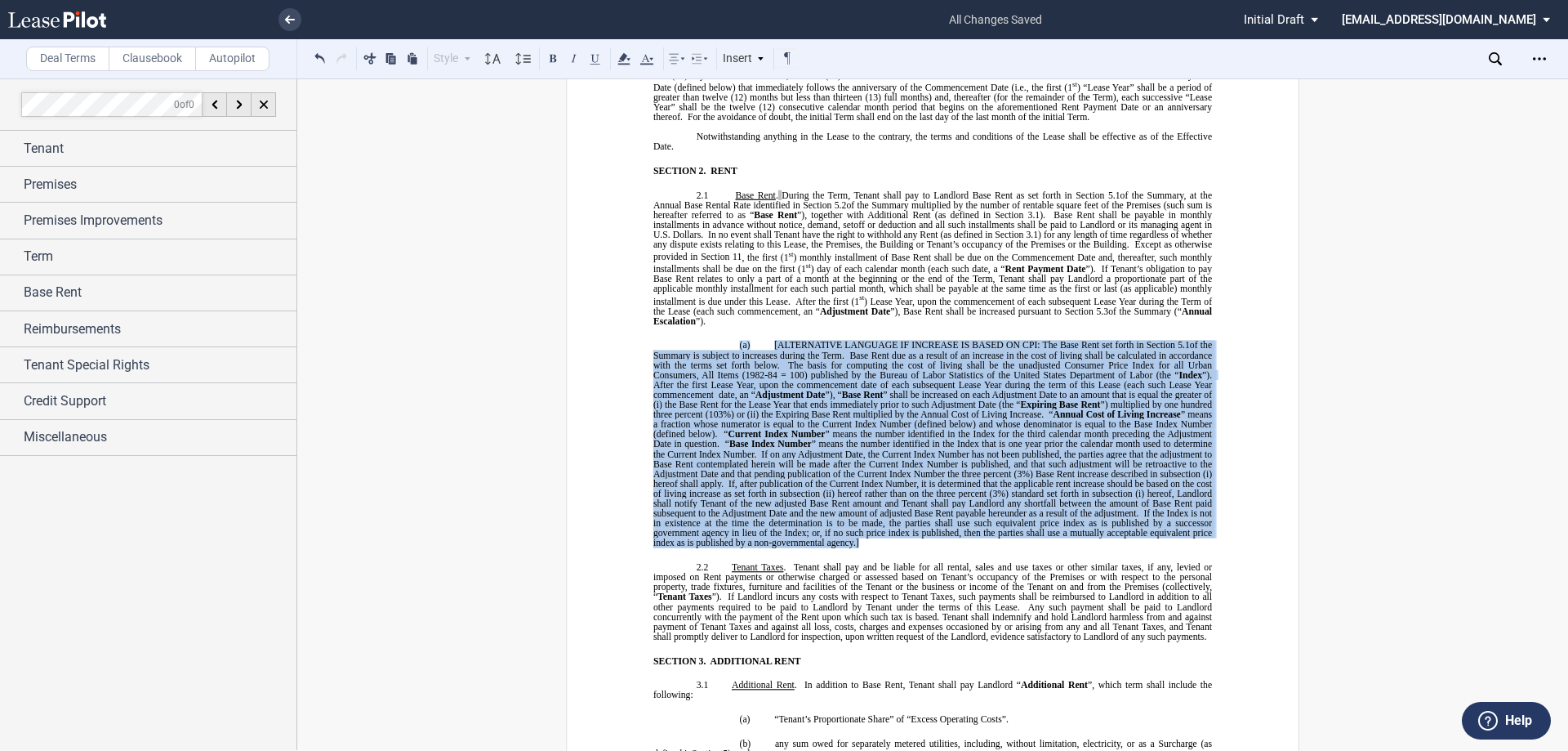
drag, startPoint x: 860, startPoint y: 532, endPoint x: 728, endPoint y: 337, distance: 235.5
click at [728, 340] on p "(a) [ALTERNATIVE LANGUAGE IF INCREASE IS BASED ON CPI: The Base Rent set forth …" at bounding box center [933, 444] width 559 height 208
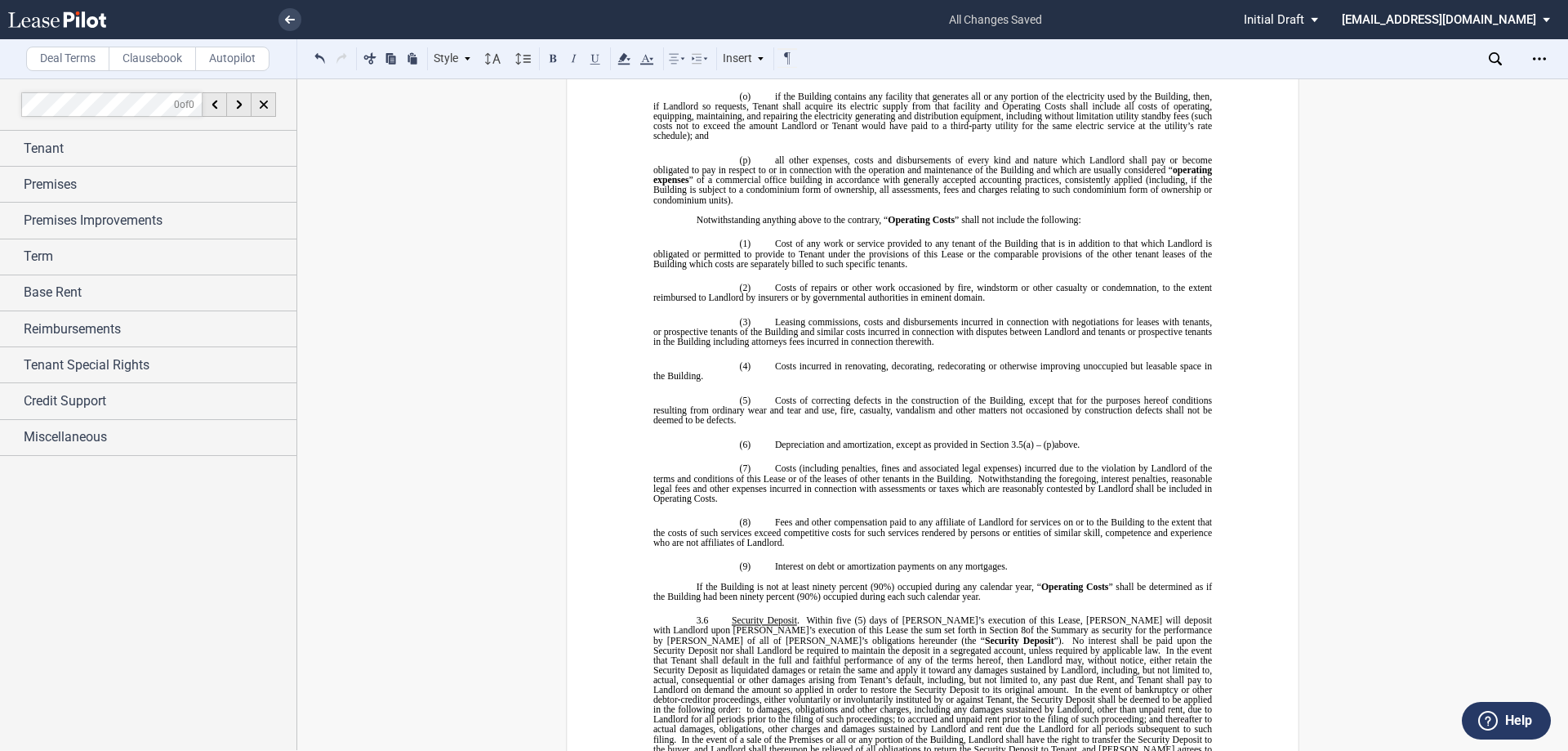
scroll to position [3186, 0]
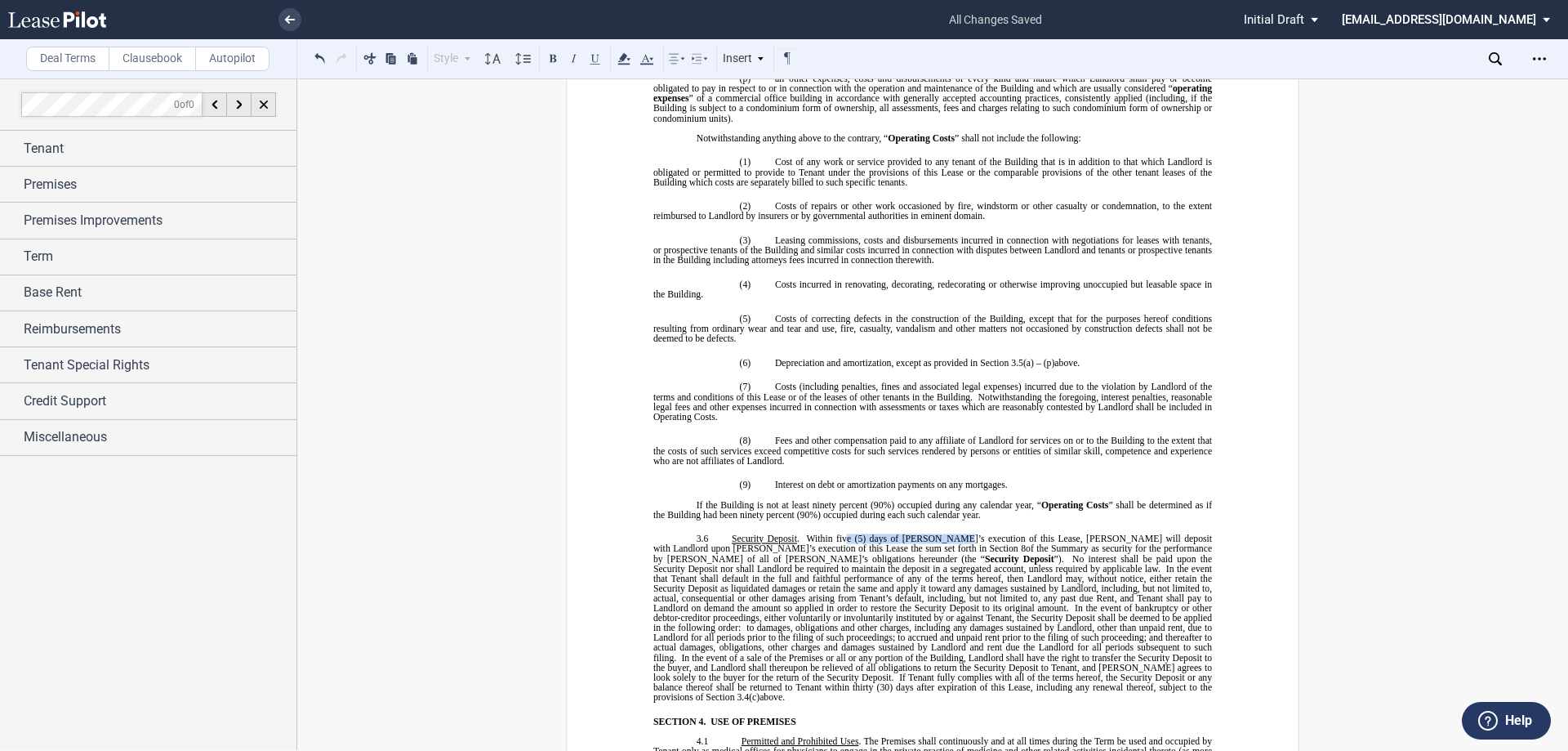
drag, startPoint x: 842, startPoint y: 529, endPoint x: 940, endPoint y: 524, distance: 98.1
click at [940, 534] on span "Security Deposit . Within five (5) days of Tenant’s execution of this Lease, Te…" at bounding box center [934, 618] width 561 height 168
click at [941, 563] on span "In the event that Tenant shall default in the full and faithful performance of …" at bounding box center [934, 588] width 561 height 50
drag, startPoint x: 801, startPoint y: 528, endPoint x: 956, endPoint y: 531, distance: 155.0
click at [956, 534] on span "Security Deposit . Within five (5) days of Tenant’s execution of this Lease, Te…" at bounding box center [934, 618] width 561 height 168
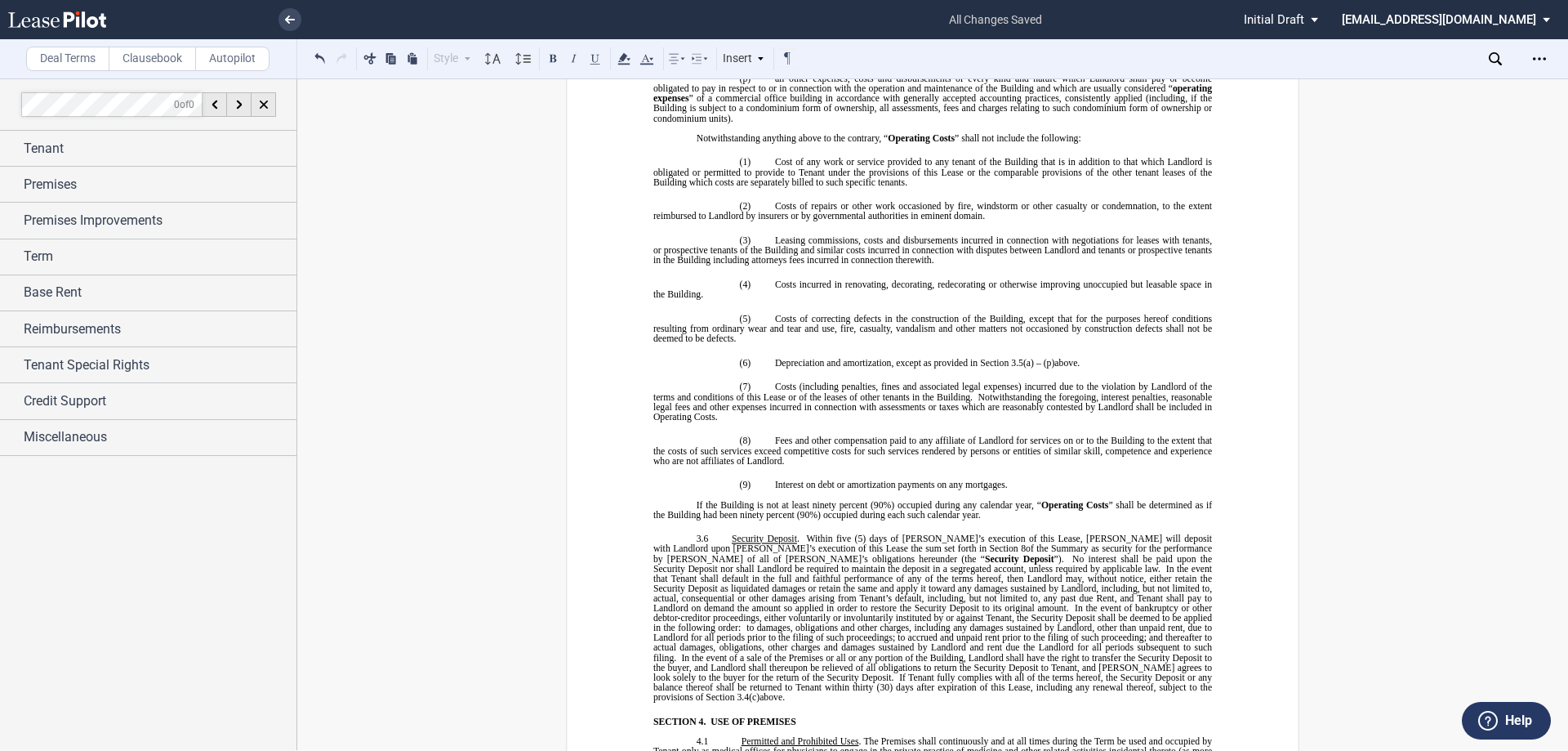
click at [956, 563] on span "In the event that Tenant shall default in the full and faithful performance of …" at bounding box center [934, 588] width 561 height 50
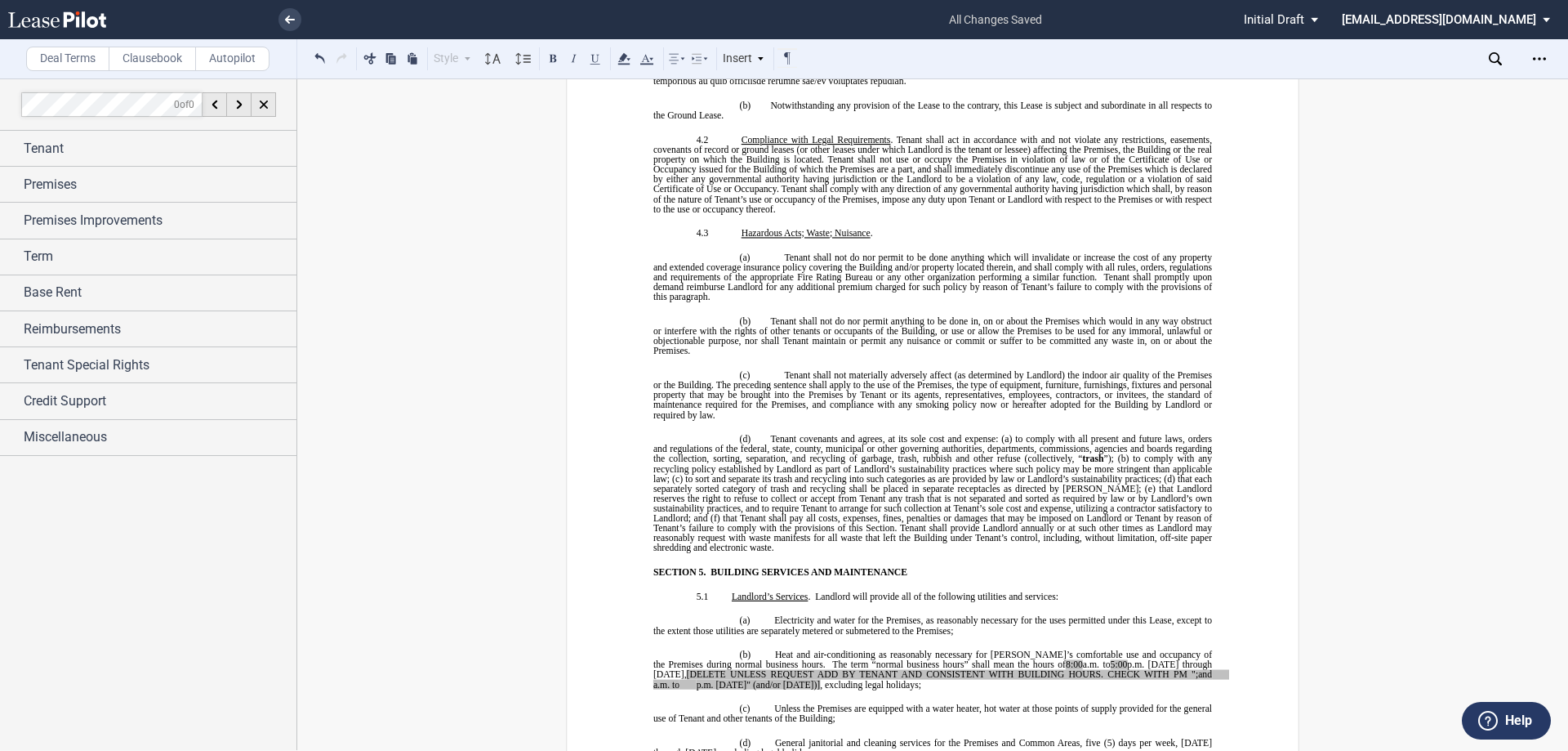
scroll to position [4085, 0]
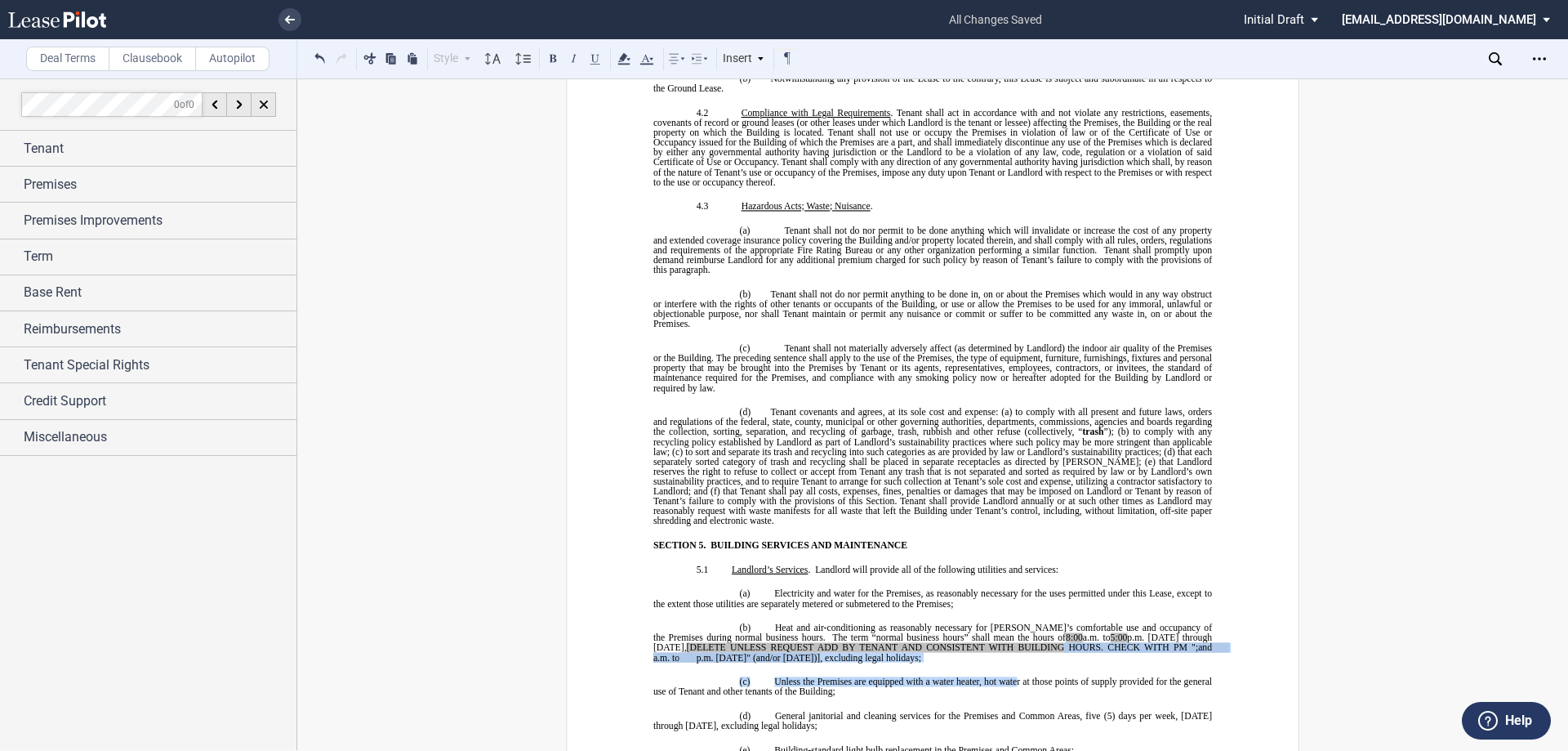
drag, startPoint x: 1014, startPoint y: 637, endPoint x: 1012, endPoint y: 653, distance: 16.1
drag, startPoint x: 787, startPoint y: 636, endPoint x: 643, endPoint y: 630, distance: 144.1
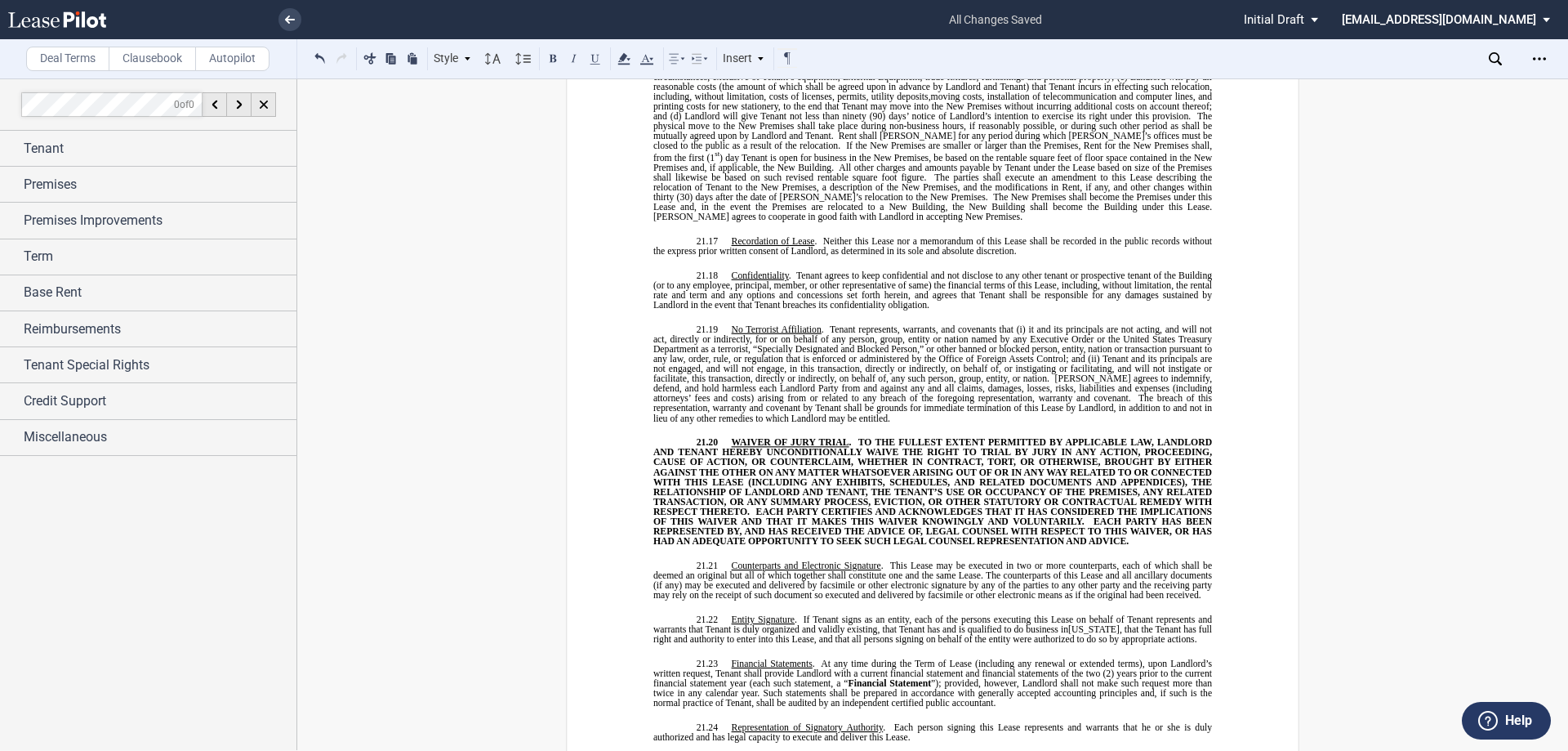
scroll to position [11846, 0]
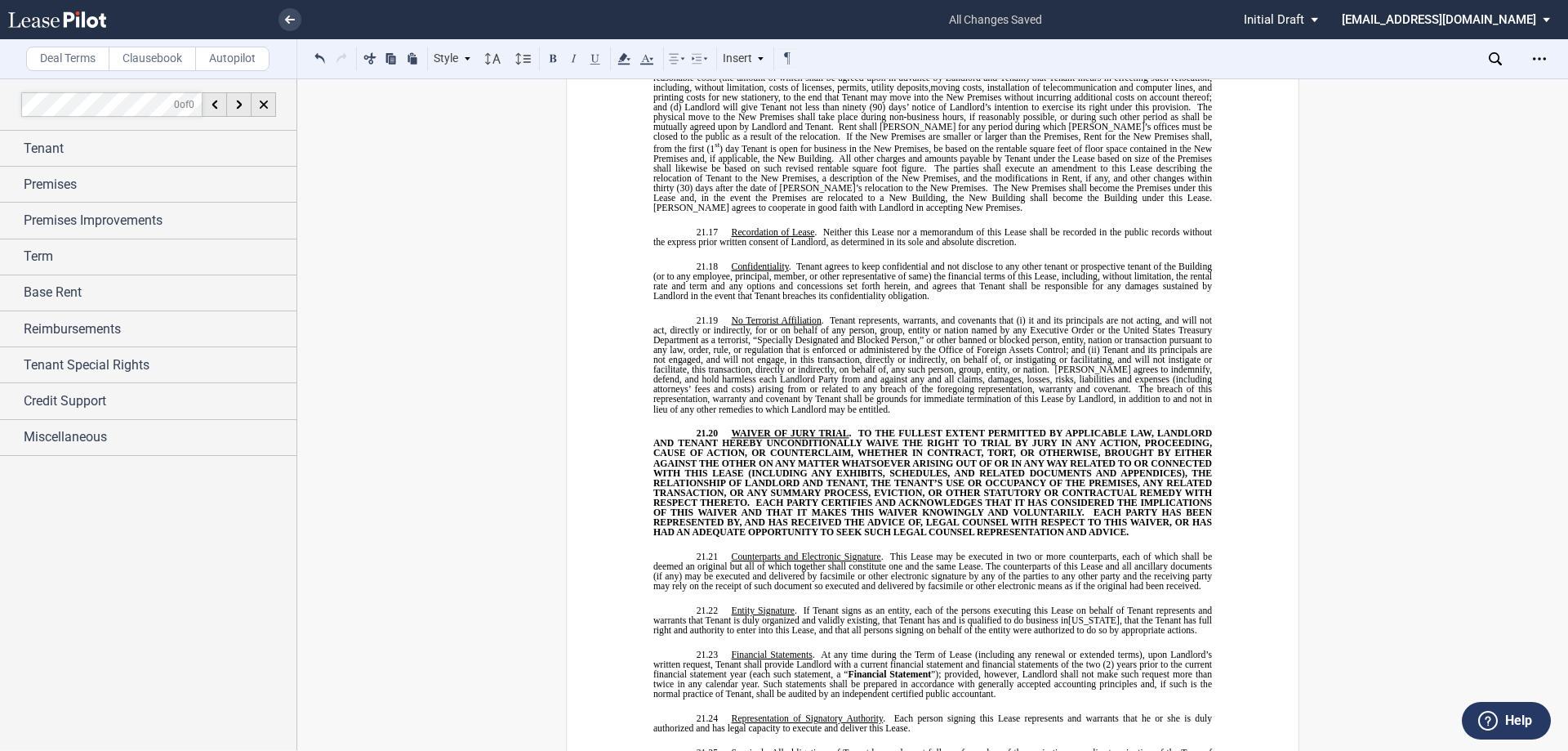
click at [861, 713] on span "Representation of Signatory Authority" at bounding box center [808, 718] width 152 height 9
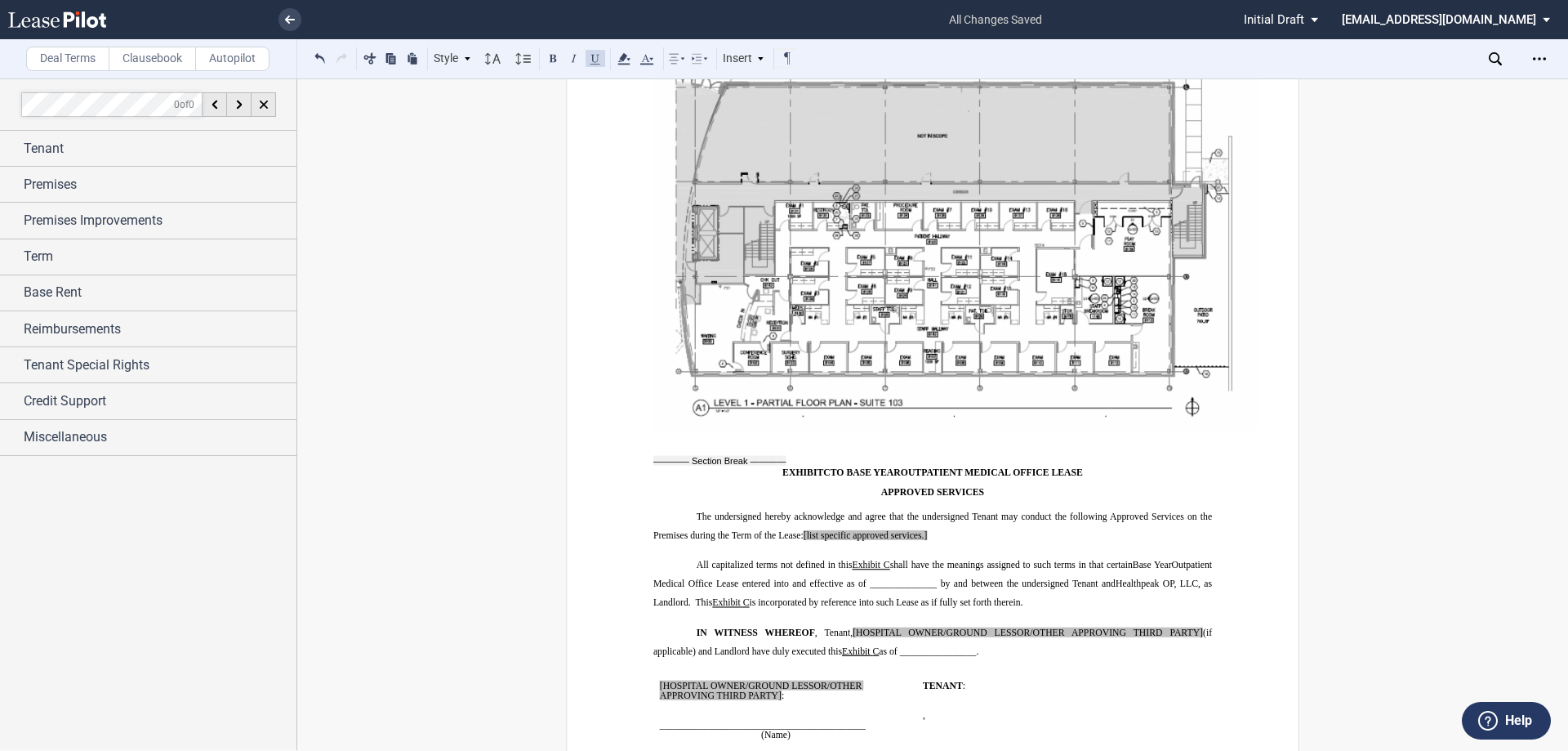
scroll to position [15195, 0]
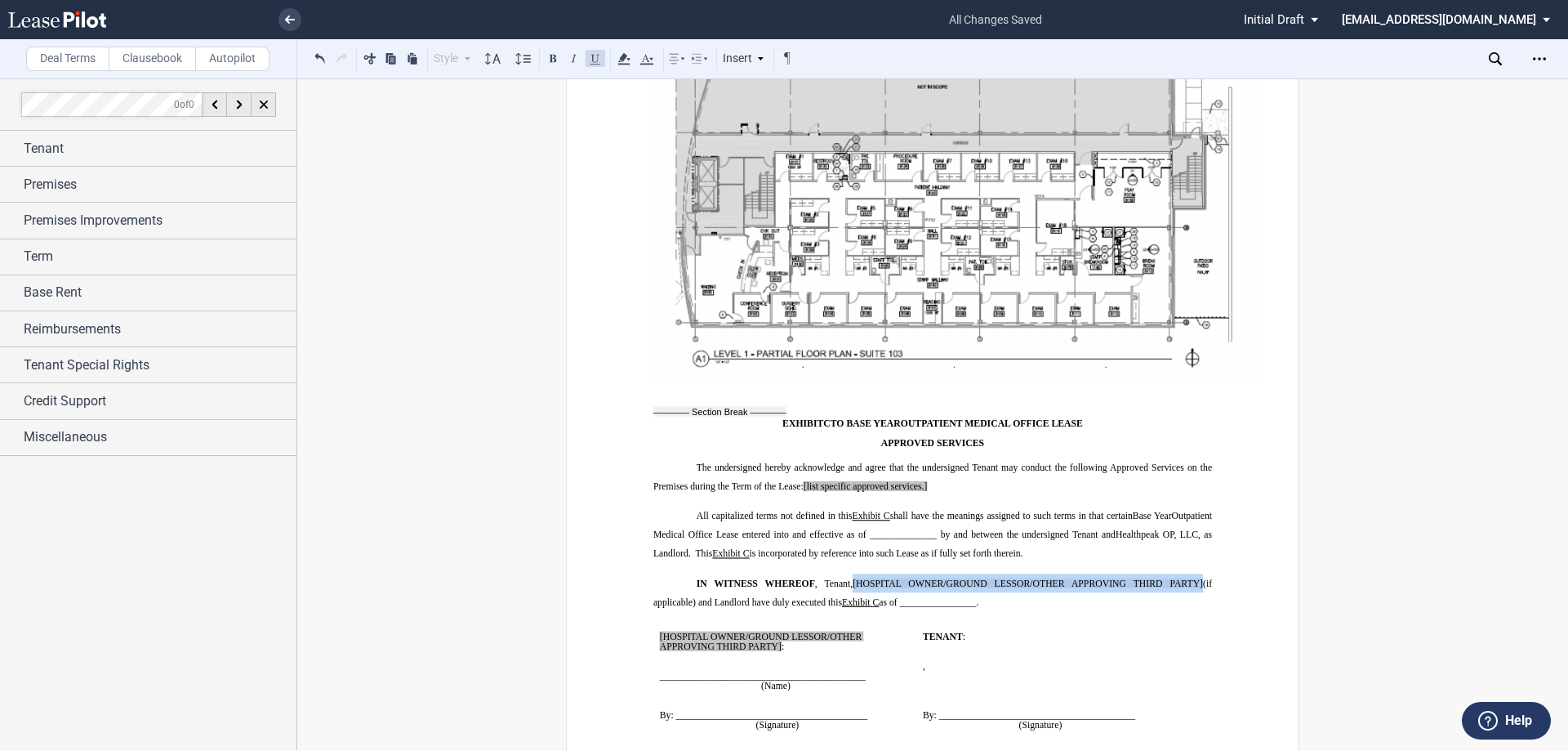
drag, startPoint x: 850, startPoint y: 486, endPoint x: 1193, endPoint y: 485, distance: 343.0
click at [1193, 577] on span "IN WITNESS WHEREOF , Tenant, [HOSPITAL OWNER/GROUND LESSOR/OTHER APPROVING THIR…" at bounding box center [934, 591] width 561 height 29
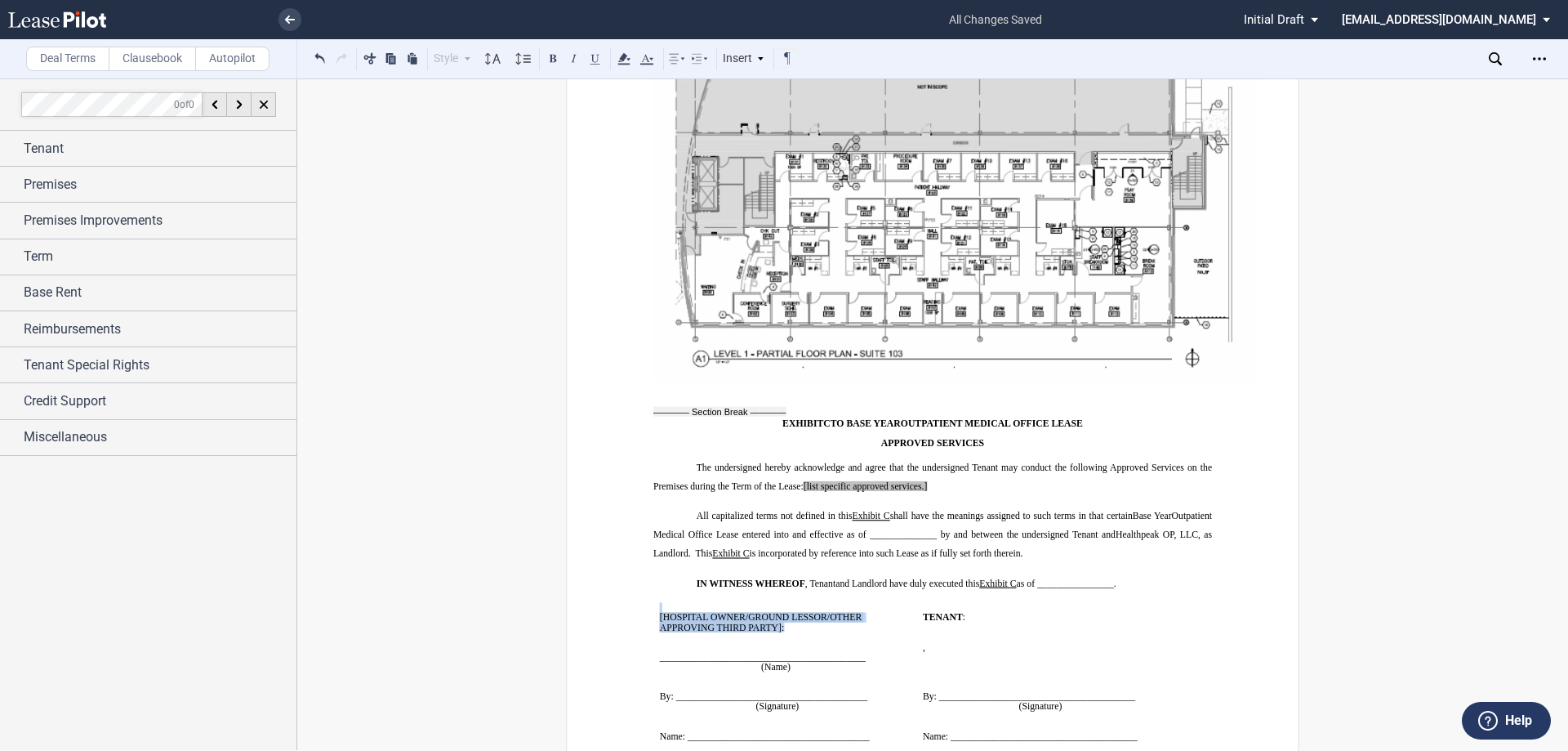
drag, startPoint x: 786, startPoint y: 526, endPoint x: 638, endPoint y: 524, distance: 148.0
drag, startPoint x: 794, startPoint y: 540, endPoint x: 784, endPoint y: 531, distance: 13.5
click at [794, 632] on p "﻿" at bounding box center [785, 637] width 250 height 9
drag, startPoint x: 779, startPoint y: 528, endPoint x: 653, endPoint y: 520, distance: 126.3
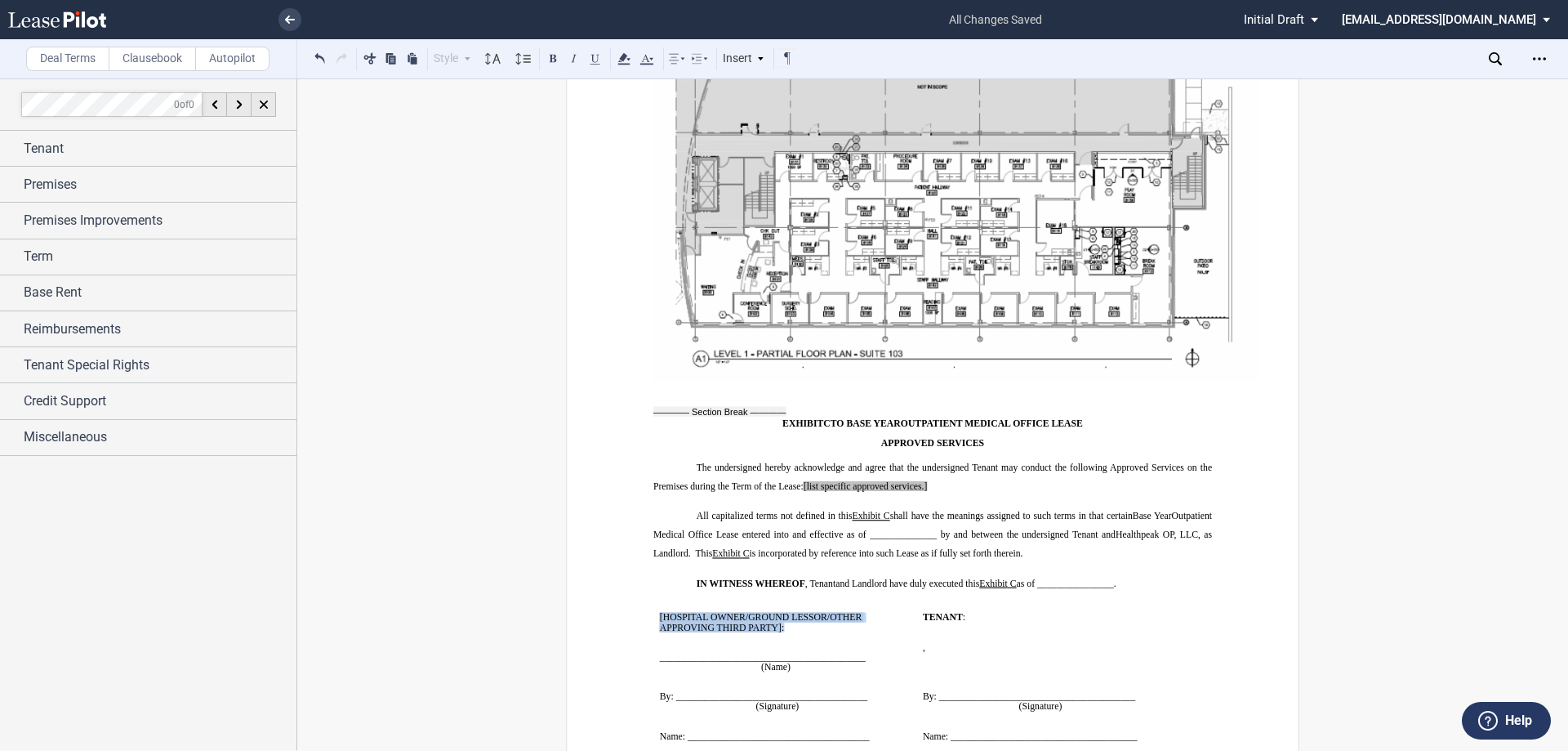
click at [654, 602] on td "﻿ [HOSPITAL OWNER/GROUND LESSOR/OTHER APPROVING THIRD PARTY] : ﻿ ﻿ ____________…" at bounding box center [785, 706] width 263 height 208
click at [748, 632] on p "﻿" at bounding box center [785, 637] width 250 height 9
click at [835, 632] on p "﻿" at bounding box center [785, 637] width 250 height 9
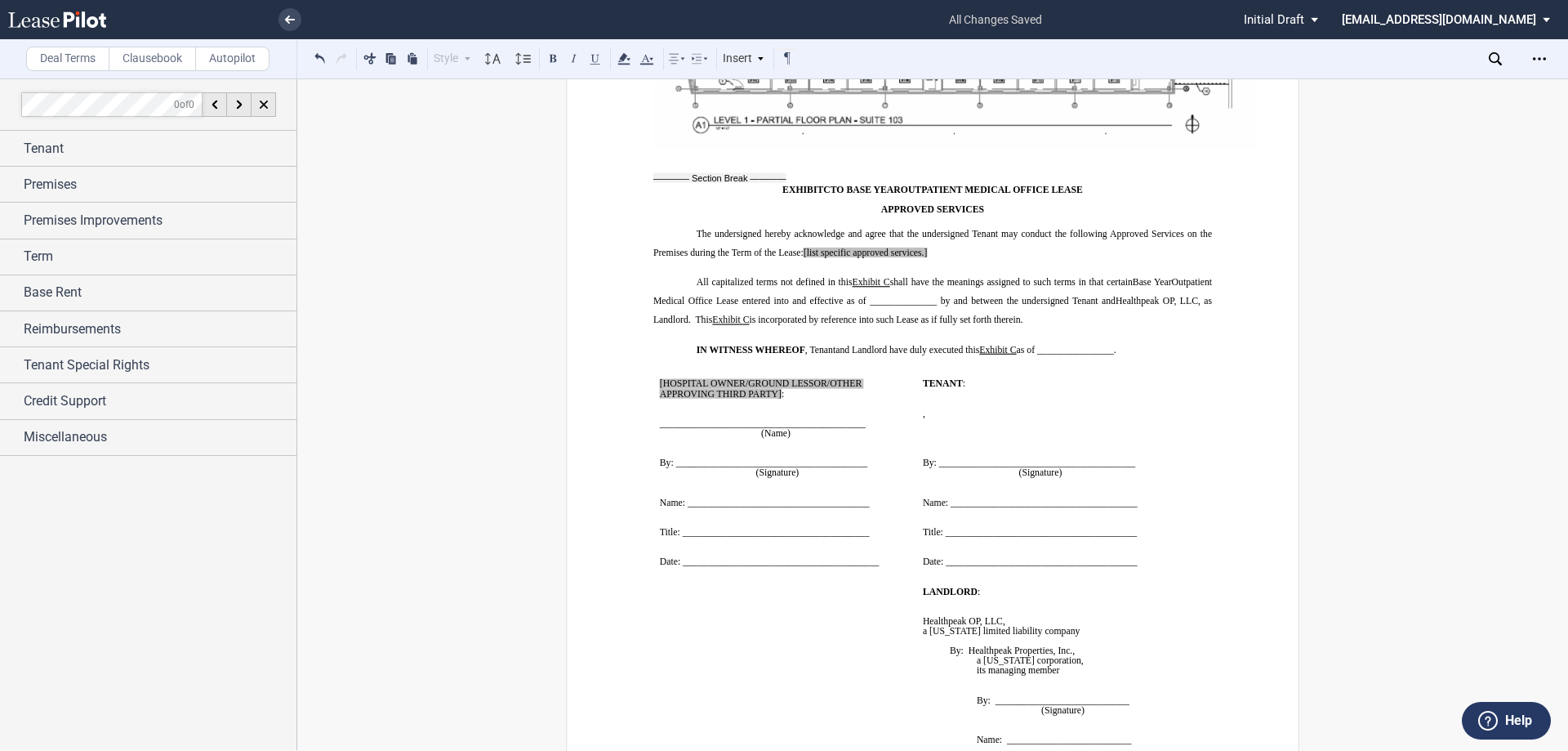
scroll to position [15404, 0]
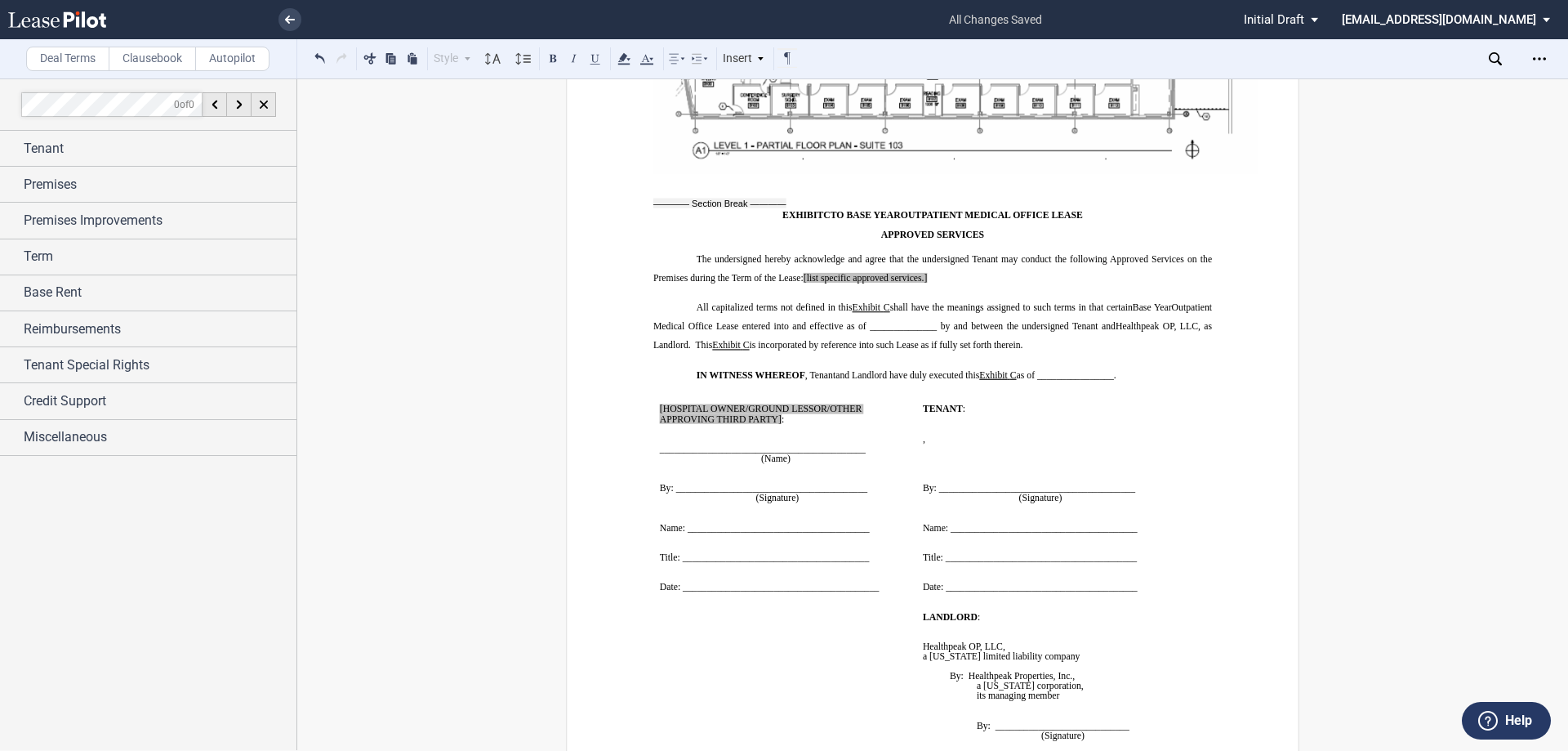
drag, startPoint x: 885, startPoint y: 481, endPoint x: 679, endPoint y: 322, distance: 260.2
click at [679, 394] on td "﻿ [HOSPITAL OWNER/GROUND LESSOR/OTHER APPROVING THIRD PARTY] : ﻿ ﻿ ____________…" at bounding box center [785, 498] width 263 height 208
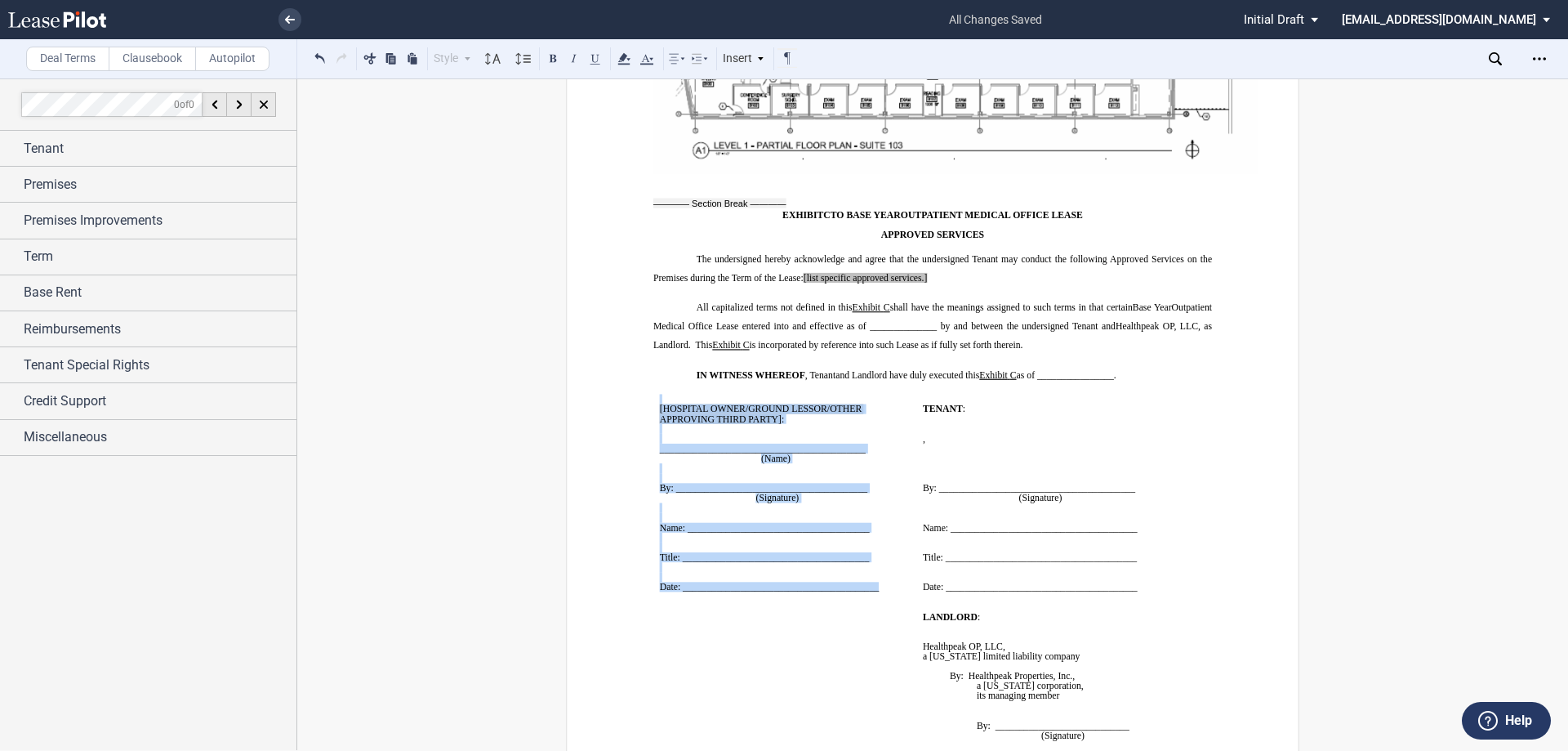
drag, startPoint x: 643, startPoint y: 312, endPoint x: 879, endPoint y: 489, distance: 295.0
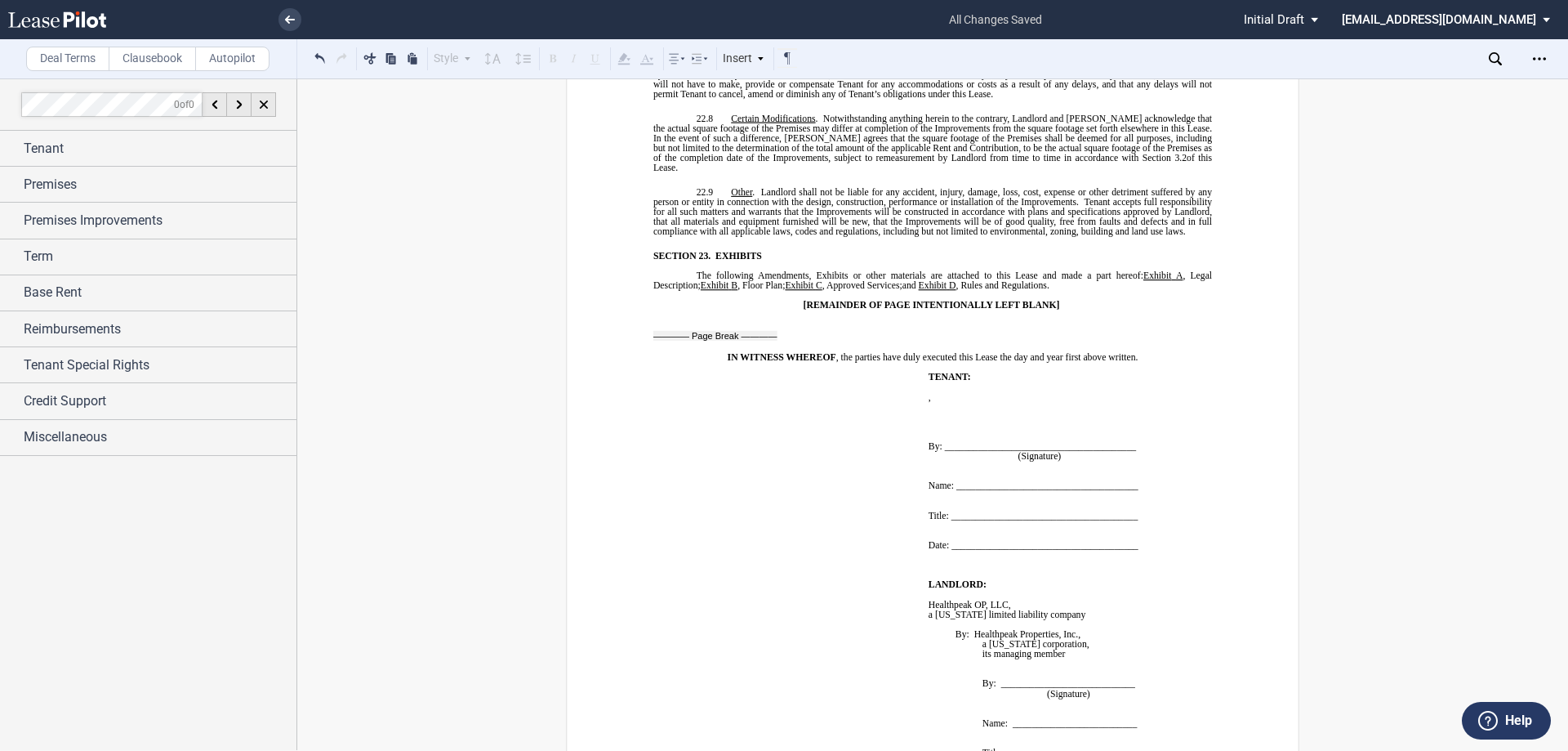
scroll to position [13394, 0]
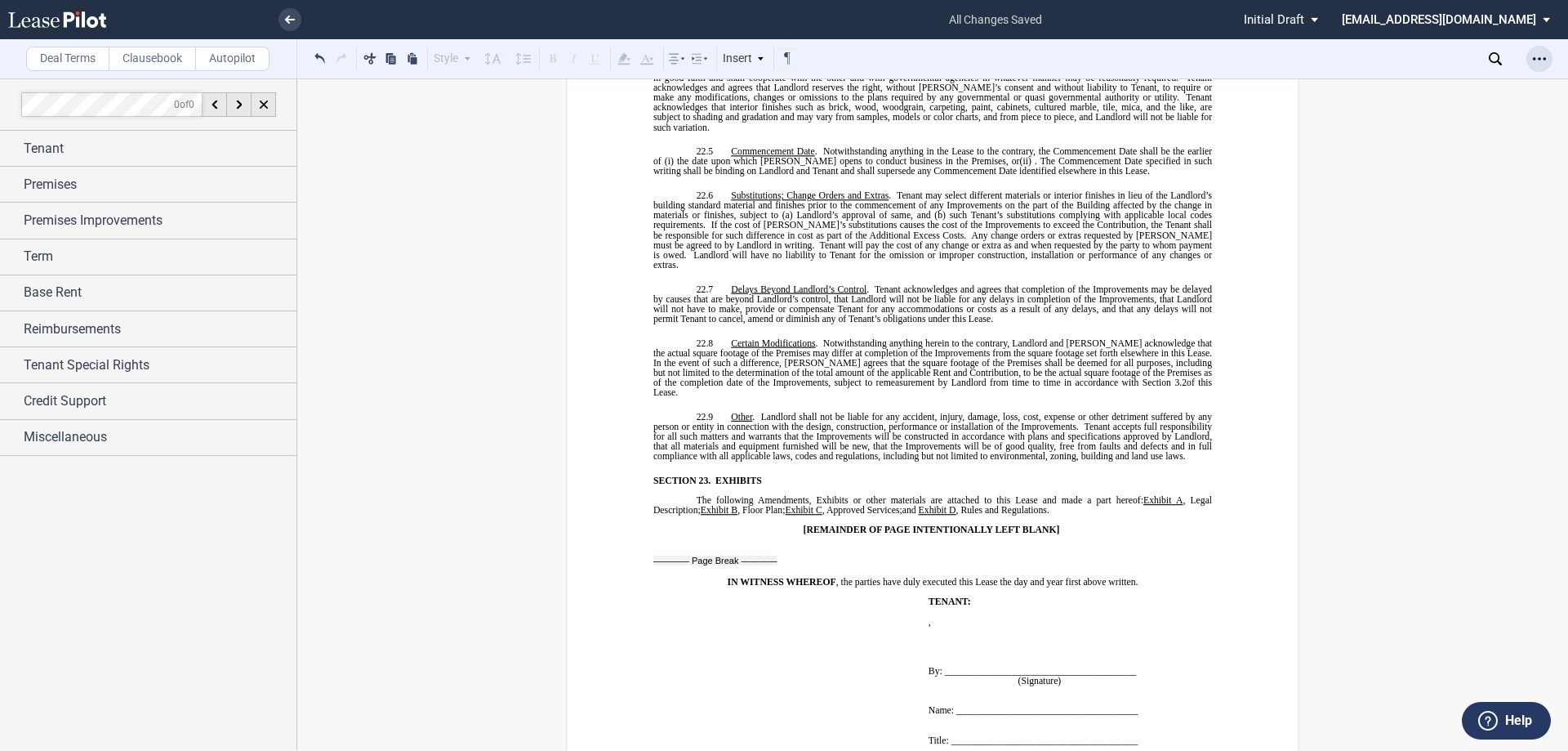
click at [1542, 66] on div "Open Lease options menu" at bounding box center [1540, 59] width 26 height 26
click at [1355, 77] on div "Download" at bounding box center [1439, 87] width 229 height 22
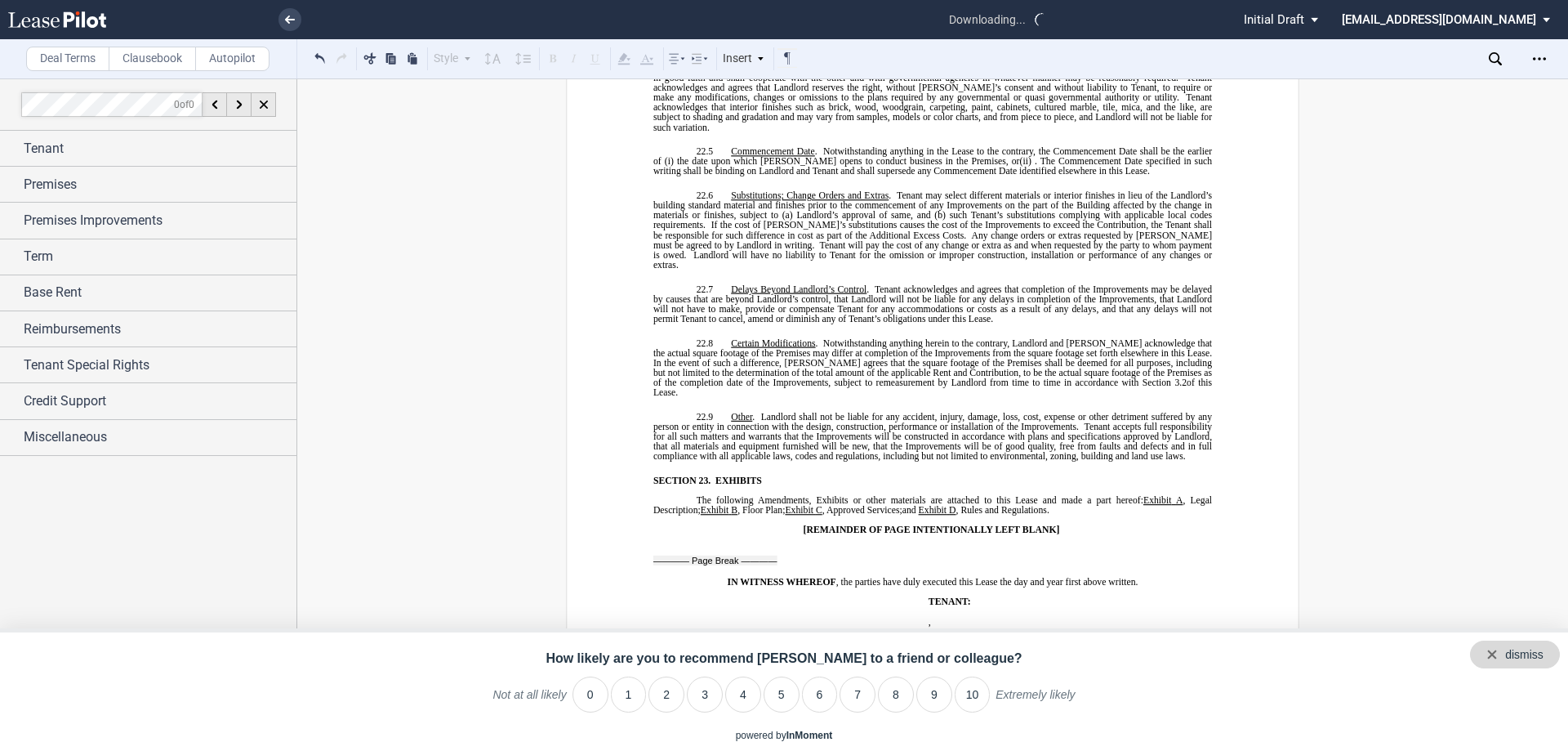
click at [1547, 649] on div "dismiss" at bounding box center [1515, 654] width 90 height 27
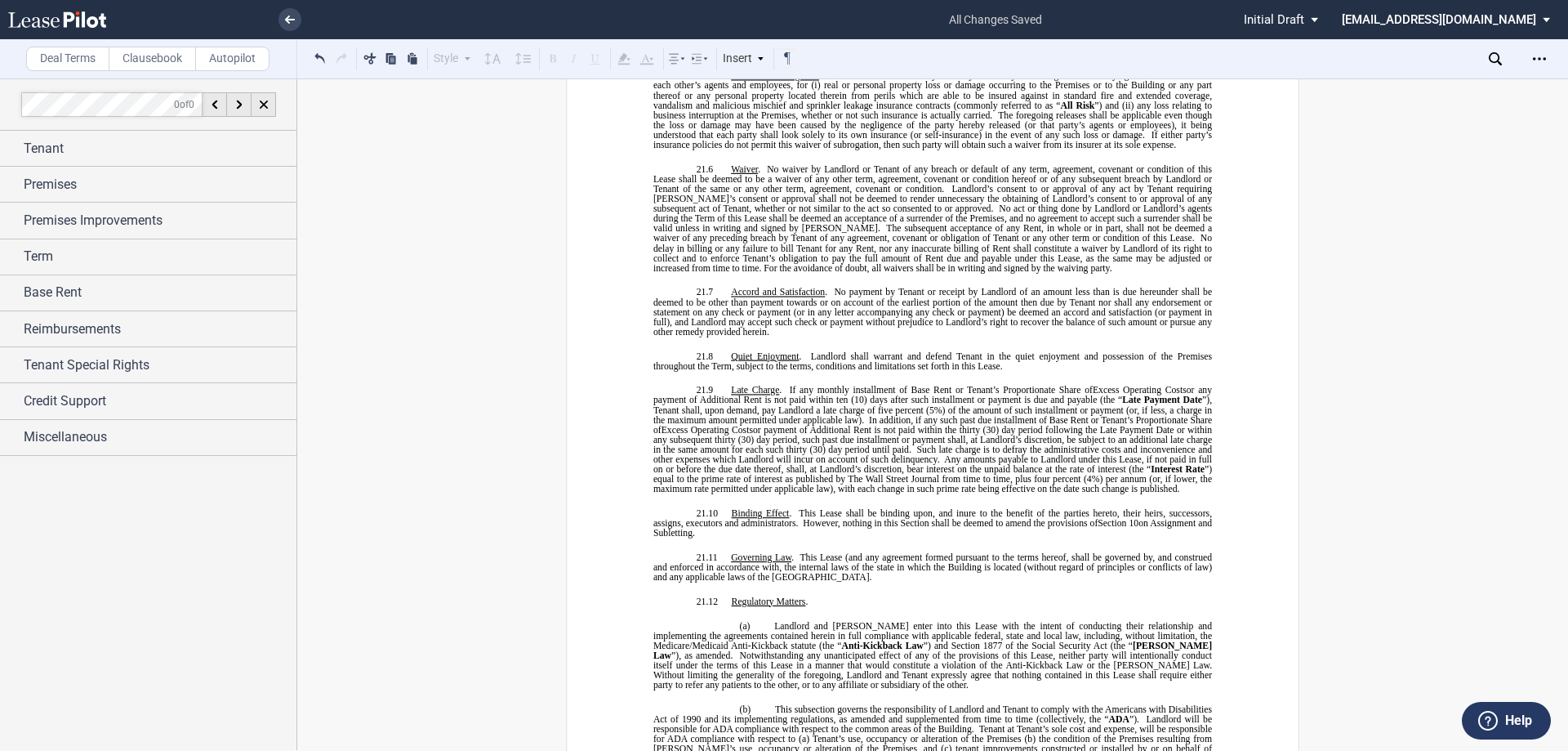
scroll to position [10290, 0]
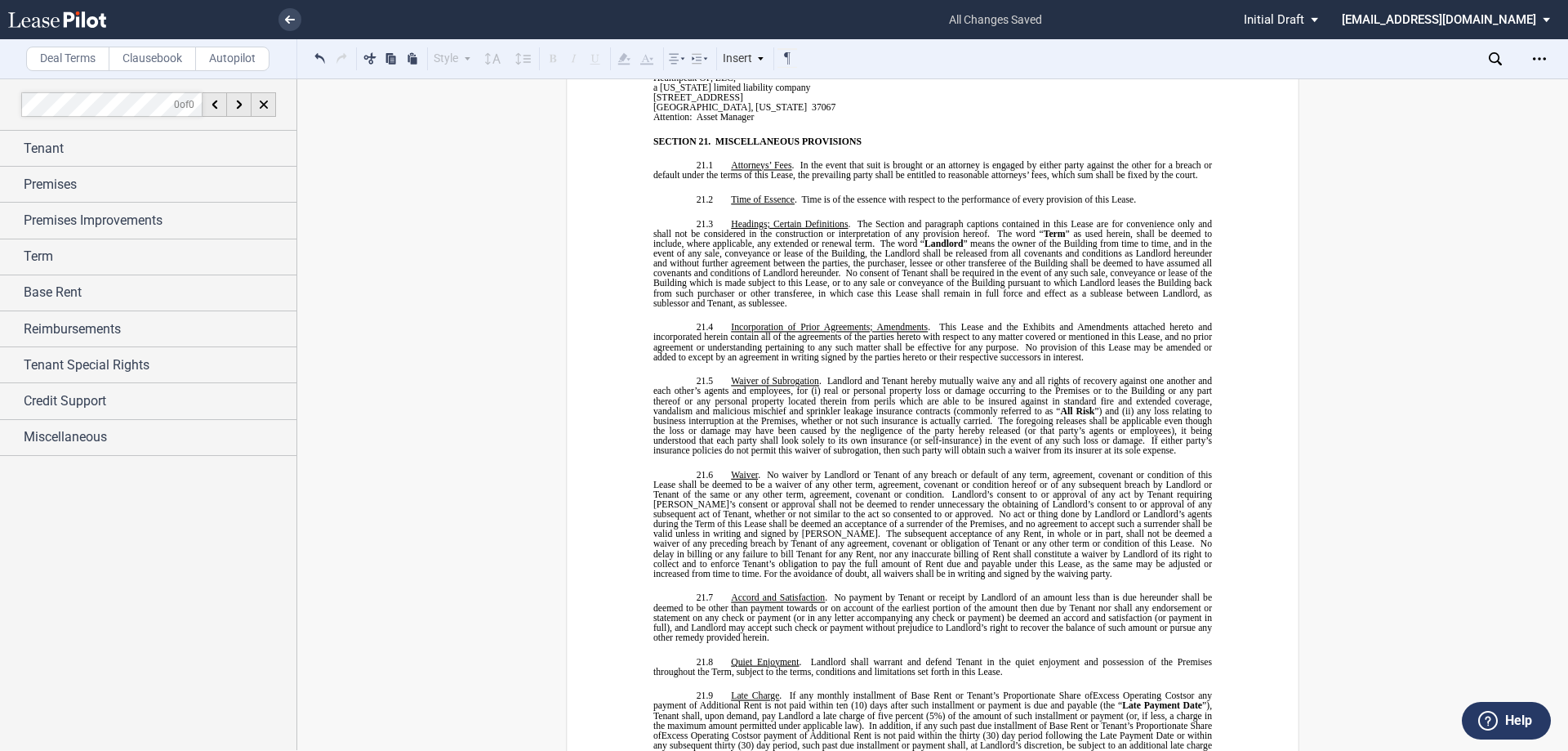
click at [87, 25] on icon at bounding box center [58, 19] width 98 height 16
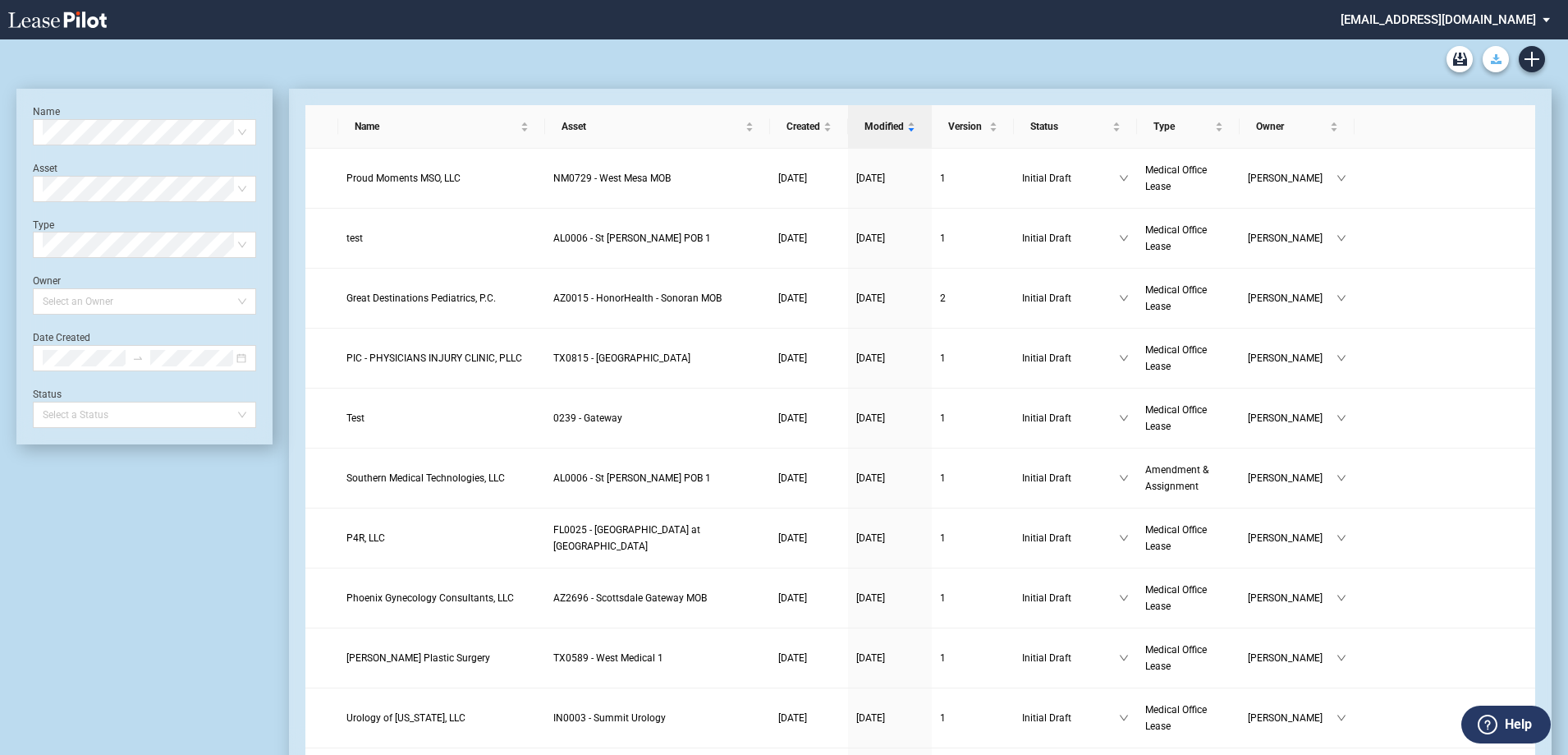
click at [1497, 58] on use "Download Blank Form" at bounding box center [1495, 59] width 10 height 9
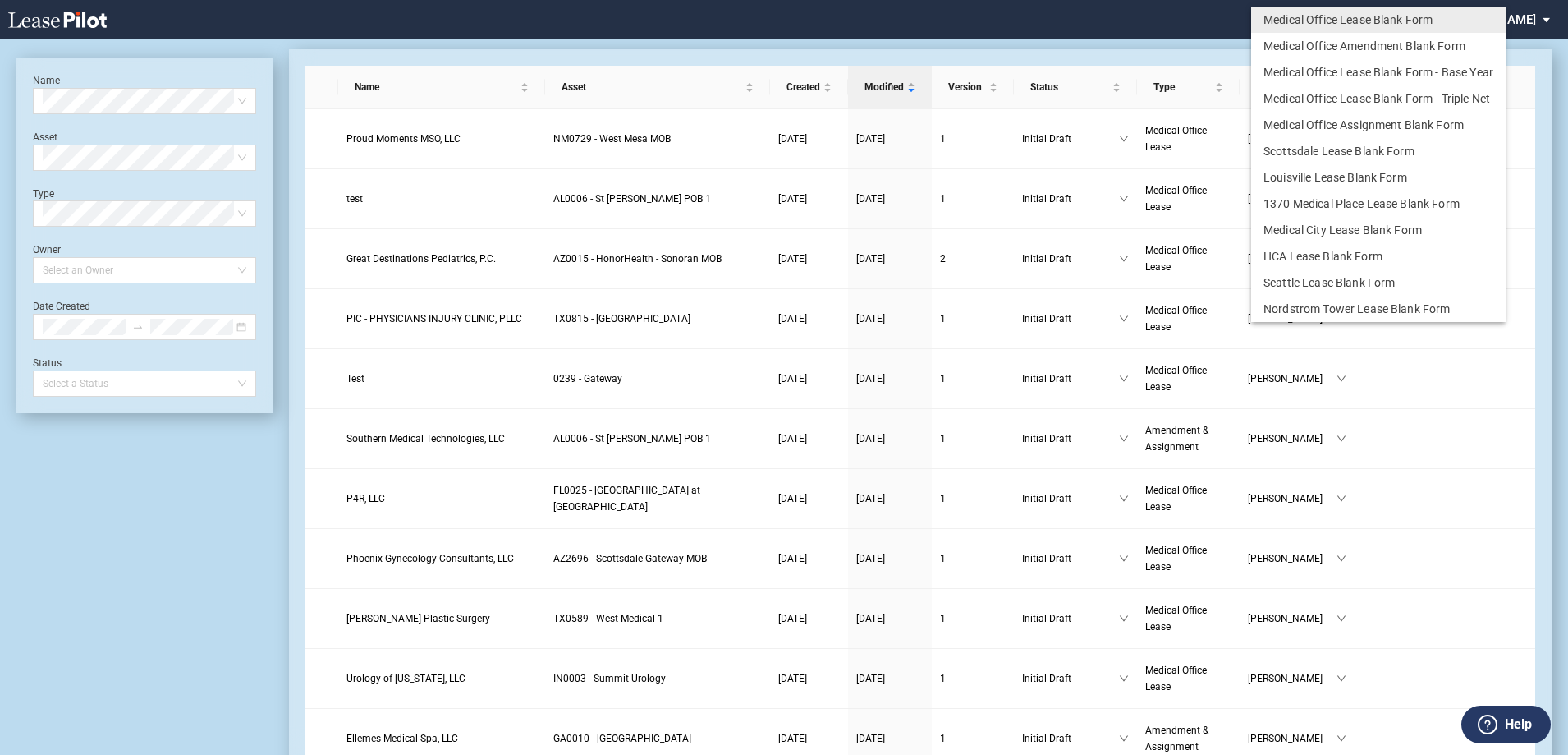
click at [1187, 24] on md-backdrop at bounding box center [784, 397] width 1568 height 794
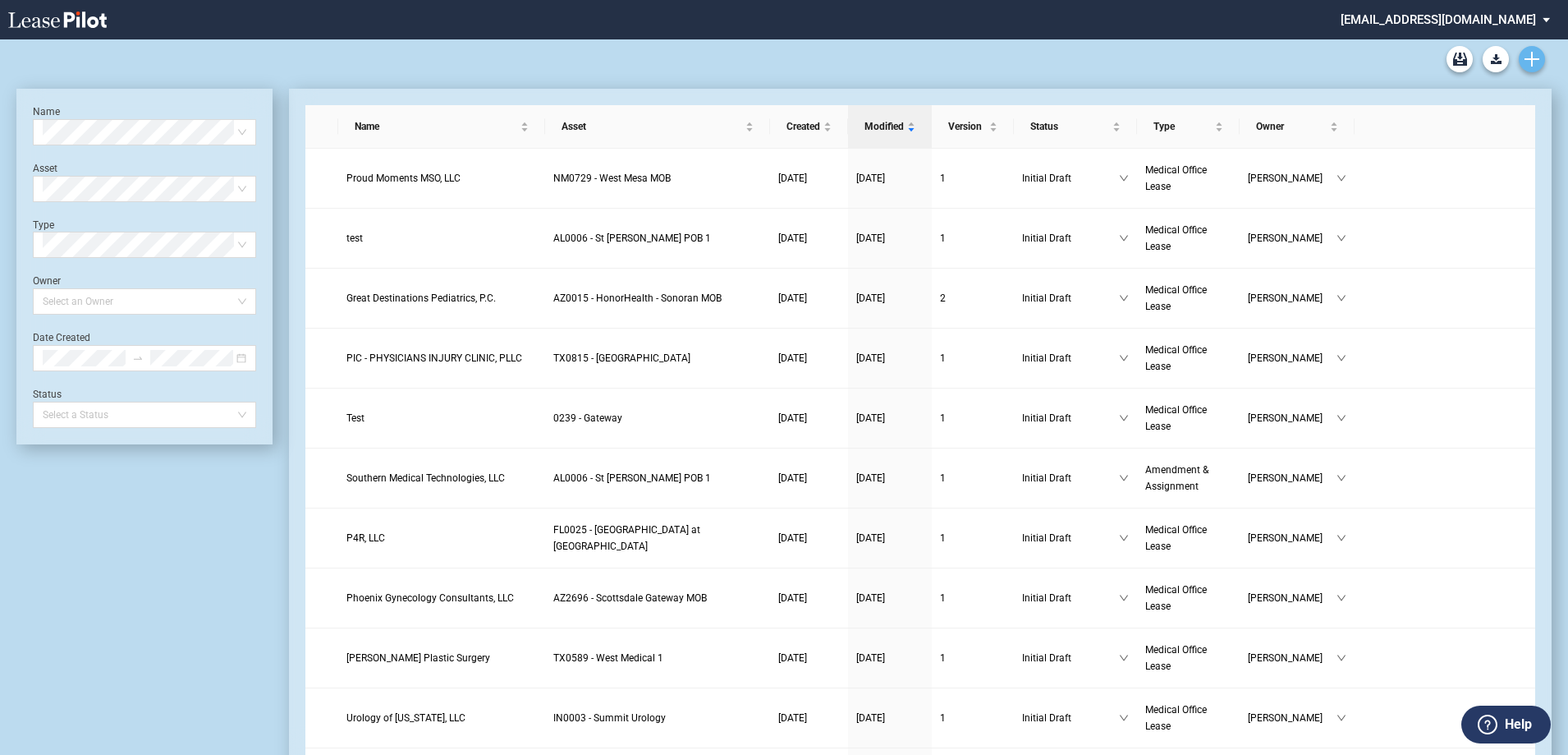
click at [1528, 64] on icon "Create new document" at bounding box center [1532, 59] width 15 height 15
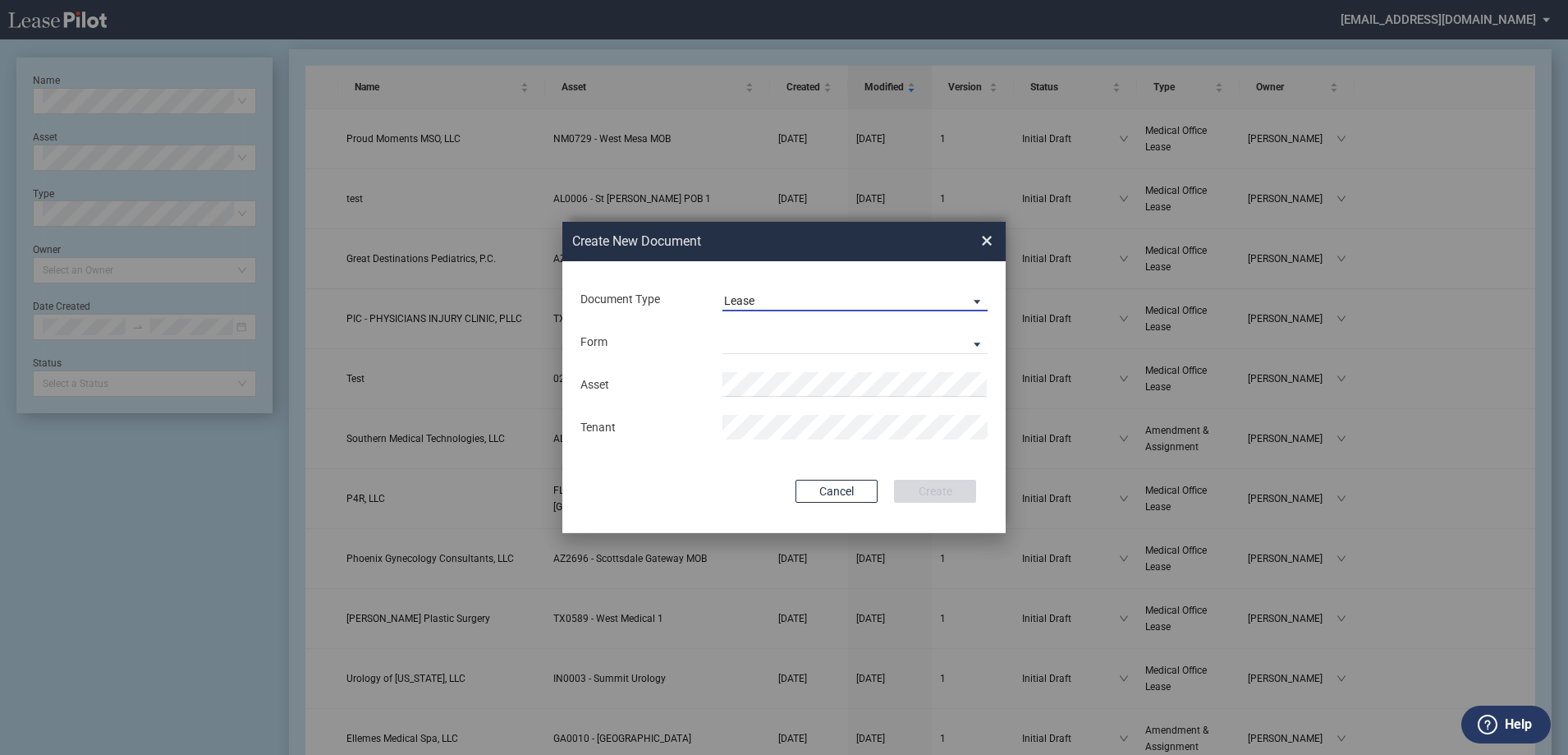
click at [879, 301] on span "Lease" at bounding box center [842, 301] width 235 height 16
click at [799, 302] on md-option "Lease" at bounding box center [856, 301] width 291 height 40
click at [786, 333] on md-select "Medical Office Lease Scottsdale Lease Louisville Lease 1370 Medical Place Lease…" at bounding box center [854, 342] width 265 height 25
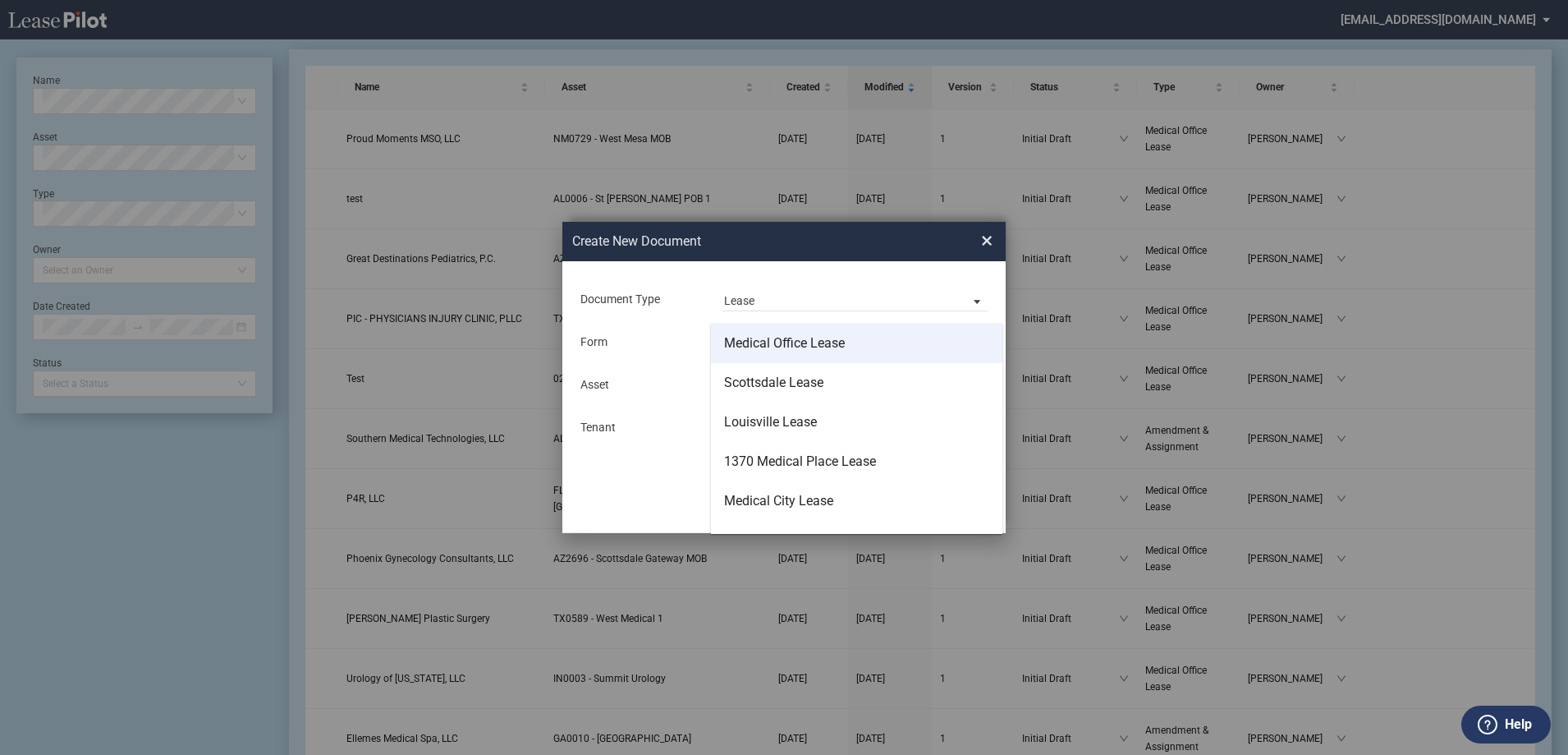
click at [833, 346] on div "Medical Office Lease" at bounding box center [784, 343] width 121 height 18
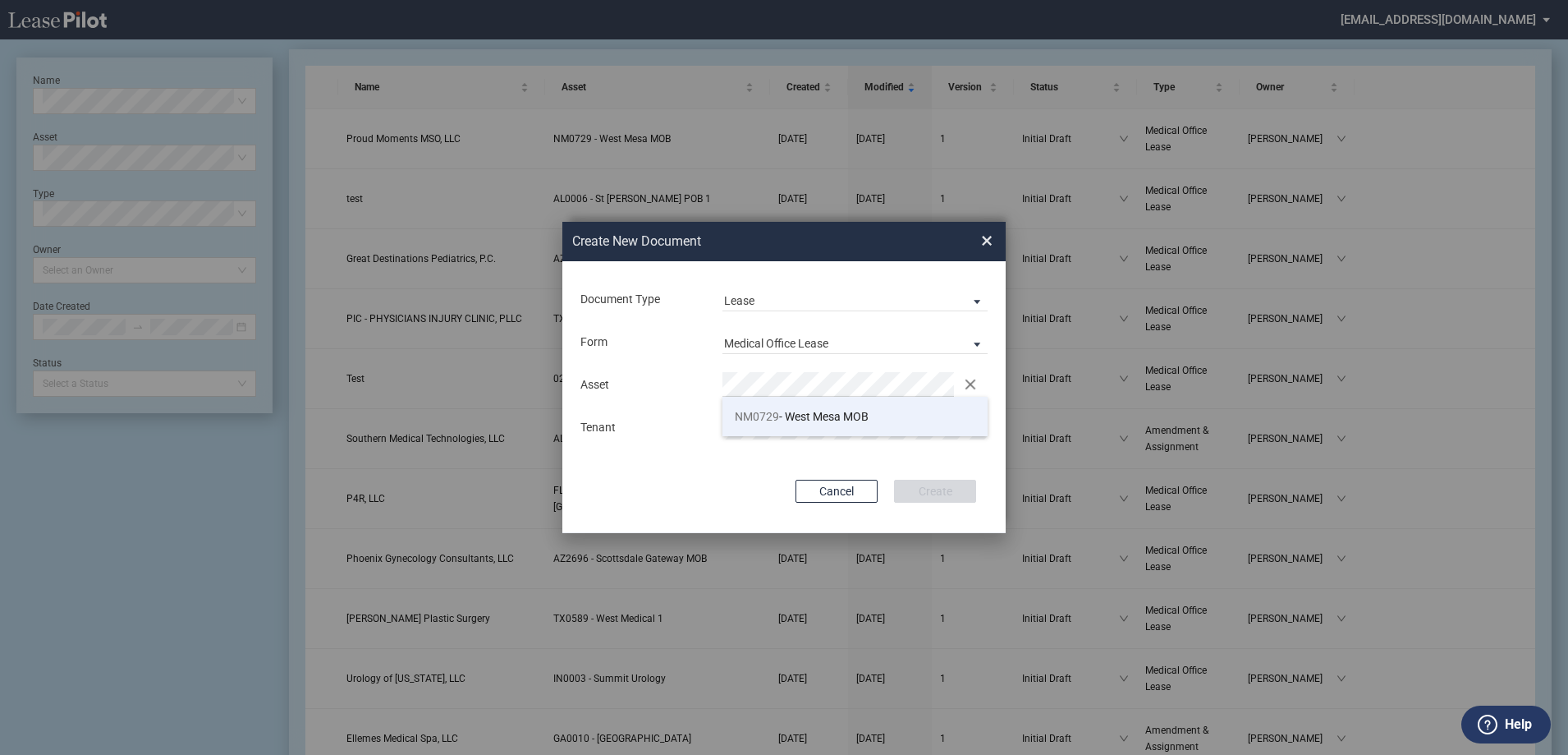
click at [805, 426] on li "NM0729 - West Mesa MOB" at bounding box center [854, 417] width 265 height 40
click at [930, 485] on button "Create" at bounding box center [935, 491] width 82 height 23
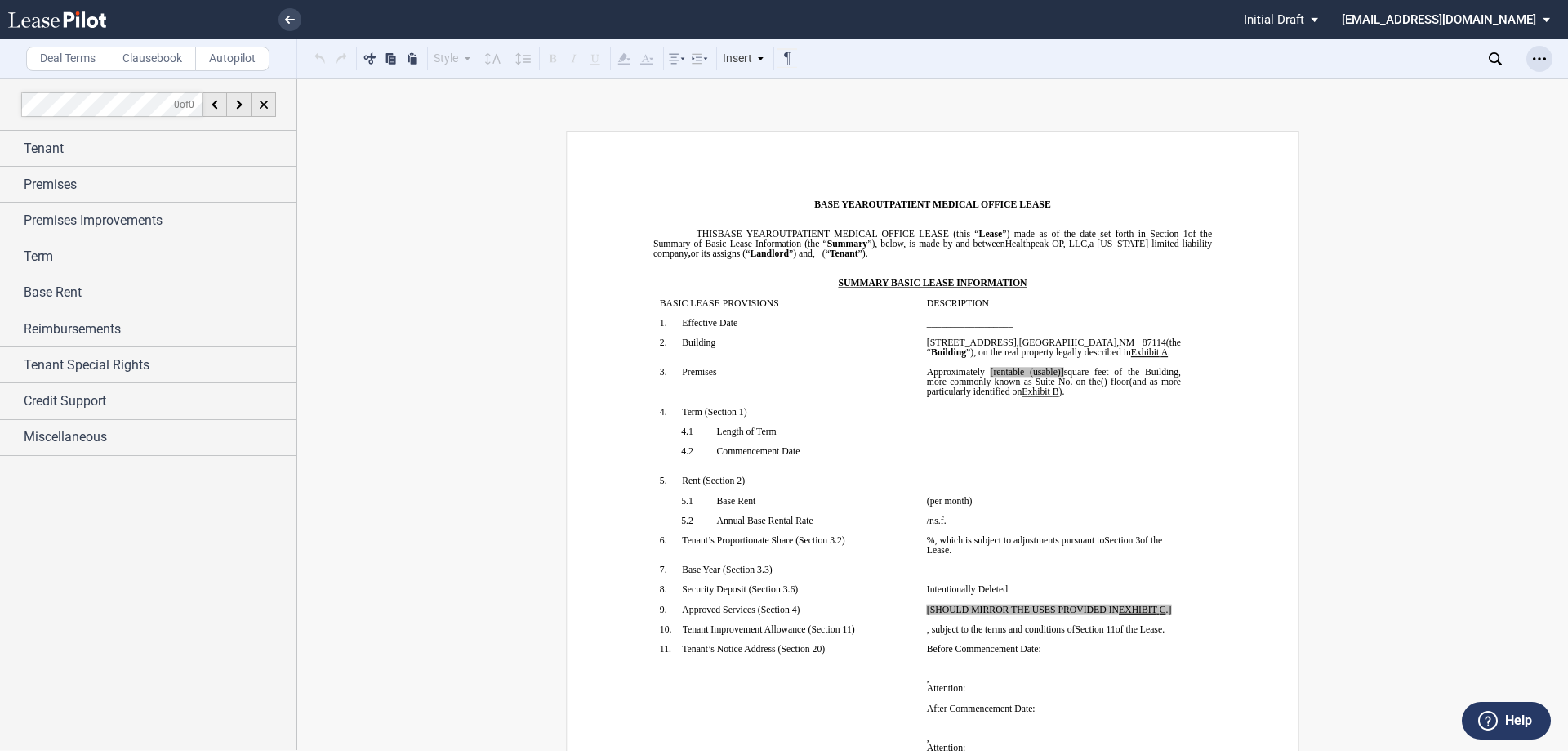
click at [1545, 63] on icon "Open Lease options menu" at bounding box center [1540, 59] width 13 height 13
click at [1421, 88] on div "Download" at bounding box center [1444, 88] width 199 height 14
